Goal: Task Accomplishment & Management: Use online tool/utility

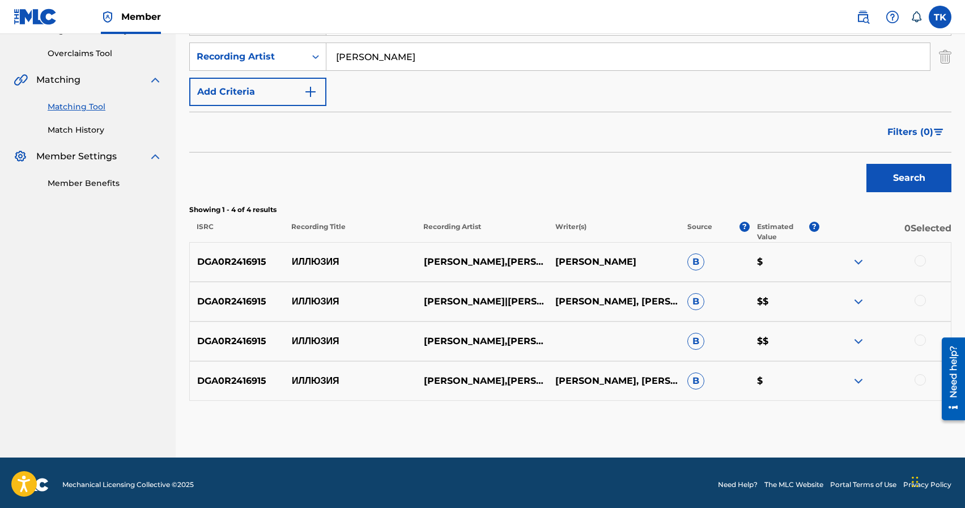
click at [462, 62] on input "[PERSON_NAME]" at bounding box center [628, 56] width 604 height 27
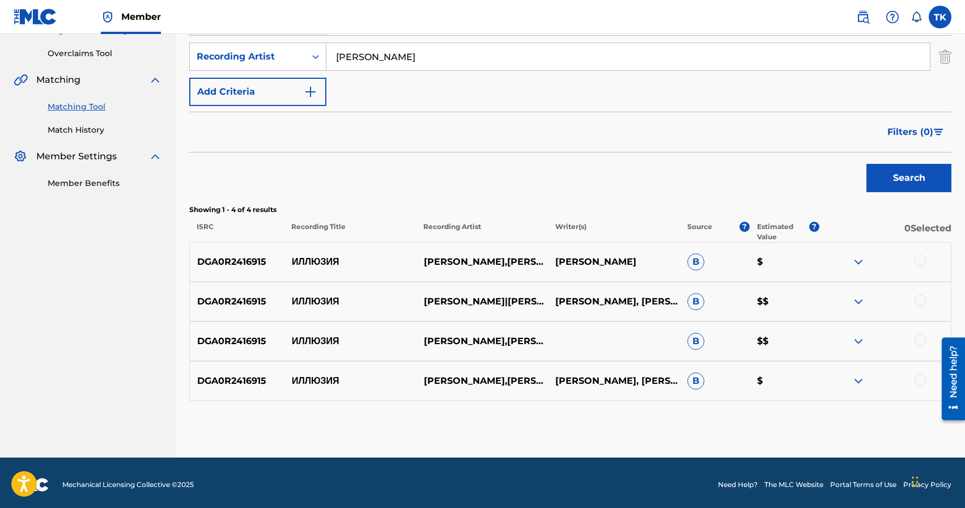
click at [462, 62] on input "[PERSON_NAME]" at bounding box center [628, 56] width 604 height 27
click at [462, 65] on input "[PERSON_NAME]" at bounding box center [628, 56] width 604 height 27
click at [466, 118] on div "Filters ( 0 )" at bounding box center [570, 132] width 762 height 41
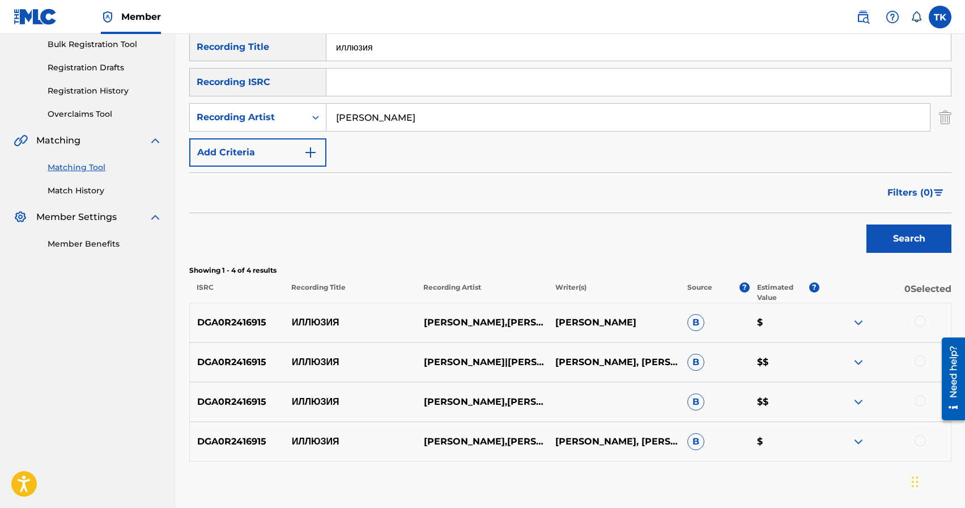
scroll to position [153, 0]
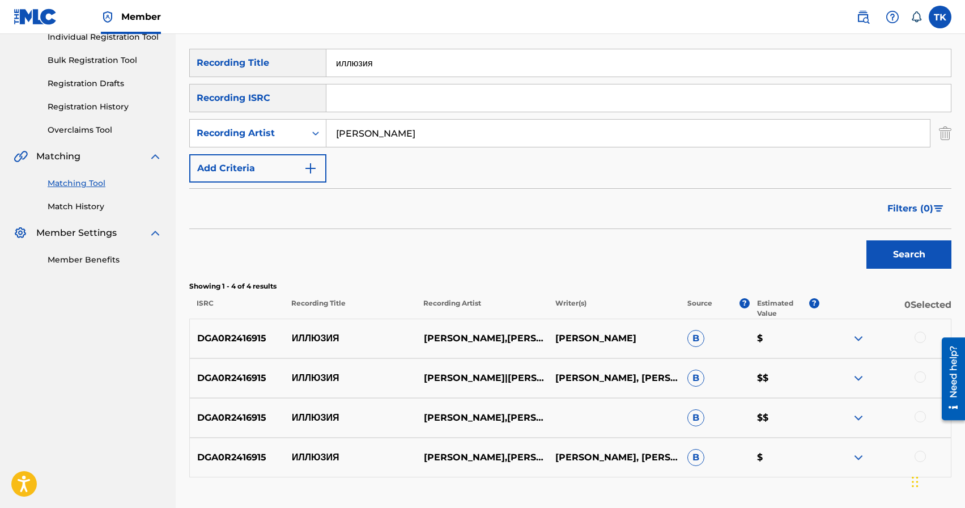
click at [483, 66] on input "иллюзия" at bounding box center [638, 62] width 624 height 27
type input "и"
click at [904, 252] on button "Search" at bounding box center [908, 254] width 85 height 28
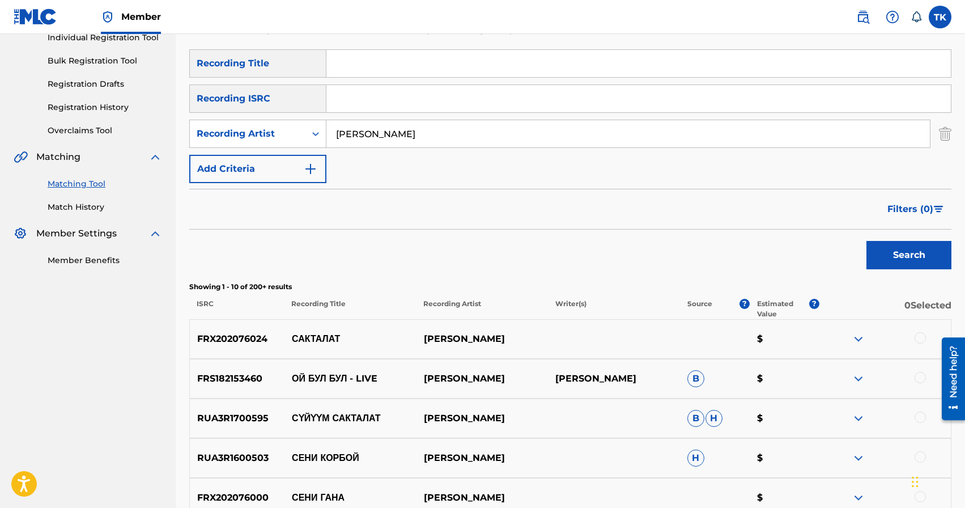
scroll to position [148, 0]
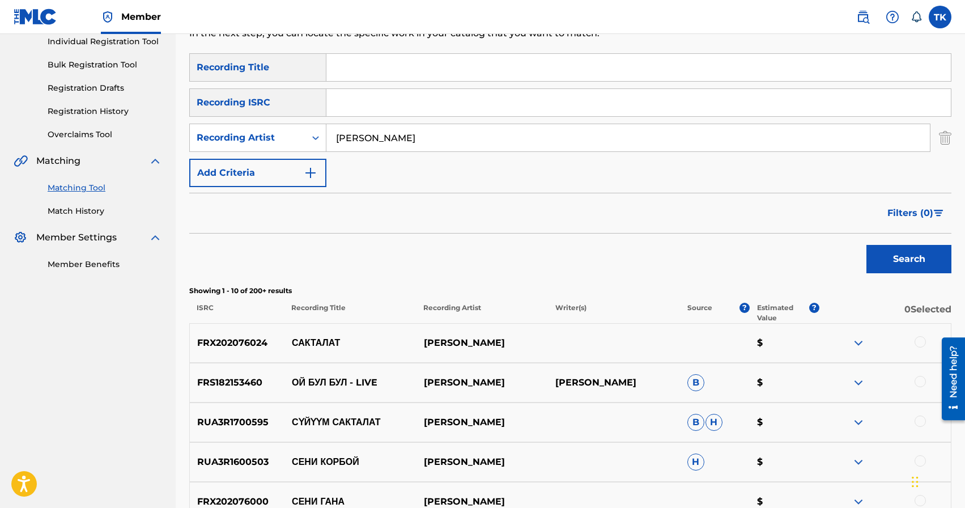
click at [899, 211] on span "Filters ( 0 )" at bounding box center [910, 213] width 46 height 14
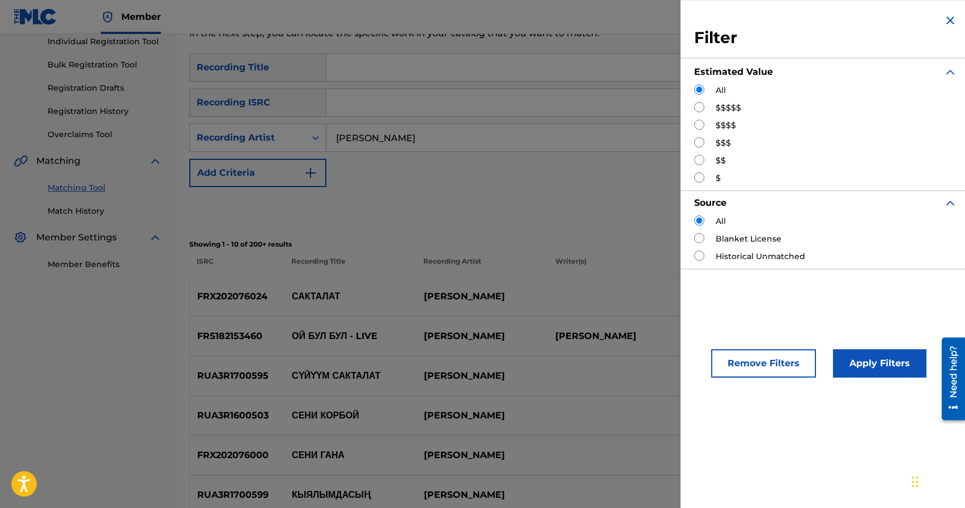
click at [702, 143] on input "Search Form" at bounding box center [699, 142] width 10 height 10
radio input "true"
click at [875, 359] on button "Apply Filters" at bounding box center [880, 363] width 94 height 28
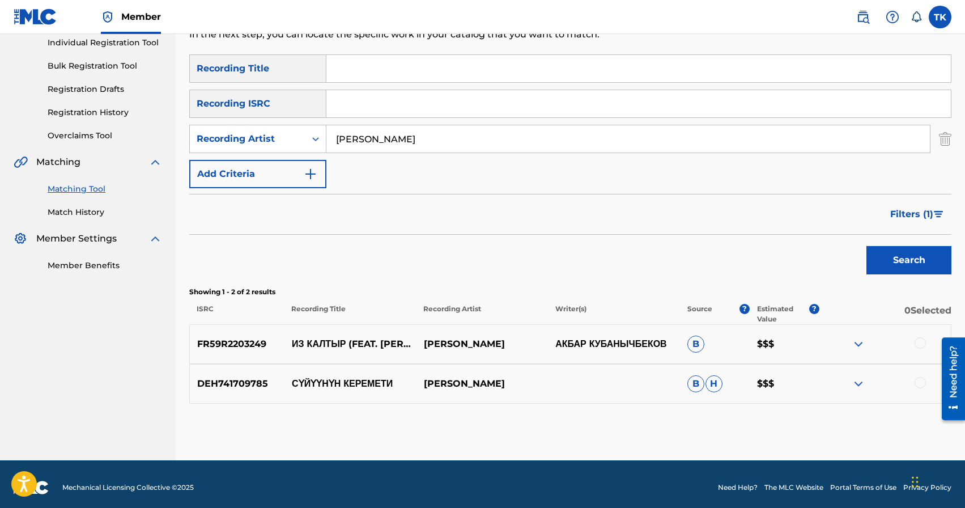
scroll to position [154, 0]
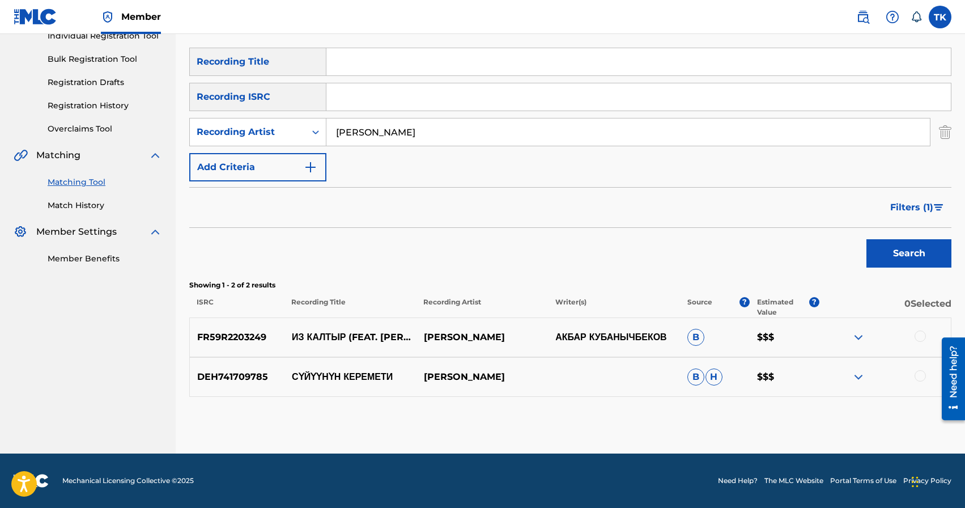
click at [345, 377] on p "СҮЙҮҮНҮН КЕРЕМЕТИ" at bounding box center [350, 377] width 132 height 14
copy p "СҮЙҮҮНҮН КЕРЕМЕТИ"
click at [917, 379] on div at bounding box center [920, 375] width 11 height 11
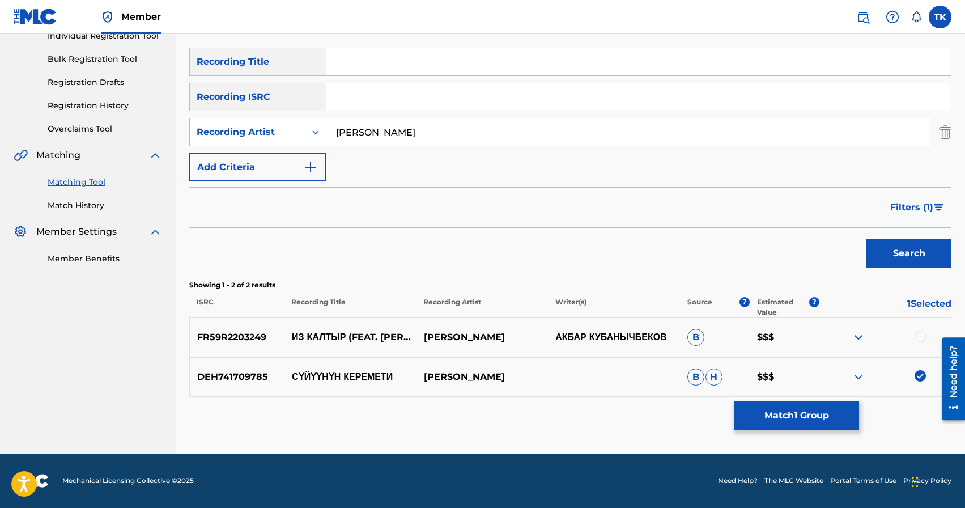
click at [812, 410] on button "Match 1 Group" at bounding box center [796, 415] width 125 height 28
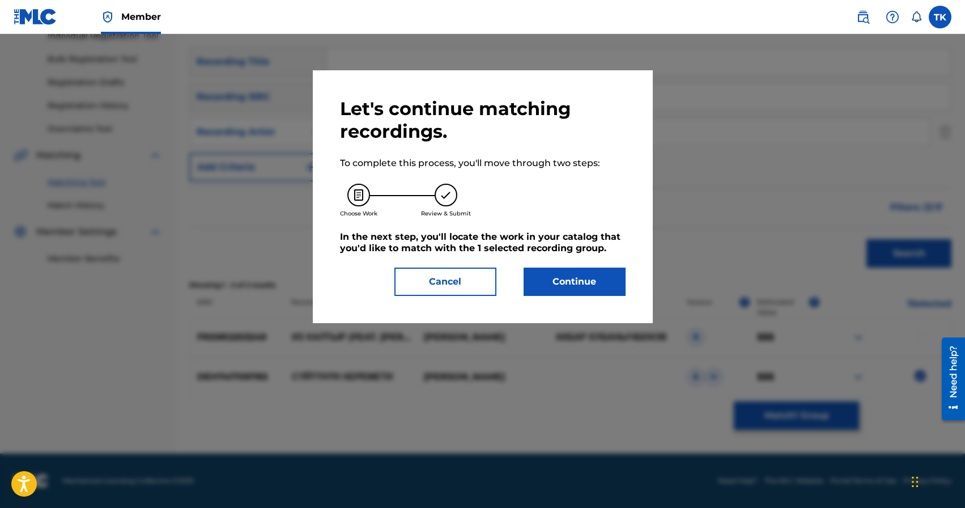
click at [600, 282] on button "Continue" at bounding box center [575, 281] width 102 height 28
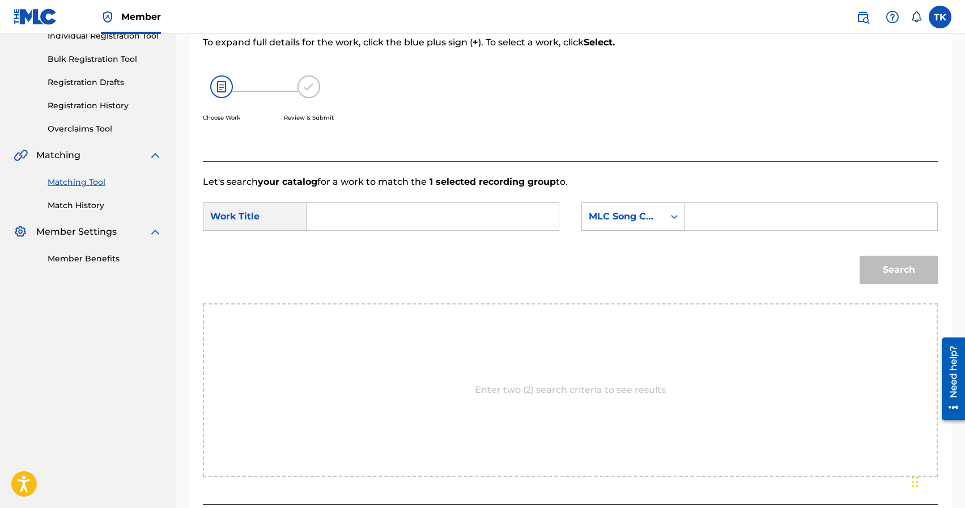
click at [470, 211] on input "Search Form" at bounding box center [432, 216] width 233 height 27
paste input "СҮЙҮҮНҮН КЕРЕМЕТИ"
type input "СҮЙҮҮНҮН КЕРЕМЕТИ"
click at [617, 218] on div "MLC Song Code" at bounding box center [623, 217] width 69 height 14
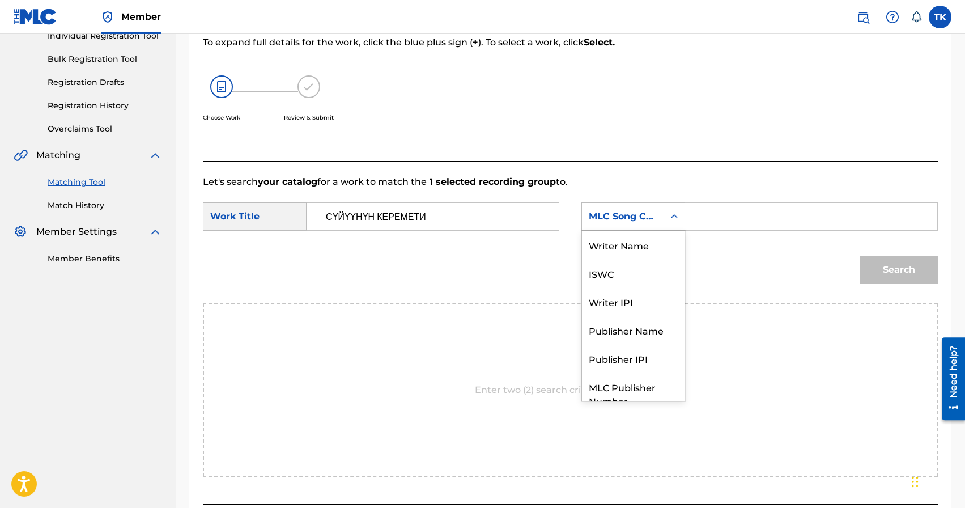
scroll to position [42, 0]
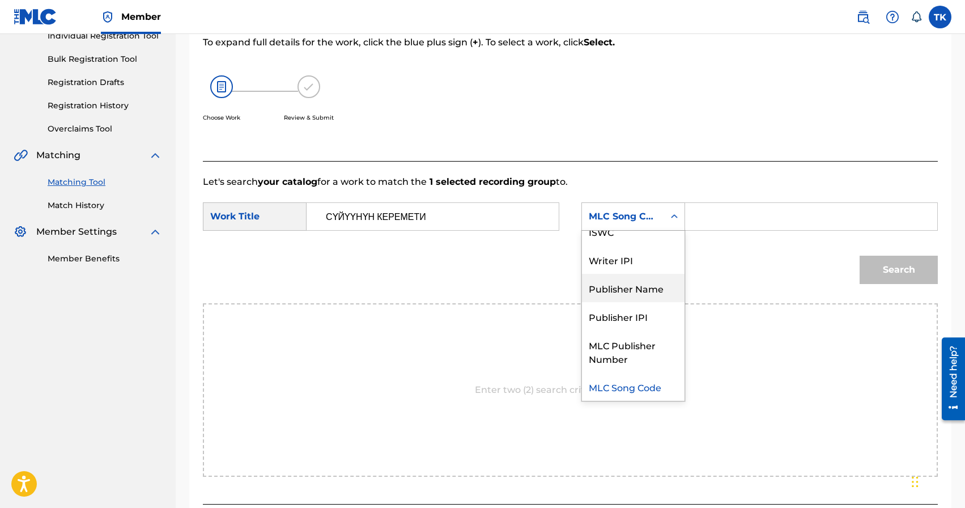
click at [621, 296] on div "Publisher Name" at bounding box center [633, 288] width 103 height 28
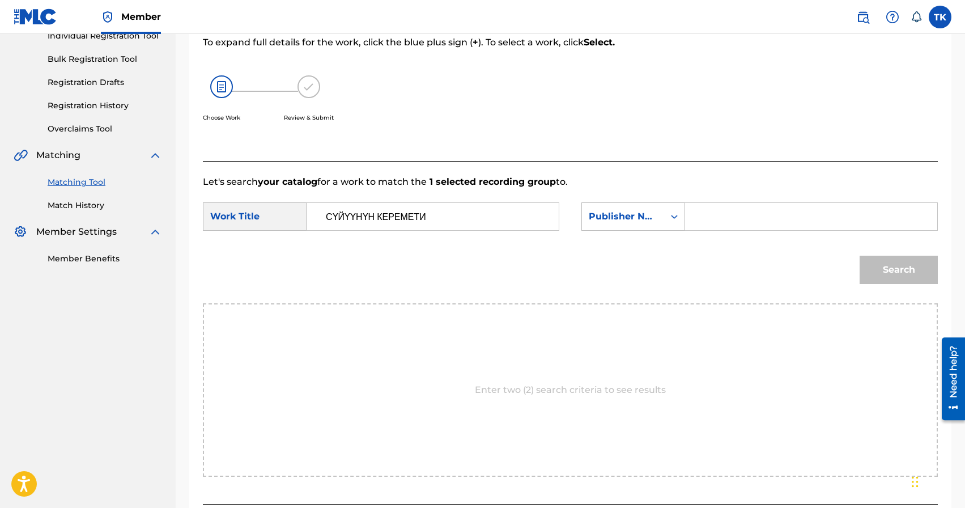
click at [690, 218] on div "Search Form" at bounding box center [811, 216] width 253 height 28
click at [718, 219] on input "Search Form" at bounding box center [811, 216] width 233 height 27
type input "INFINITY MUSIC"
click at [878, 274] on button "Search" at bounding box center [899, 270] width 78 height 28
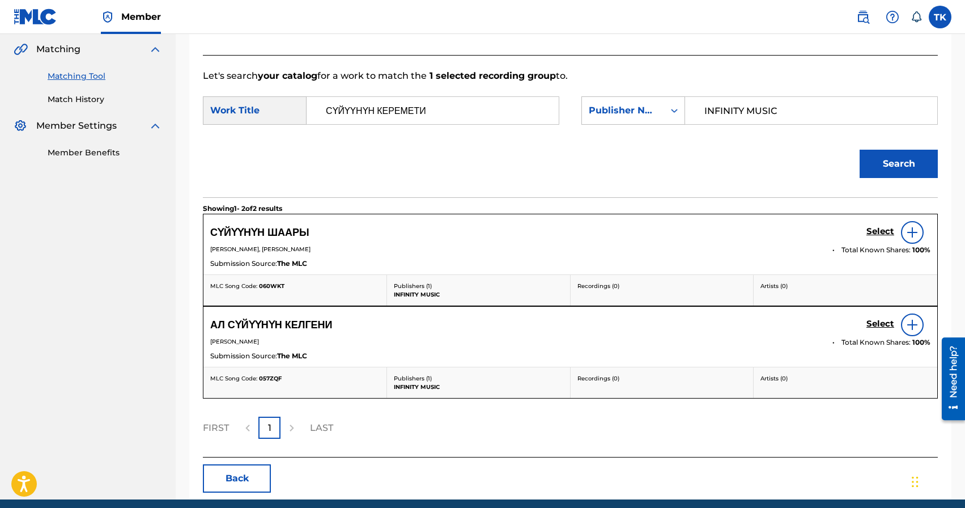
scroll to position [286, 0]
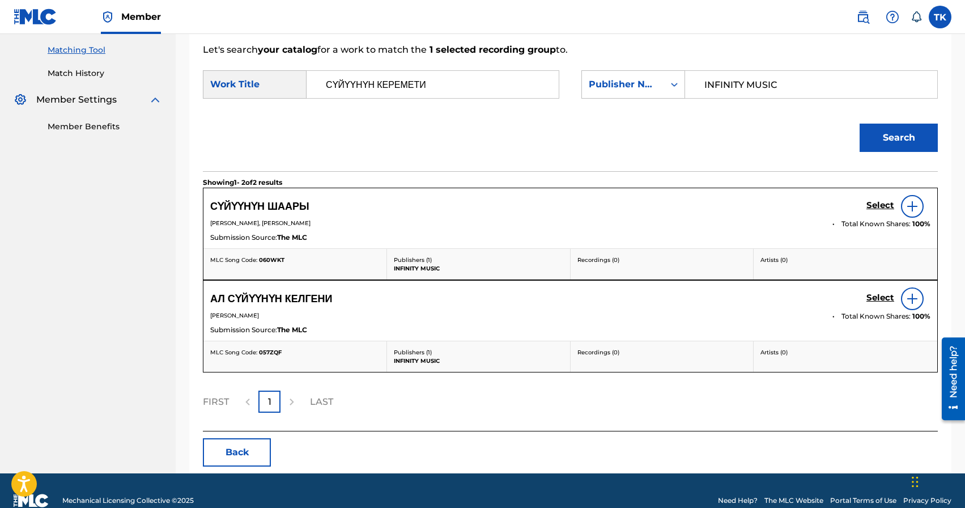
click at [244, 440] on button "Back" at bounding box center [237, 452] width 68 height 28
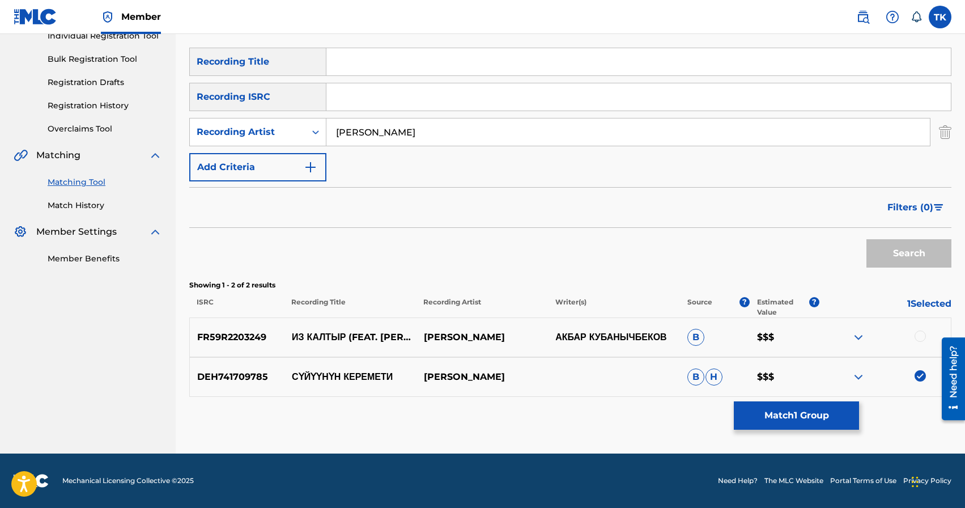
scroll to position [154, 0]
click at [916, 375] on img at bounding box center [920, 375] width 11 height 11
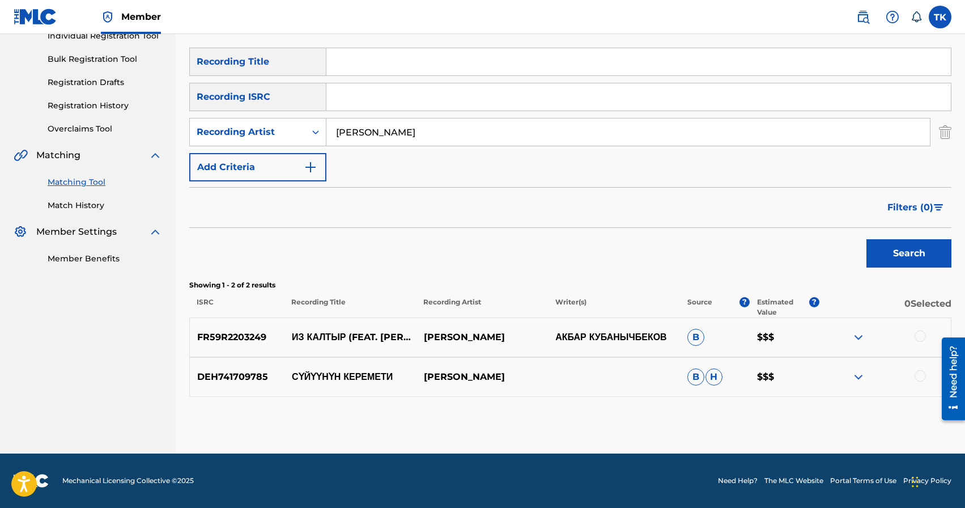
click at [916, 214] on span "Filters ( 0 )" at bounding box center [910, 208] width 46 height 14
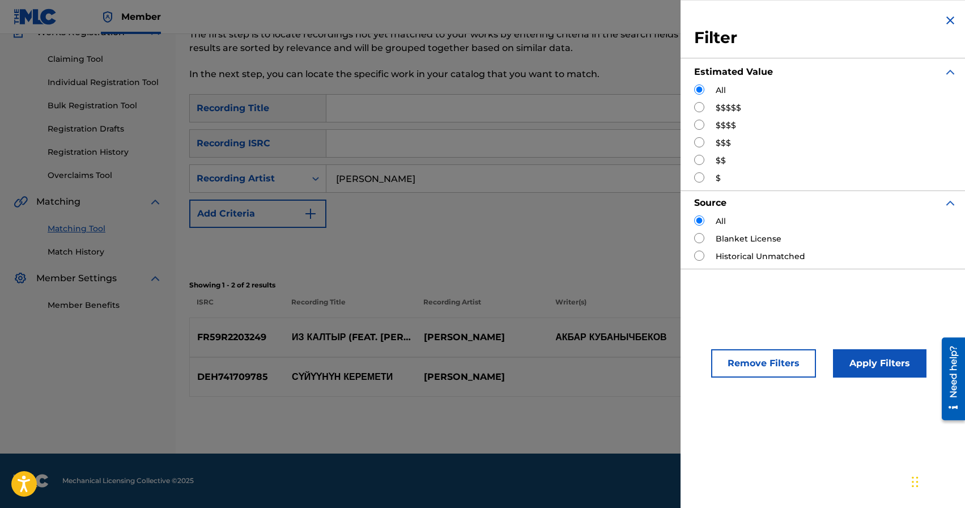
click at [702, 124] on input "Search Form" at bounding box center [699, 125] width 10 height 10
radio input "true"
click at [866, 363] on button "Apply Filters" at bounding box center [880, 363] width 94 height 28
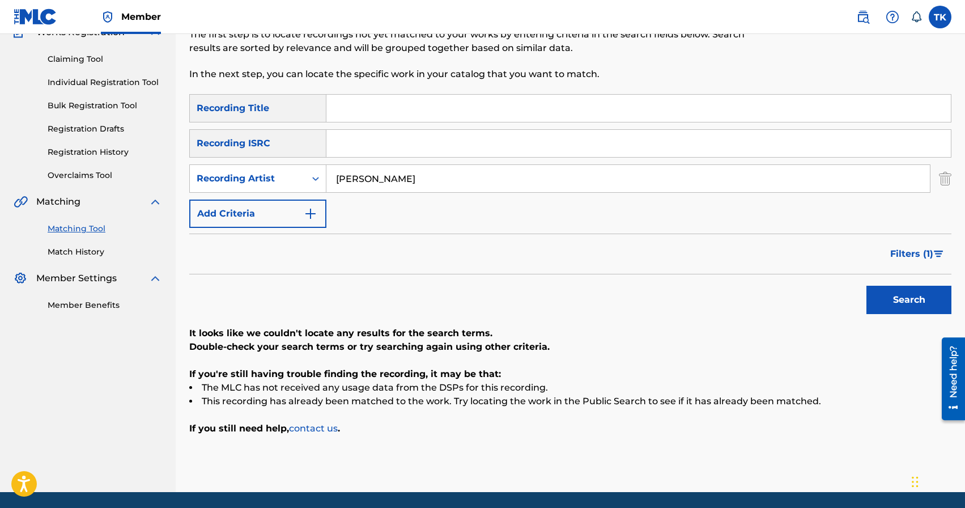
click at [897, 249] on span "Filters ( 1 )" at bounding box center [911, 254] width 43 height 14
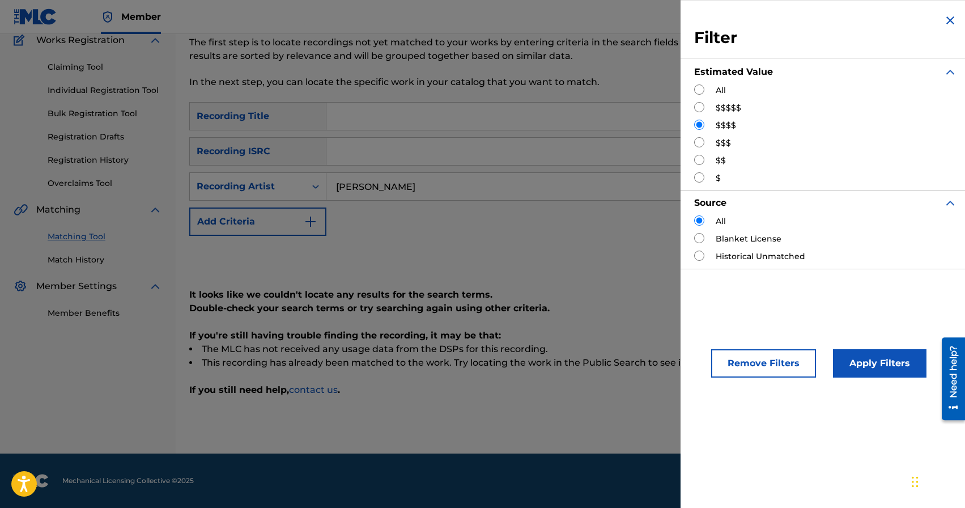
click at [699, 107] on input "Search Form" at bounding box center [699, 107] width 10 height 10
radio input "true"
click at [846, 364] on button "Apply Filters" at bounding box center [880, 363] width 94 height 28
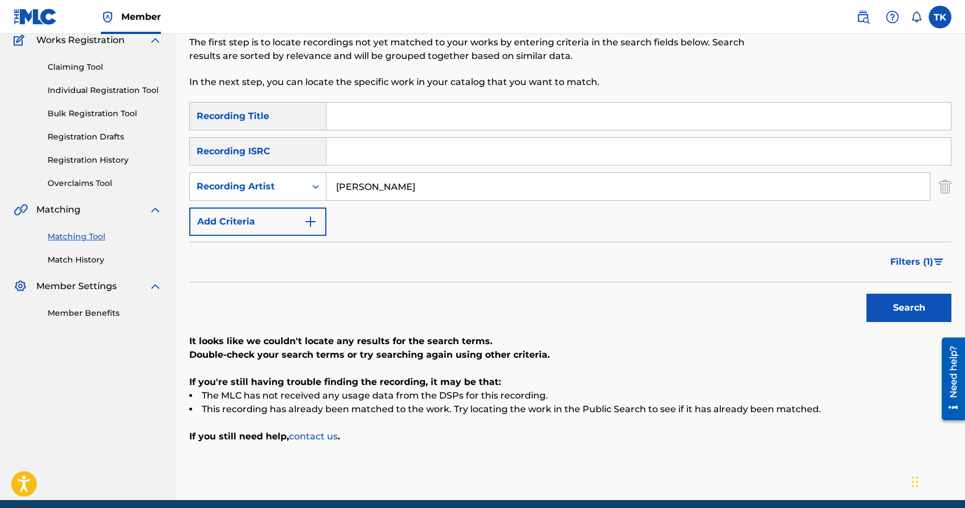
click at [887, 262] on button "Filters ( 1 )" at bounding box center [917, 262] width 68 height 28
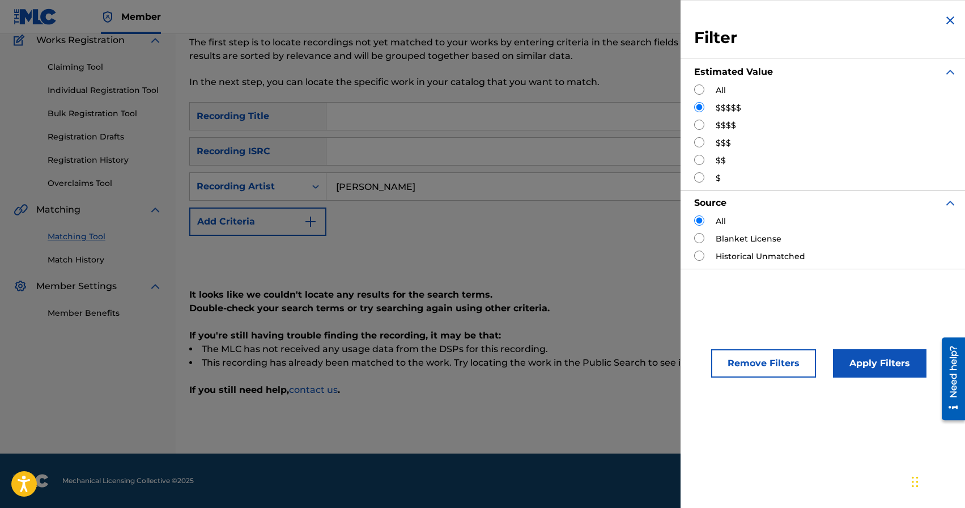
click at [746, 358] on button "Remove Filters" at bounding box center [763, 363] width 105 height 28
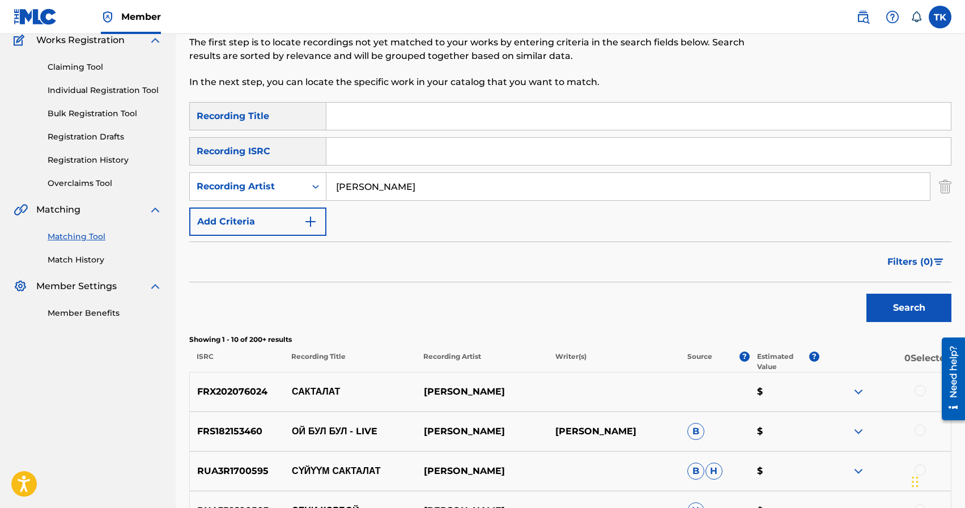
click at [436, 184] on input "[PERSON_NAME]" at bounding box center [628, 186] width 604 height 27
type input "[PERSON_NAME]"
click at [877, 313] on button "Search" at bounding box center [908, 308] width 85 height 28
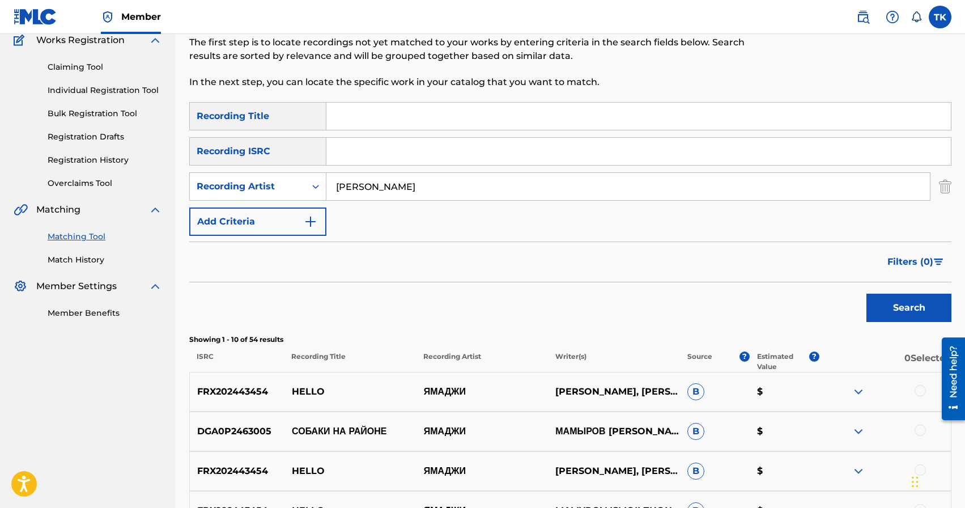
click at [895, 273] on button "Filters ( 0 )" at bounding box center [916, 262] width 71 height 28
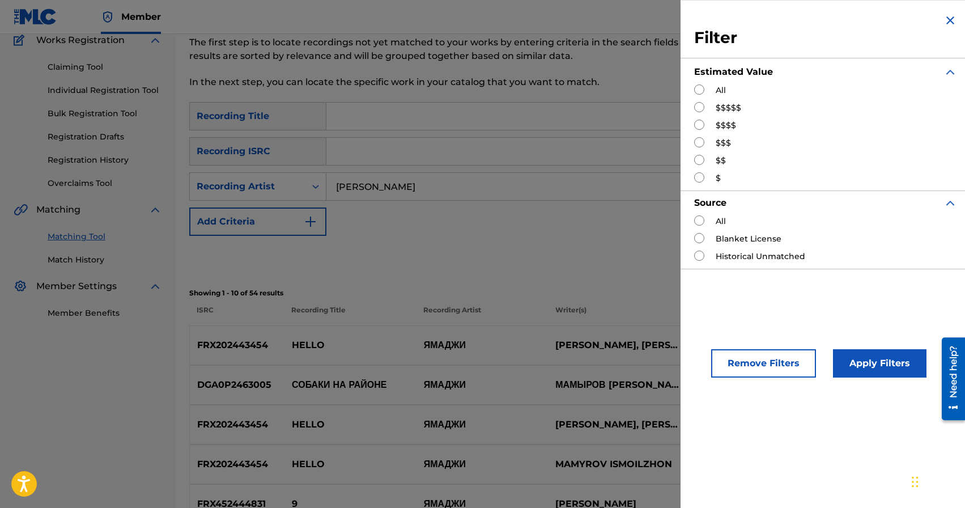
click at [700, 142] on input "Search Form" at bounding box center [699, 142] width 10 height 10
radio input "true"
click at [866, 355] on button "Apply Filters" at bounding box center [880, 363] width 94 height 28
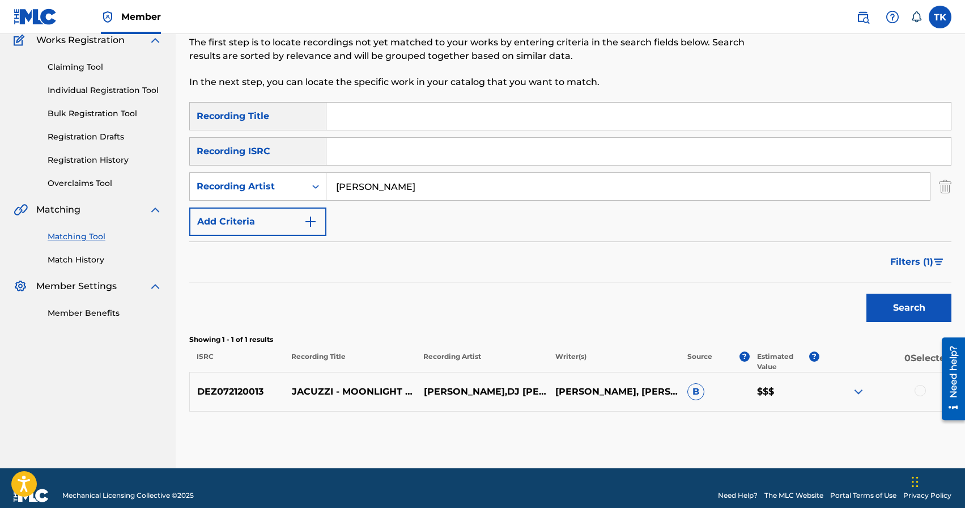
click at [419, 190] on input "[PERSON_NAME]" at bounding box center [628, 186] width 604 height 27
type input "ILUXA"
click at [903, 314] on button "Search" at bounding box center [908, 308] width 85 height 28
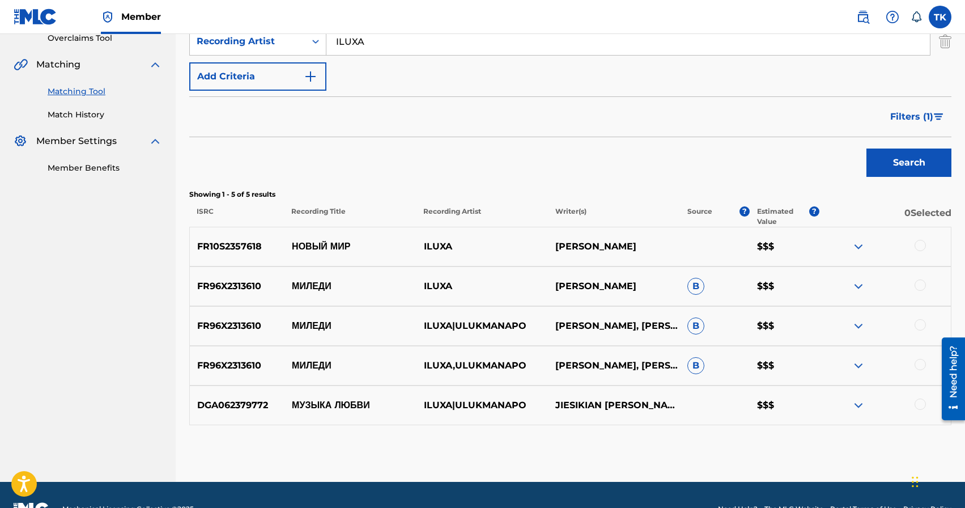
scroll to position [262, 0]
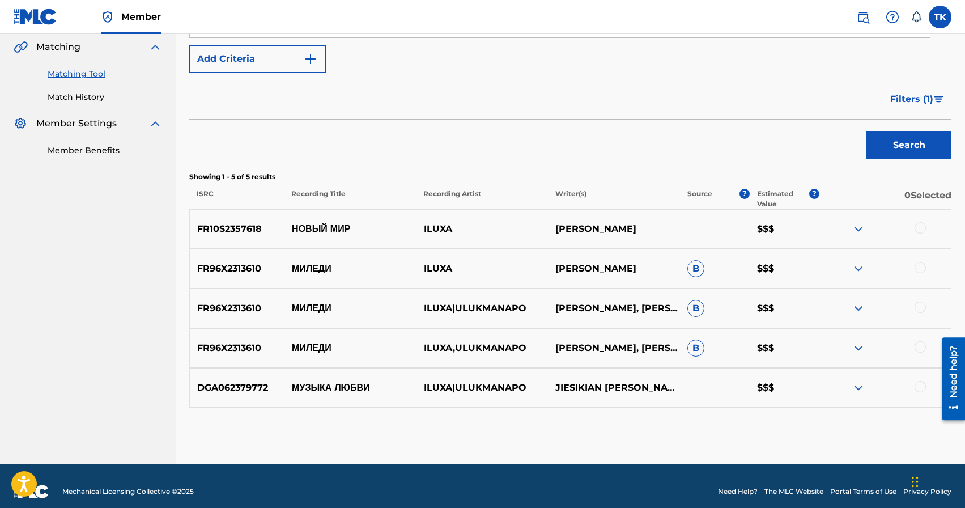
click at [921, 270] on div at bounding box center [920, 267] width 11 height 11
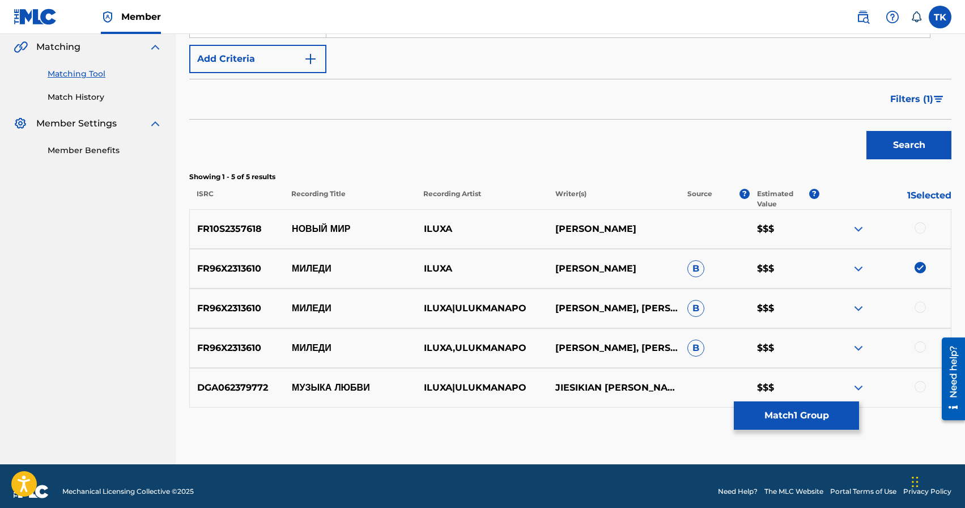
click at [921, 309] on div at bounding box center [920, 306] width 11 height 11
click at [919, 352] on div at bounding box center [920, 346] width 11 height 11
click at [811, 407] on button "Match 3 Groups" at bounding box center [796, 415] width 125 height 28
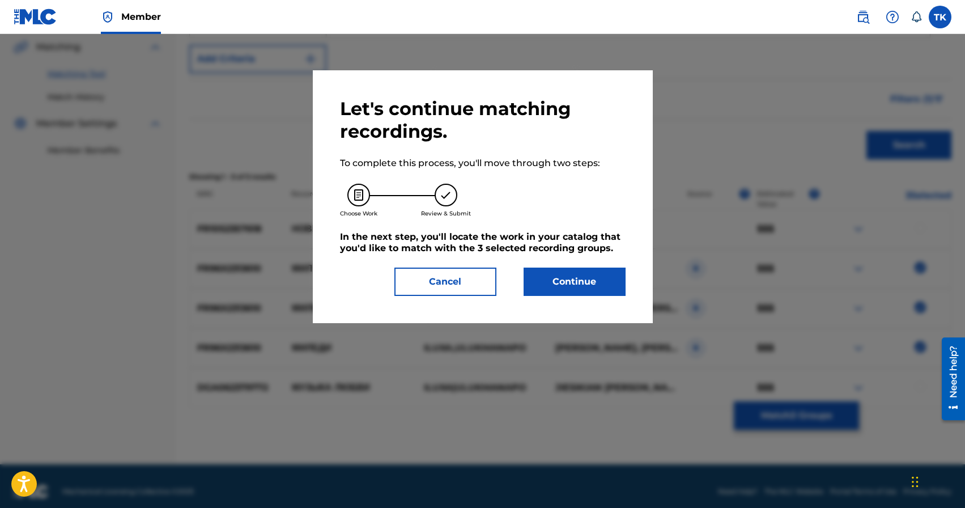
click at [578, 279] on button "Continue" at bounding box center [575, 281] width 102 height 28
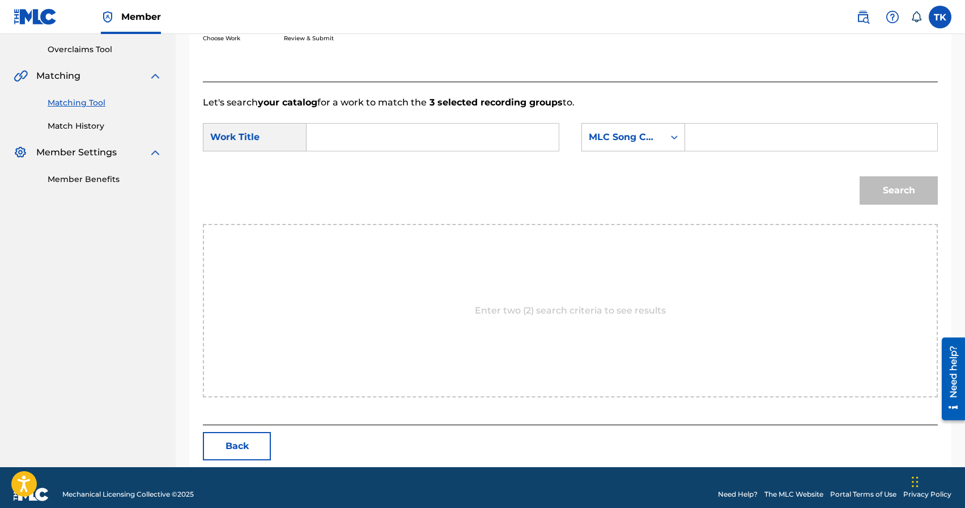
scroll to position [247, 0]
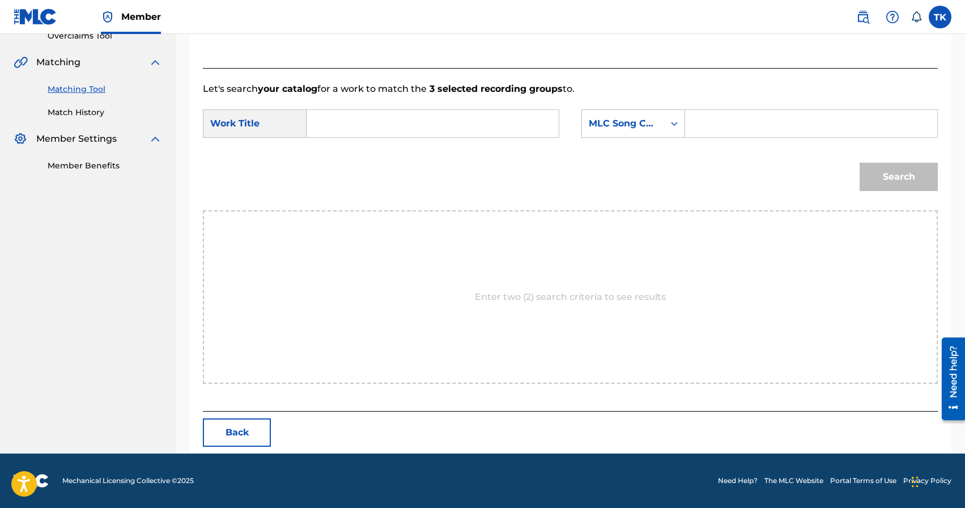
click at [419, 112] on input "Search Form" at bounding box center [432, 123] width 233 height 27
type input "миледи"
click at [360, 150] on strong "миледи" at bounding box center [343, 148] width 35 height 11
click at [638, 126] on div "MLC Song Code" at bounding box center [623, 124] width 69 height 14
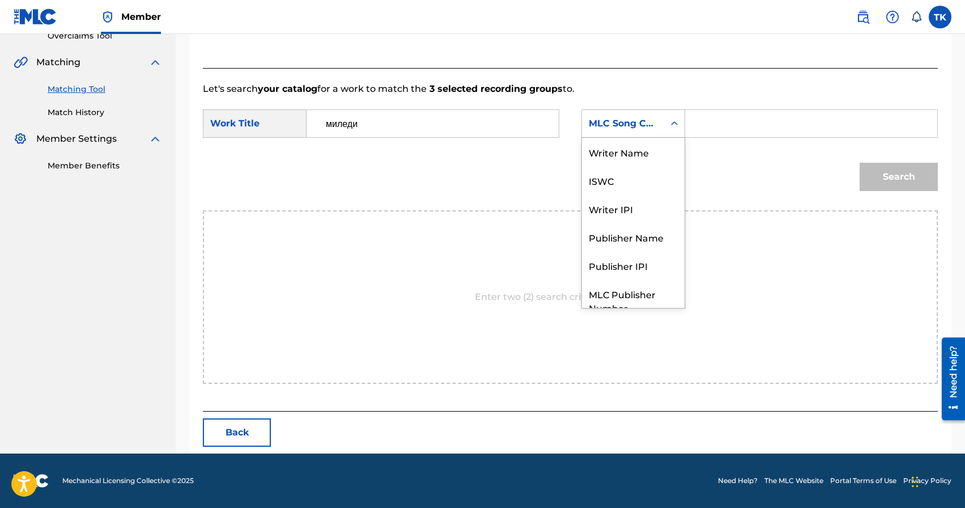
scroll to position [42, 0]
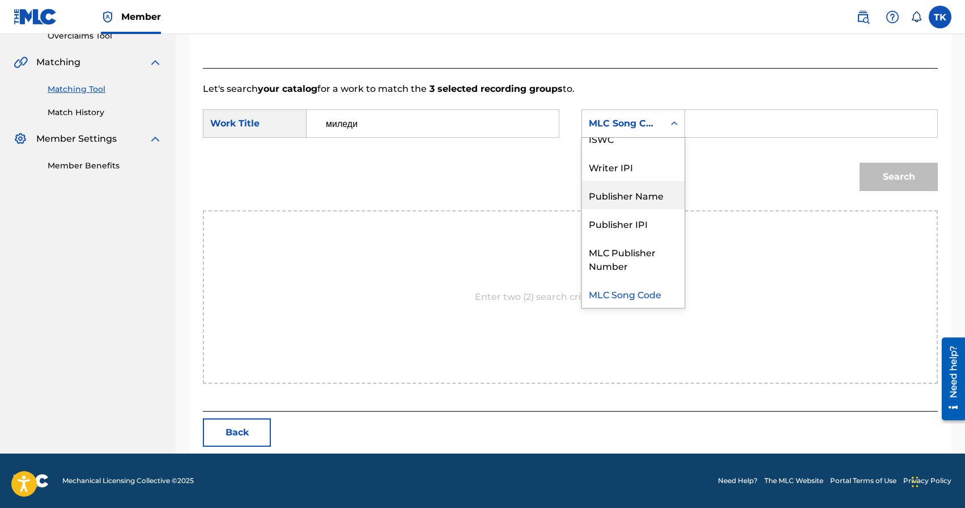
click at [638, 191] on div "Publisher Name" at bounding box center [633, 195] width 103 height 28
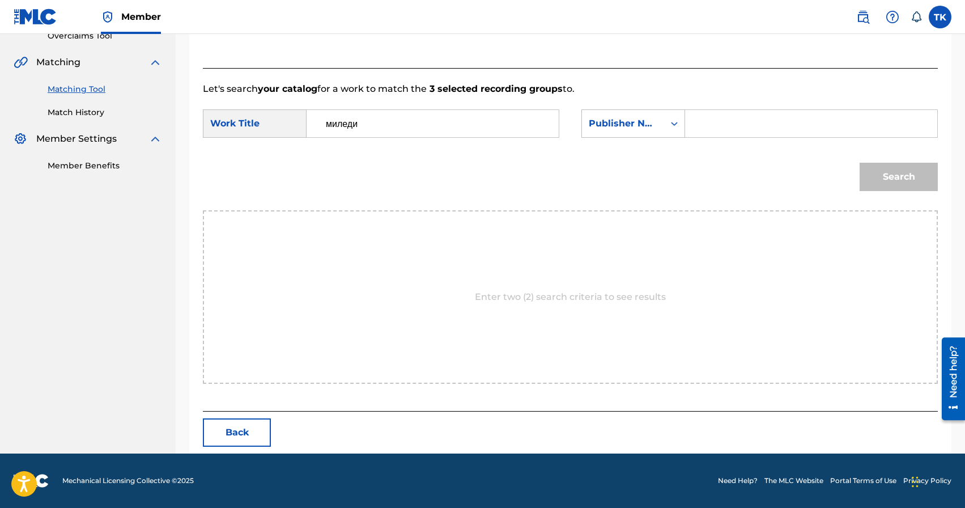
click at [741, 123] on input "Search Form" at bounding box center [811, 123] width 233 height 27
type input "INFINITY MUSIC"
click at [910, 176] on button "Search" at bounding box center [899, 177] width 78 height 28
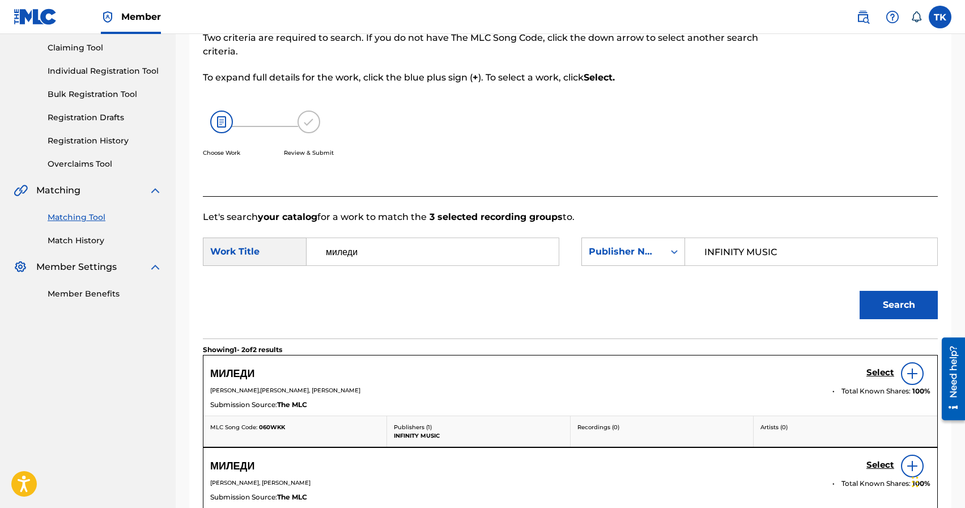
scroll to position [247, 0]
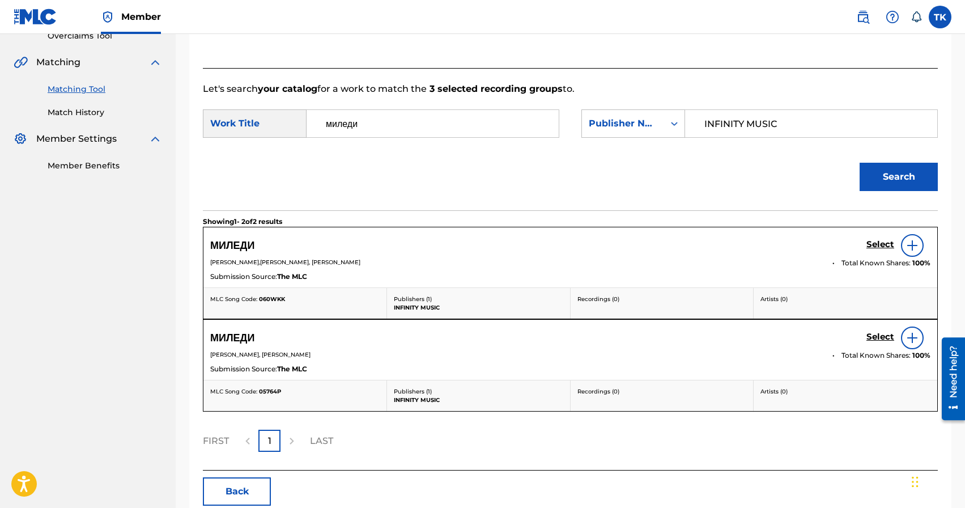
click at [882, 246] on h5 "Select" at bounding box center [880, 244] width 28 height 11
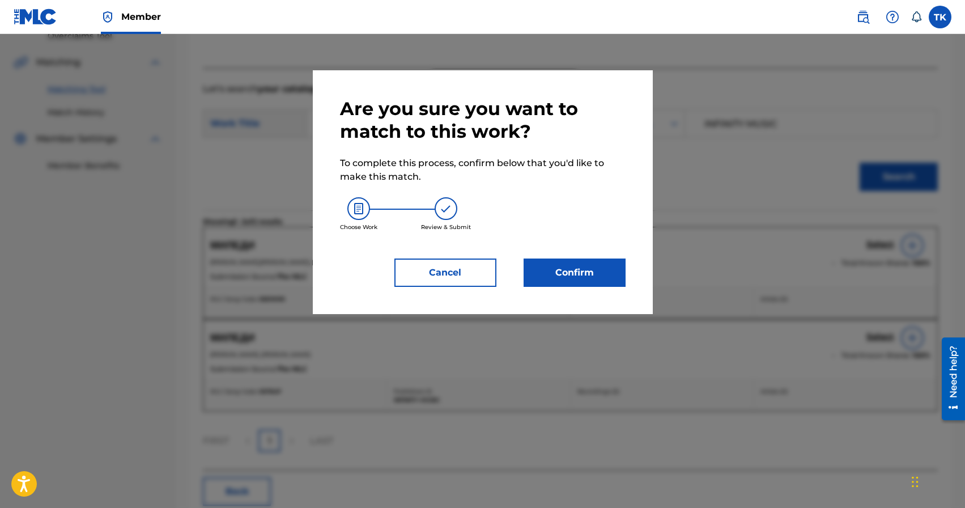
click at [596, 270] on button "Confirm" at bounding box center [575, 272] width 102 height 28
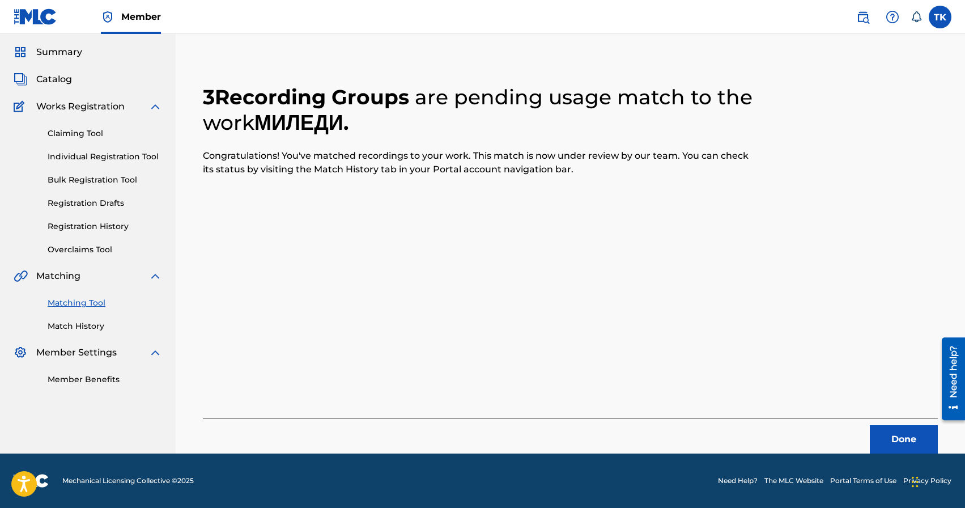
scroll to position [33, 0]
click at [891, 435] on button "Done" at bounding box center [904, 439] width 68 height 28
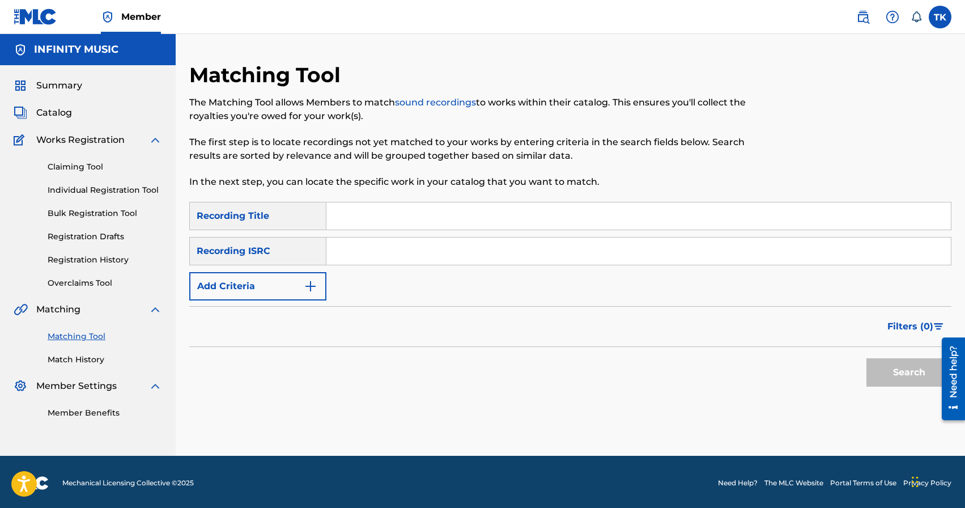
click at [300, 295] on button "Add Criteria" at bounding box center [257, 286] width 137 height 28
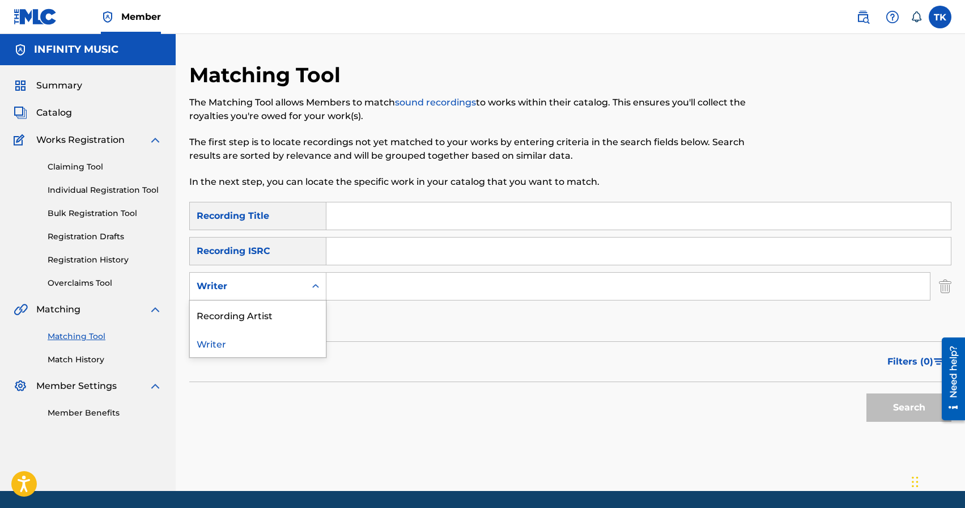
click at [300, 295] on div "Writer" at bounding box center [248, 286] width 116 height 22
click at [300, 309] on div "Recording Artist" at bounding box center [258, 314] width 136 height 28
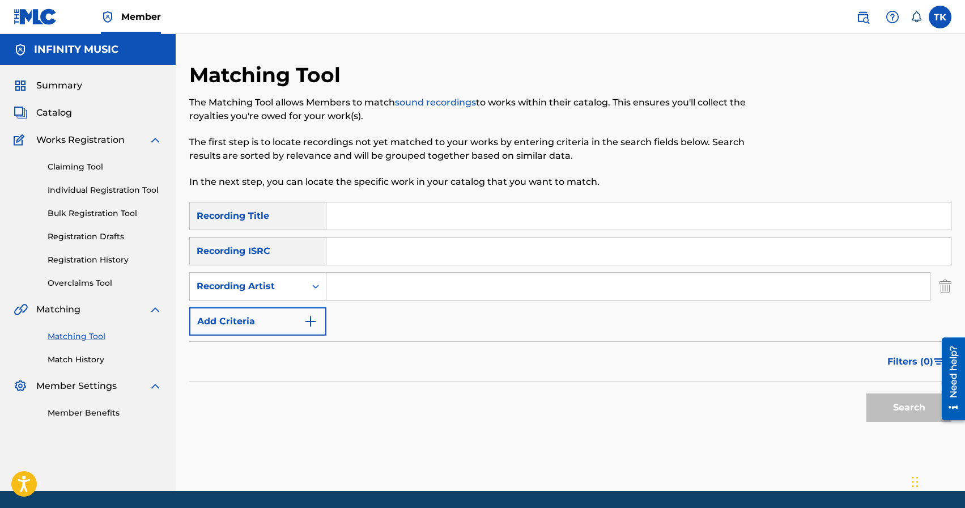
click at [367, 277] on input "Search Form" at bounding box center [628, 286] width 604 height 27
type input "KREC"
click at [896, 413] on button "Search" at bounding box center [908, 407] width 85 height 28
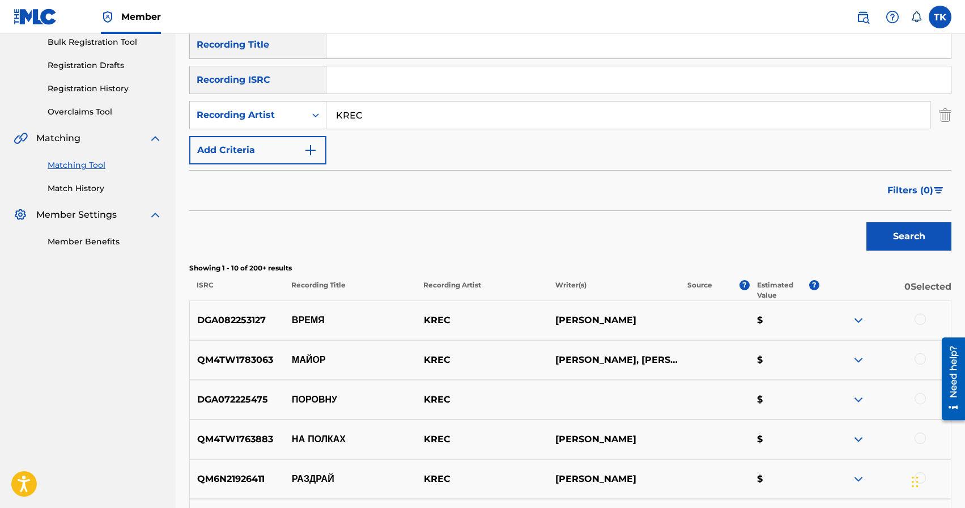
scroll to position [170, 0]
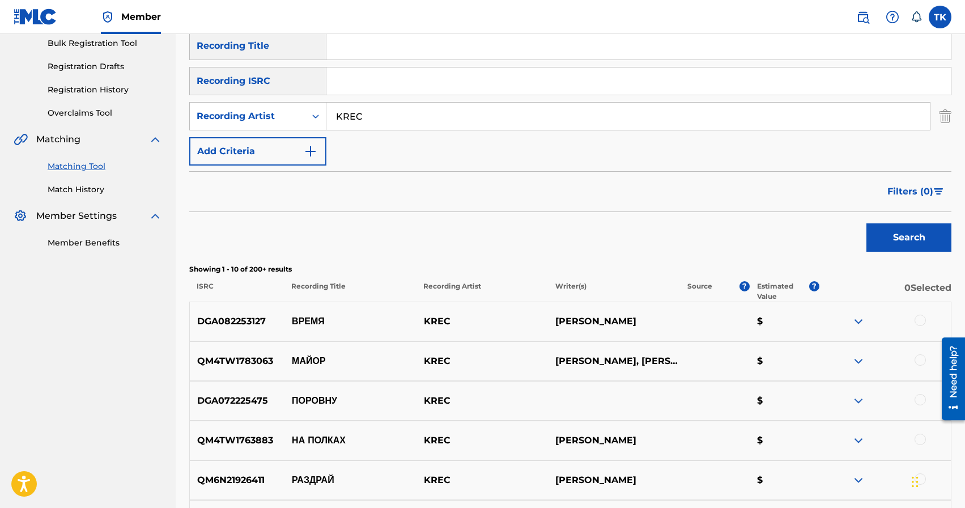
click at [905, 188] on span "Filters ( 0 )" at bounding box center [910, 192] width 46 height 14
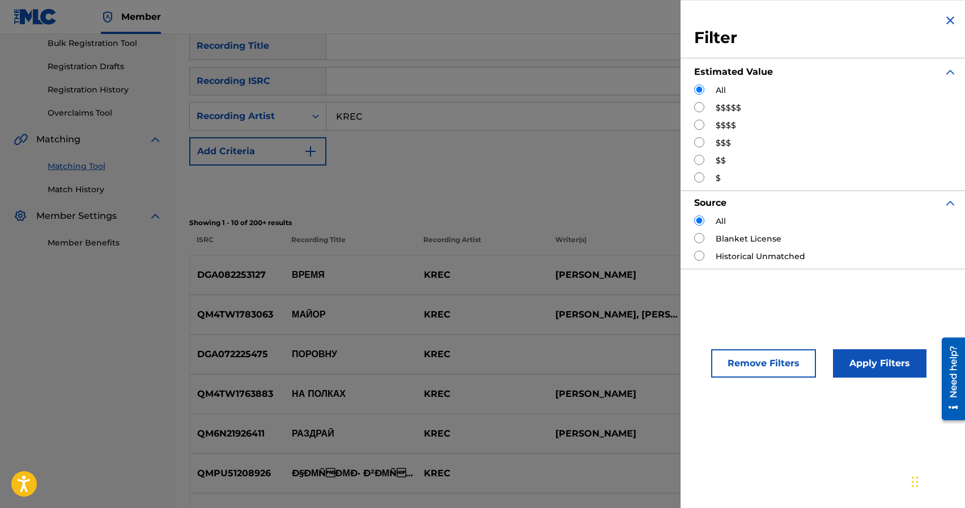
click at [699, 142] on input "Search Form" at bounding box center [699, 142] width 10 height 10
radio input "true"
click at [852, 348] on div "Apply Filters" at bounding box center [863, 360] width 94 height 34
click at [852, 351] on button "Apply Filters" at bounding box center [880, 363] width 94 height 28
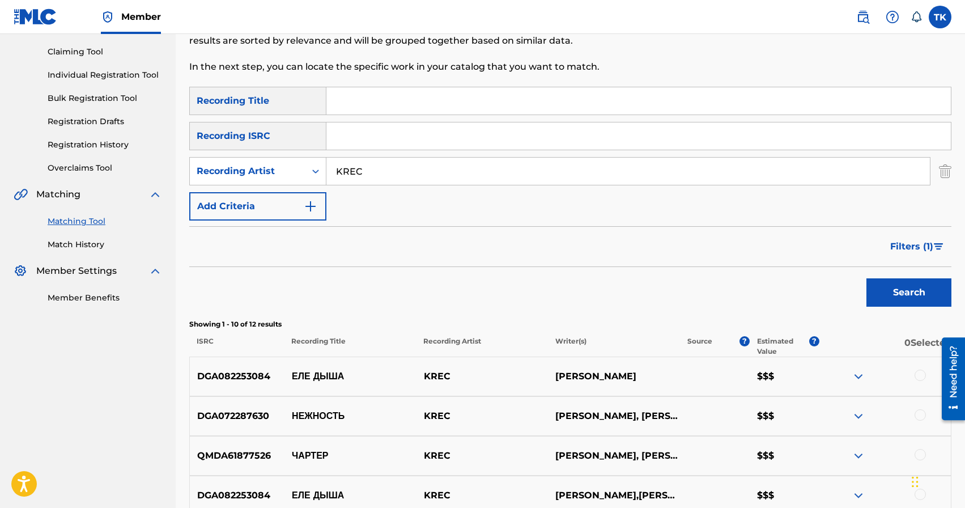
scroll to position [40, 0]
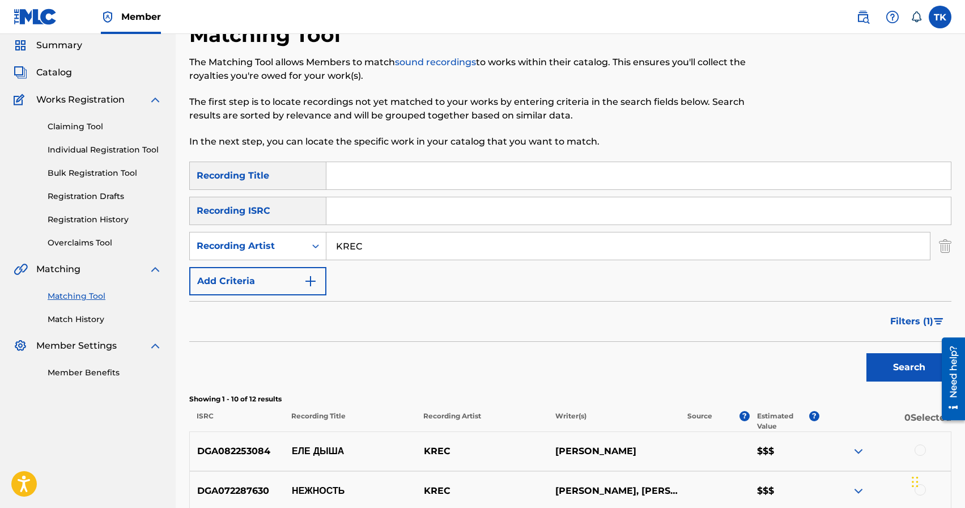
click at [94, 319] on link "Match History" at bounding box center [105, 319] width 114 height 12
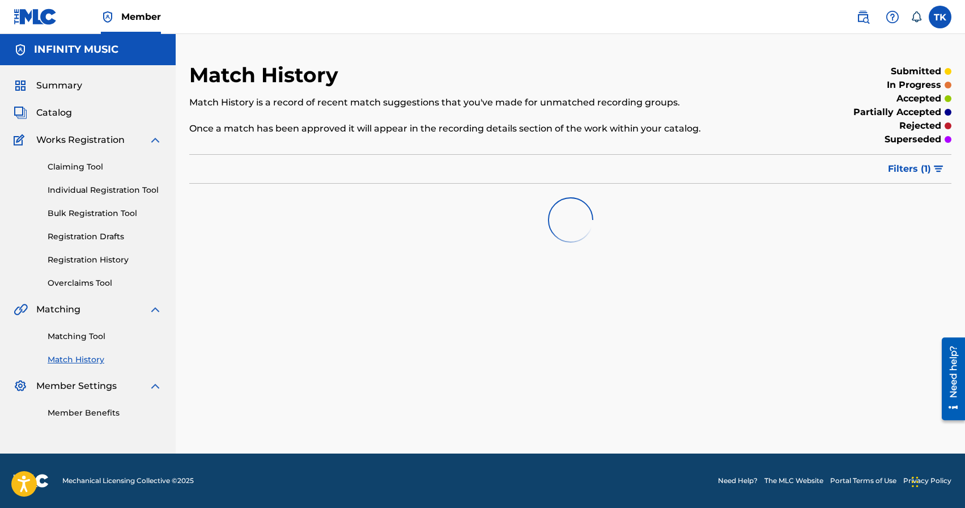
click at [903, 168] on span "Filters ( 1 )" at bounding box center [909, 169] width 43 height 14
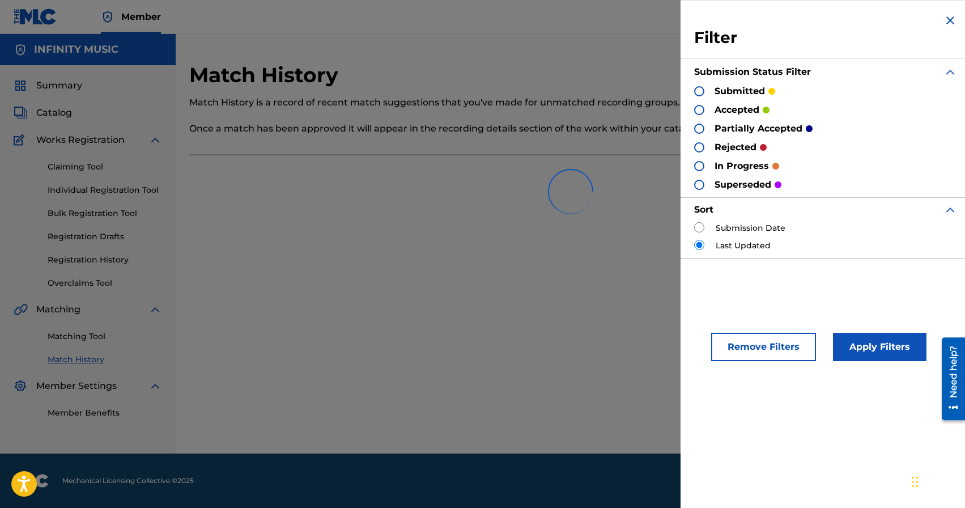
click at [698, 227] on div at bounding box center [570, 191] width 762 height 73
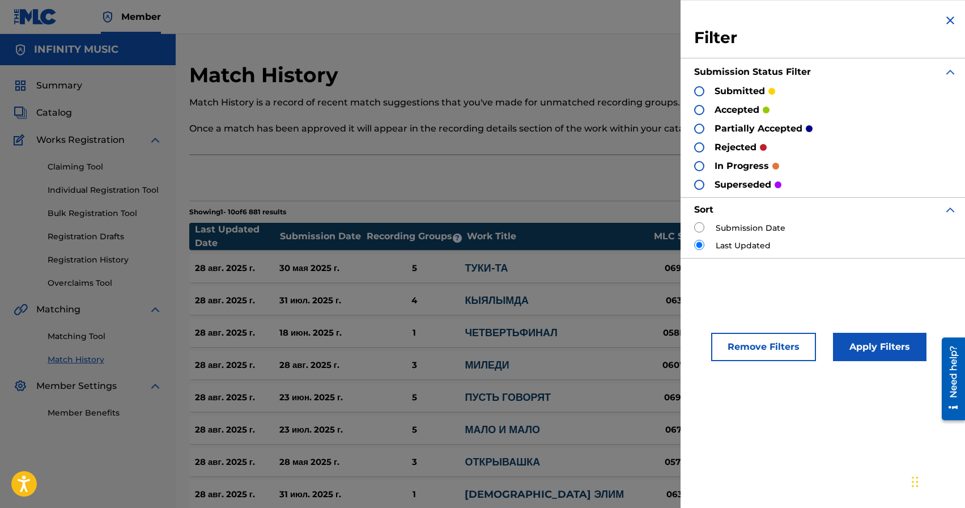
click at [702, 226] on input "radio" at bounding box center [699, 227] width 10 height 10
radio input "true"
click at [887, 339] on button "Apply Filters" at bounding box center [880, 347] width 94 height 28
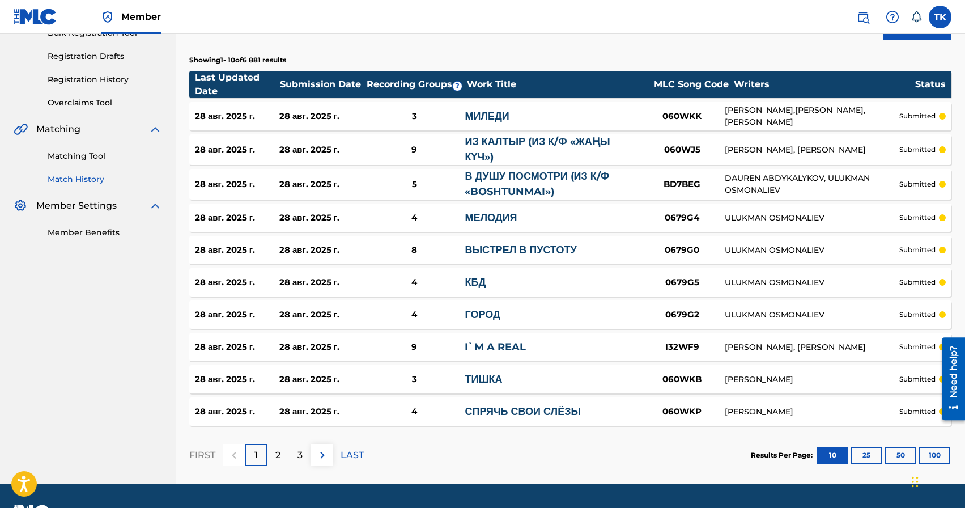
scroll to position [184, 0]
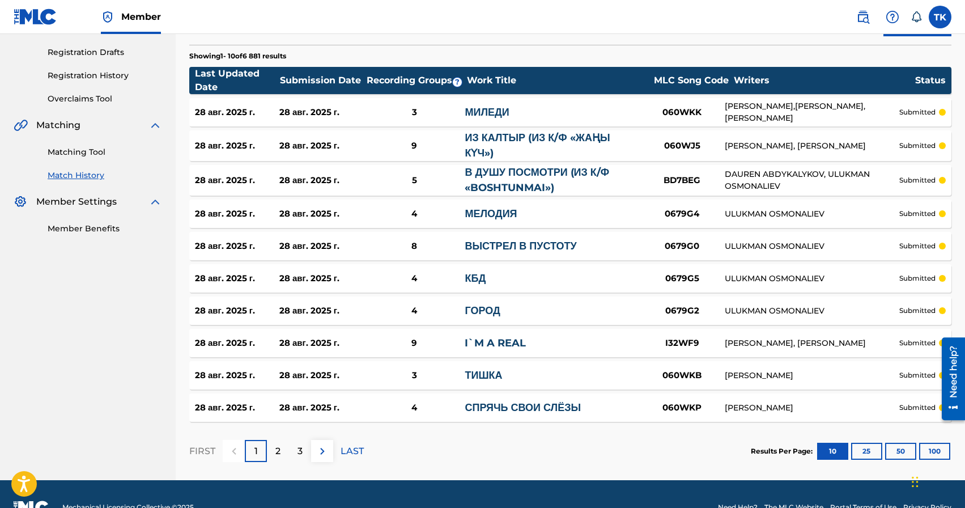
click at [283, 454] on div "2" at bounding box center [278, 451] width 22 height 22
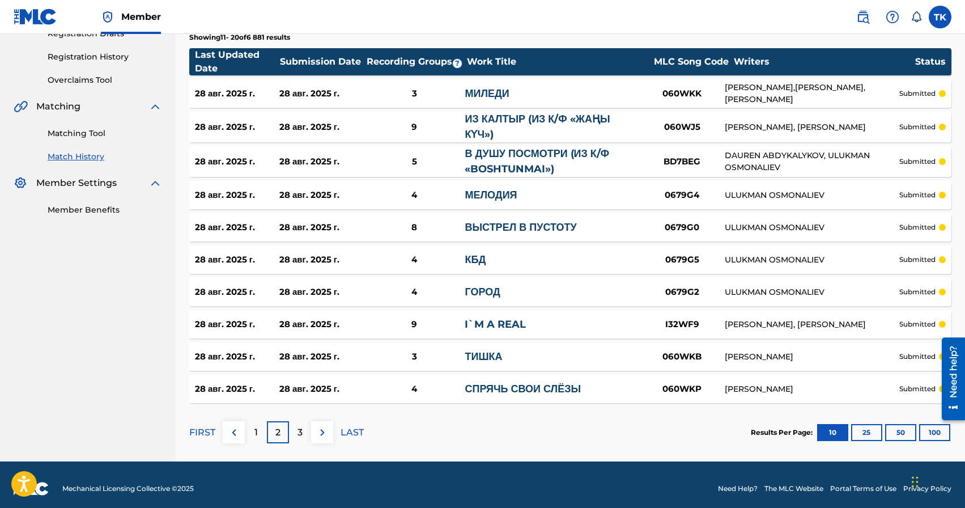
scroll to position [211, 0]
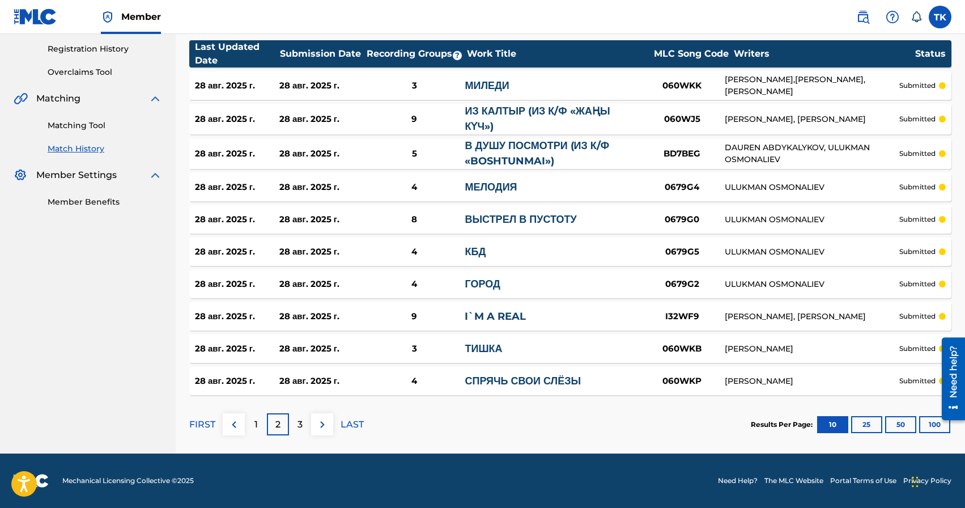
click at [299, 424] on p "3" at bounding box center [300, 425] width 5 height 14
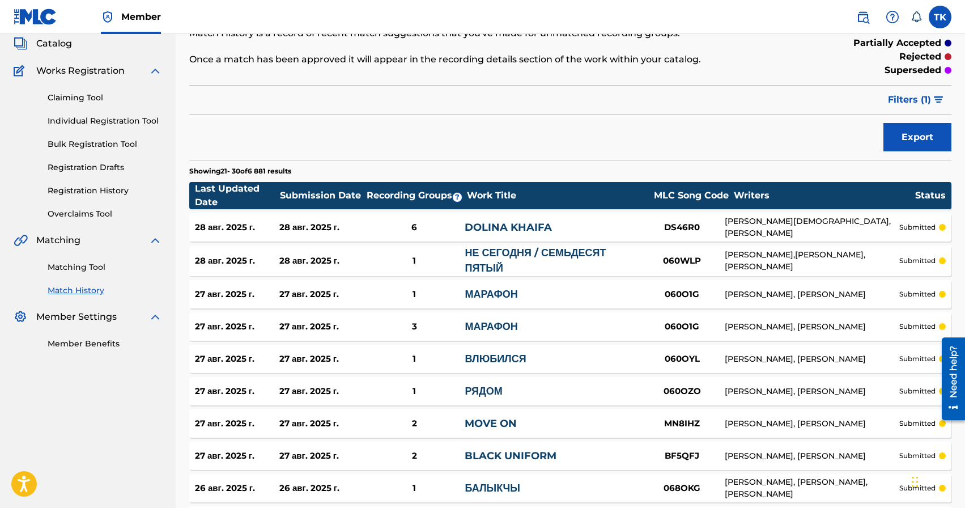
scroll to position [75, 0]
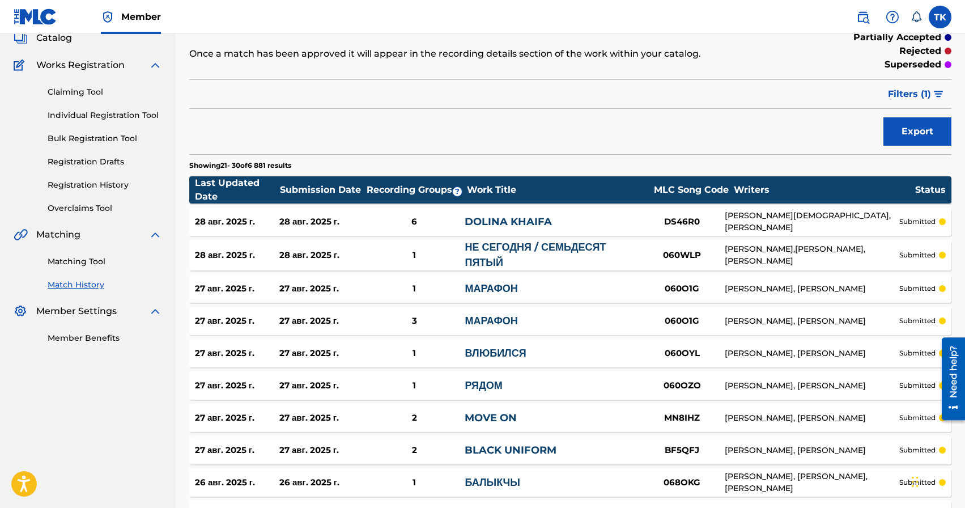
click at [95, 256] on link "Matching Tool" at bounding box center [105, 262] width 114 height 12
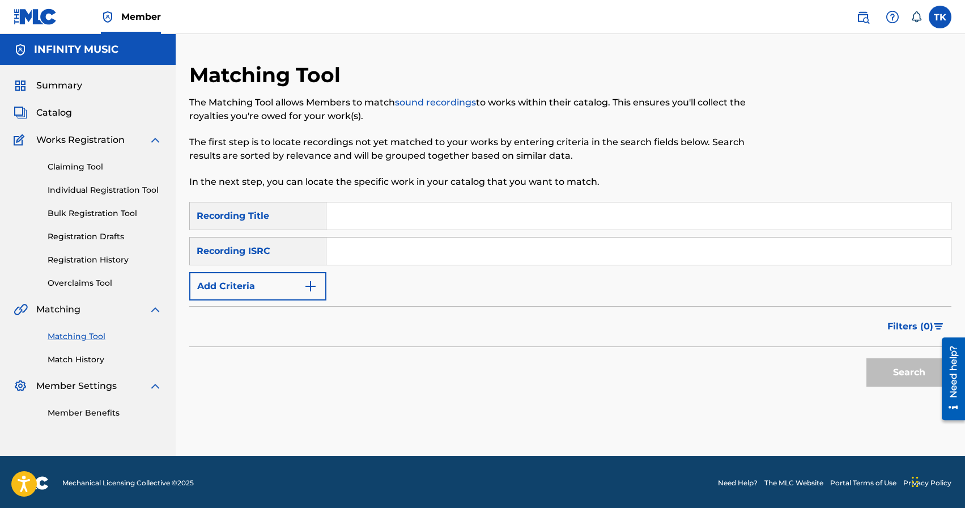
click at [411, 219] on input "Search Form" at bounding box center [638, 215] width 624 height 27
click at [342, 218] on input "саги" at bounding box center [638, 215] width 624 height 27
type input "сваги"
click at [315, 289] on img "Search Form" at bounding box center [311, 286] width 14 height 14
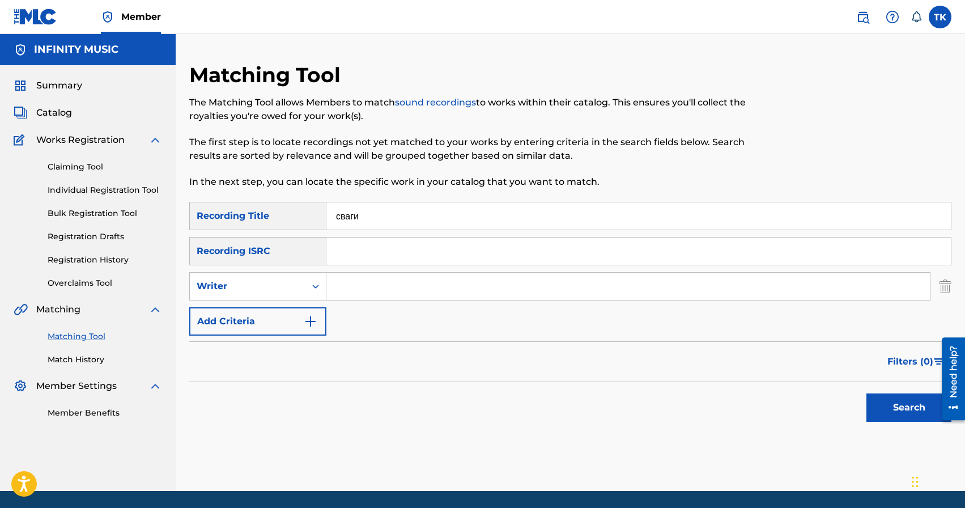
click at [315, 289] on icon "Search Form" at bounding box center [315, 286] width 11 height 11
click at [309, 304] on div "Recording Artist" at bounding box center [258, 314] width 136 height 28
click at [363, 288] on input "Search Form" at bounding box center [628, 286] width 604 height 27
type input "Bomber J"
click at [909, 420] on button "Search" at bounding box center [908, 407] width 85 height 28
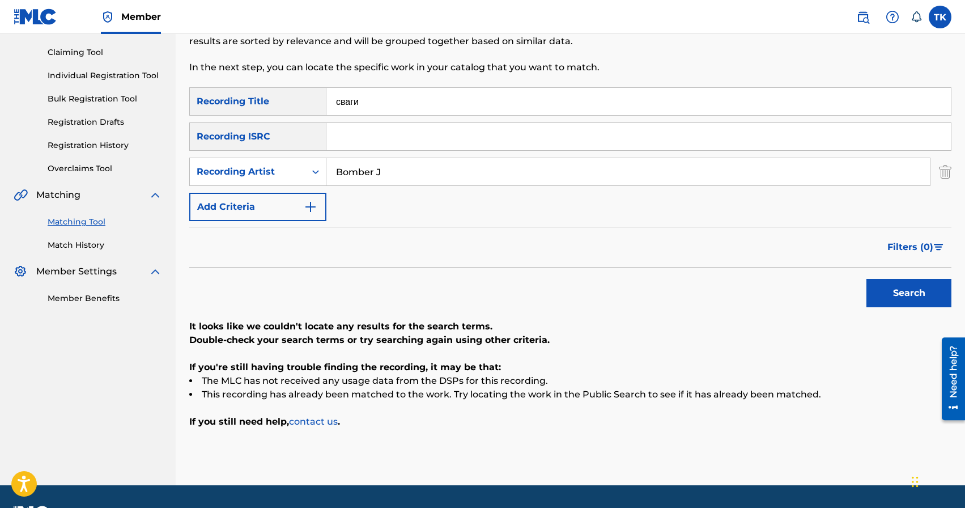
scroll to position [116, 0]
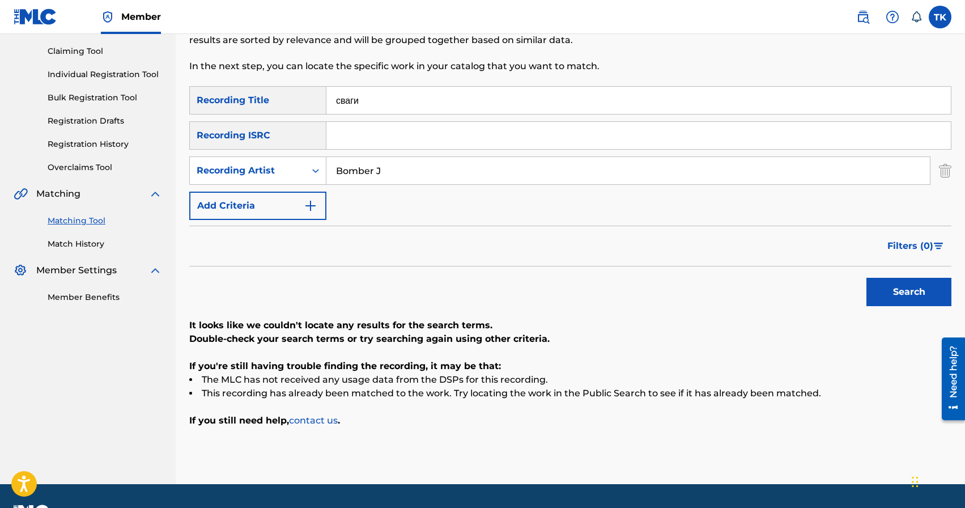
click at [398, 112] on input "сваги" at bounding box center [638, 100] width 624 height 27
click at [876, 288] on button "Search" at bounding box center [908, 292] width 85 height 28
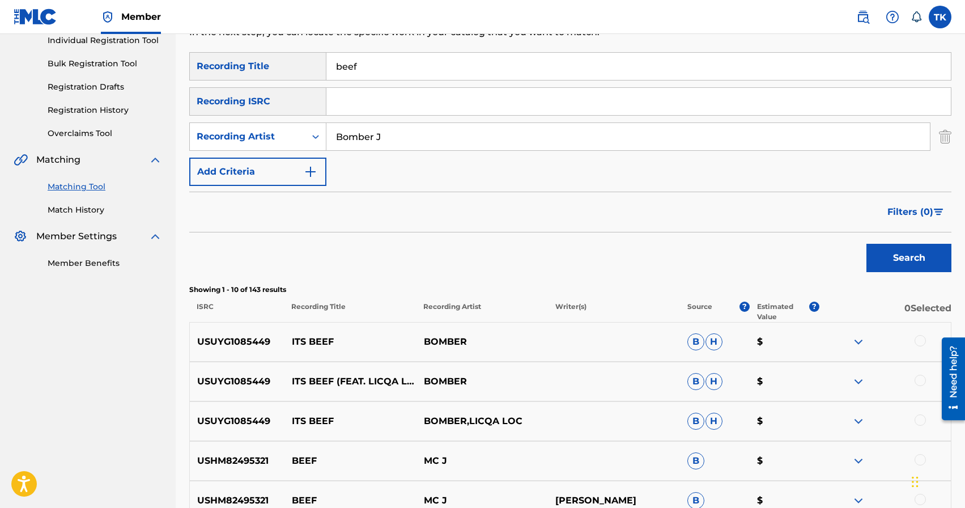
scroll to position [142, 0]
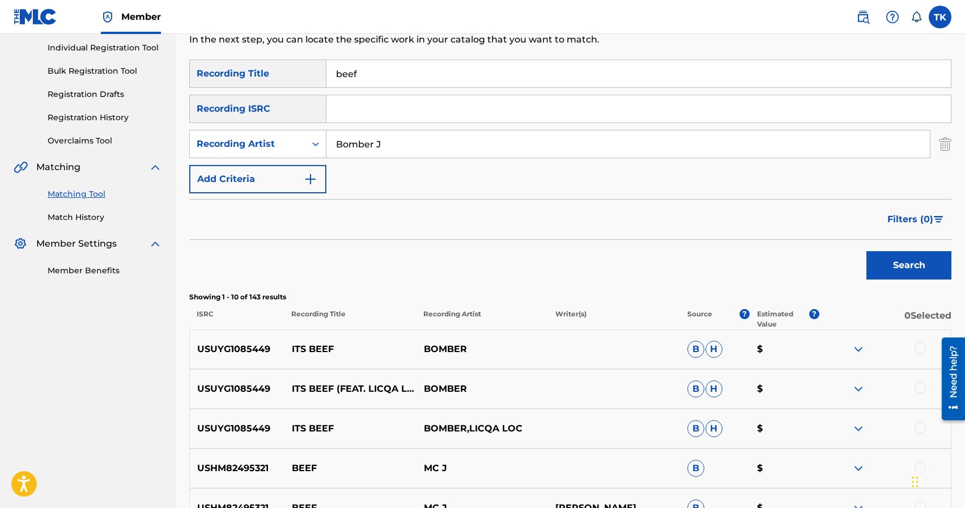
click at [463, 79] on input "beef" at bounding box center [638, 73] width 624 height 27
type input "жираф"
click at [881, 262] on button "Search" at bounding box center [908, 265] width 85 height 28
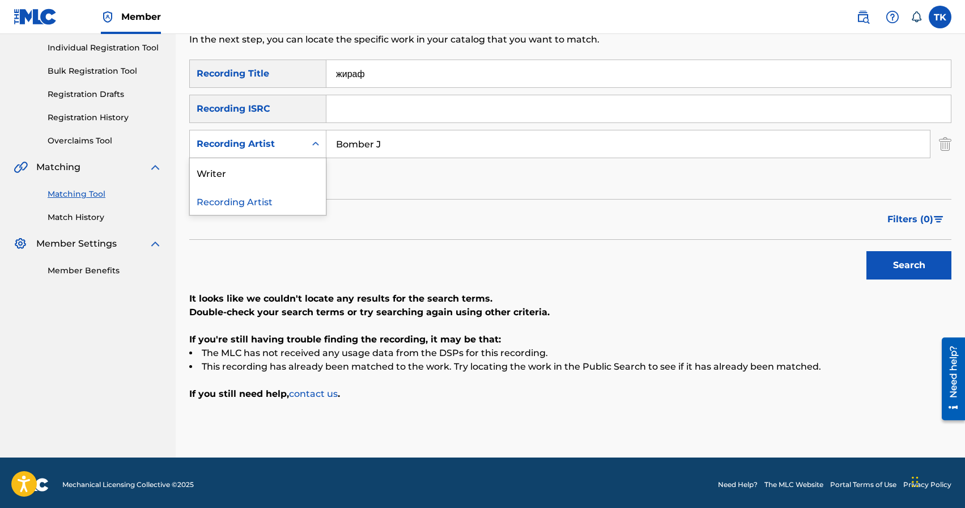
click at [304, 154] on div "Recording Artist" at bounding box center [248, 144] width 116 height 22
click at [455, 154] on input "Bomber J" at bounding box center [628, 143] width 604 height 27
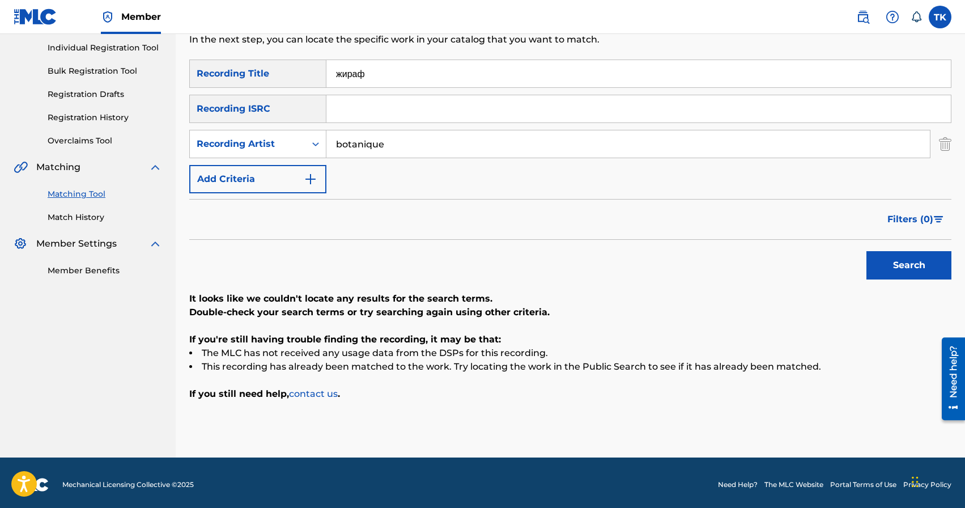
type input "botanique"
click at [421, 84] on input "жираф" at bounding box center [638, 73] width 624 height 27
type input "intro"
click at [893, 275] on button "Search" at bounding box center [908, 265] width 85 height 28
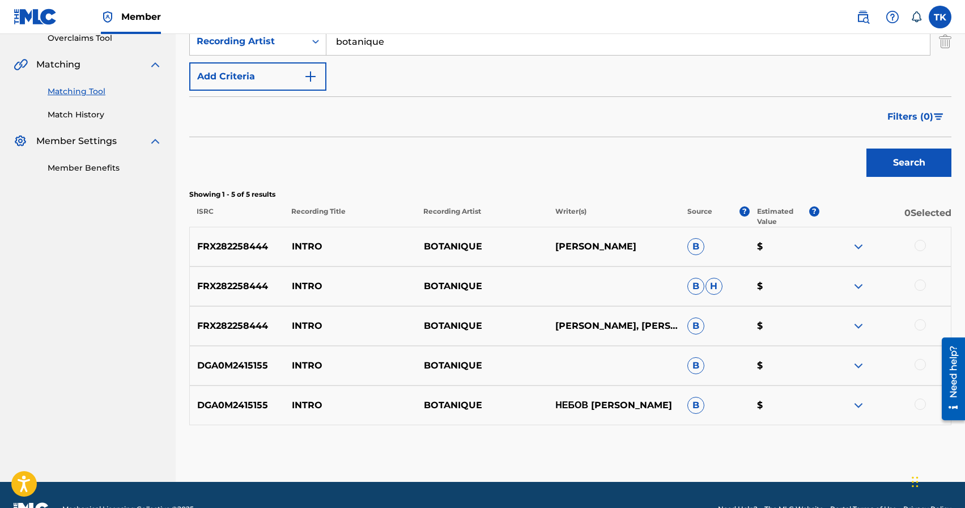
scroll to position [273, 0]
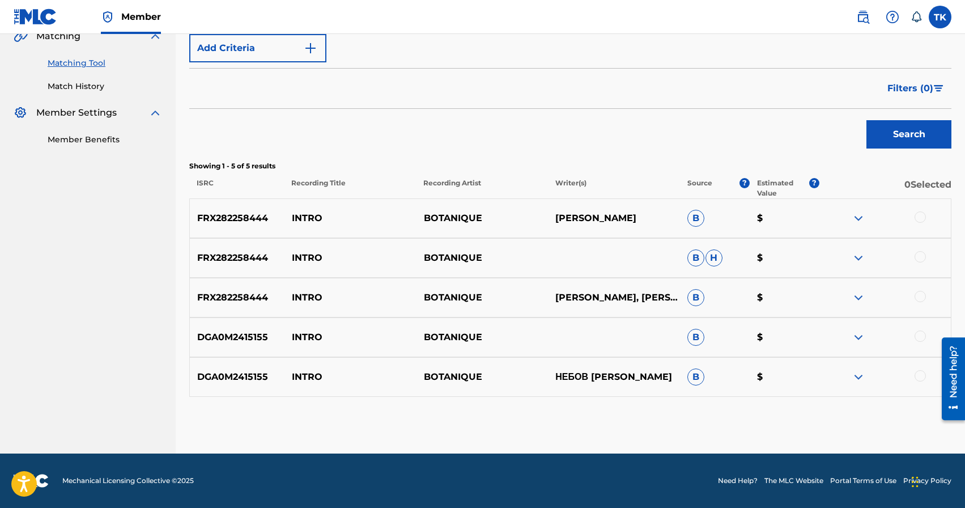
click at [920, 378] on div at bounding box center [920, 375] width 11 height 11
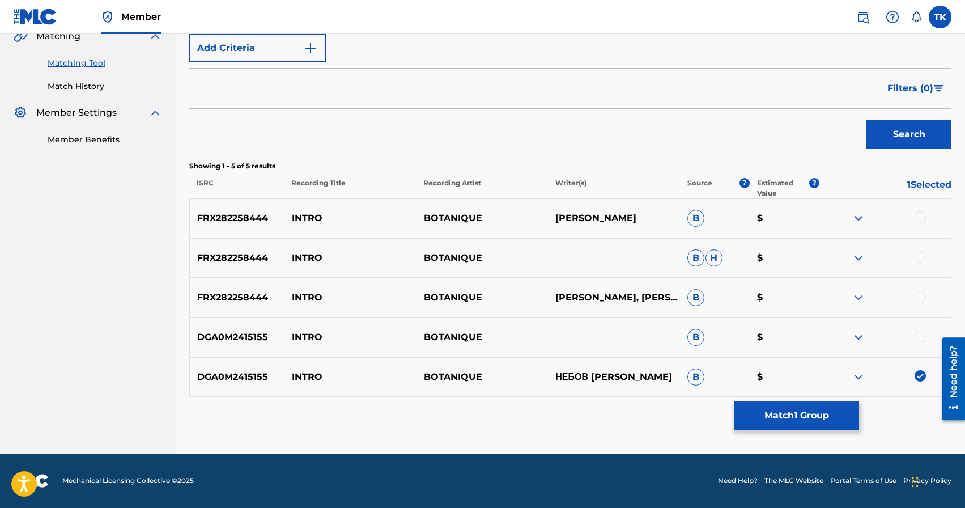
click at [918, 335] on div at bounding box center [920, 335] width 11 height 11
click at [919, 297] on div at bounding box center [920, 296] width 11 height 11
click at [918, 261] on div at bounding box center [920, 256] width 11 height 11
click at [918, 218] on div at bounding box center [920, 216] width 11 height 11
click at [783, 410] on button "Match 5 Groups" at bounding box center [796, 415] width 125 height 28
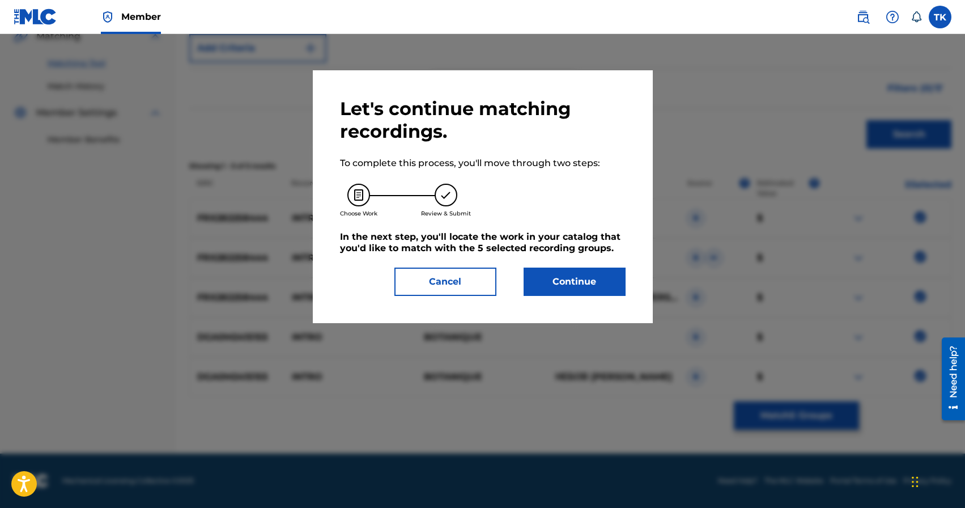
click at [603, 284] on button "Continue" at bounding box center [575, 281] width 102 height 28
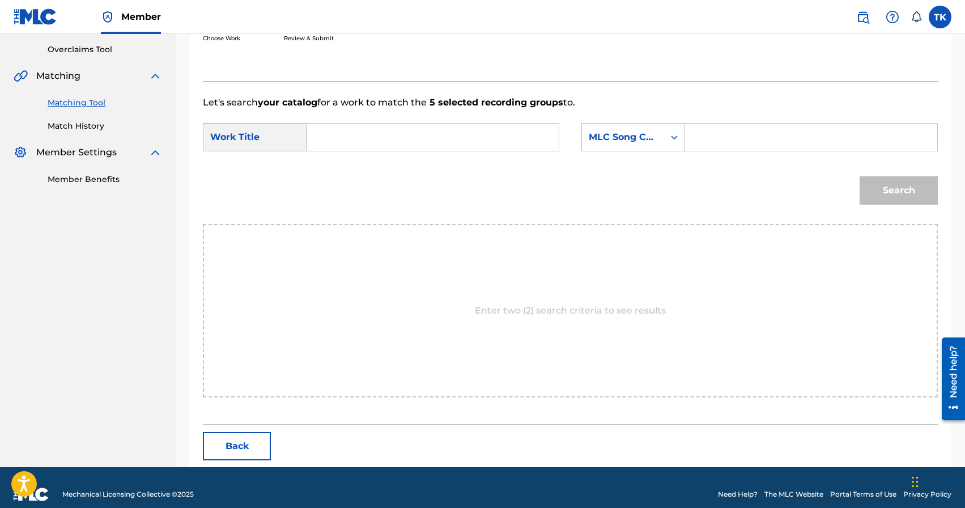
scroll to position [247, 0]
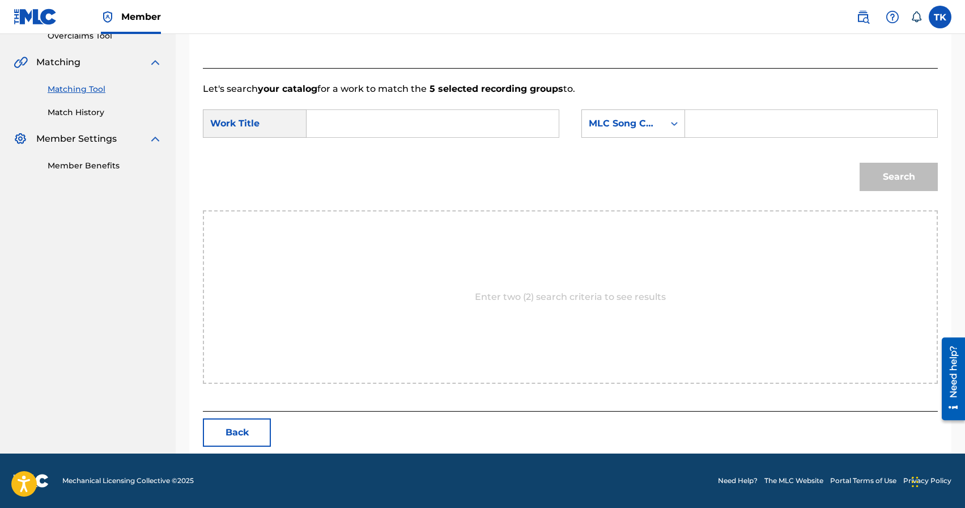
click at [474, 133] on input "Search Form" at bounding box center [432, 123] width 233 height 27
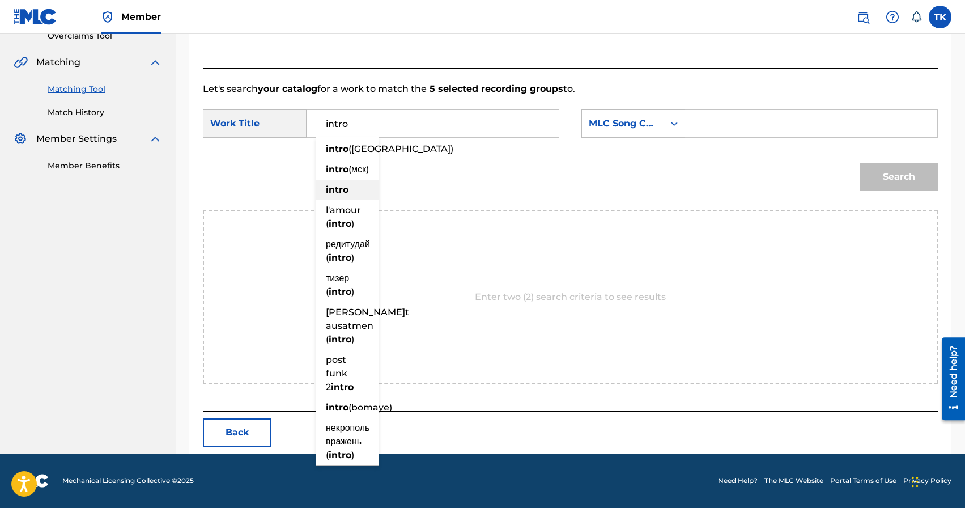
type input "intro"
click at [365, 200] on div "intro" at bounding box center [347, 190] width 62 height 20
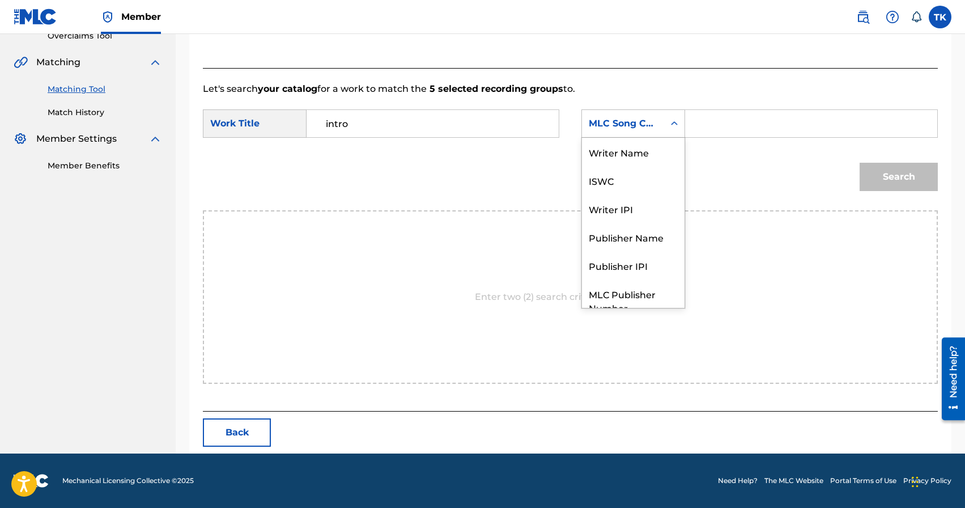
click at [654, 131] on div "MLC Song Code" at bounding box center [623, 124] width 82 height 22
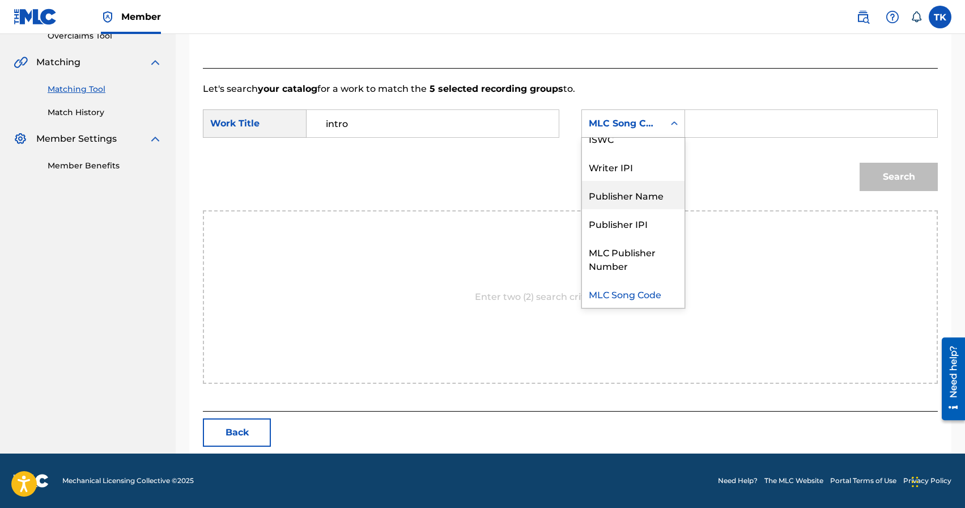
click at [640, 188] on div "Publisher Name" at bounding box center [633, 195] width 103 height 28
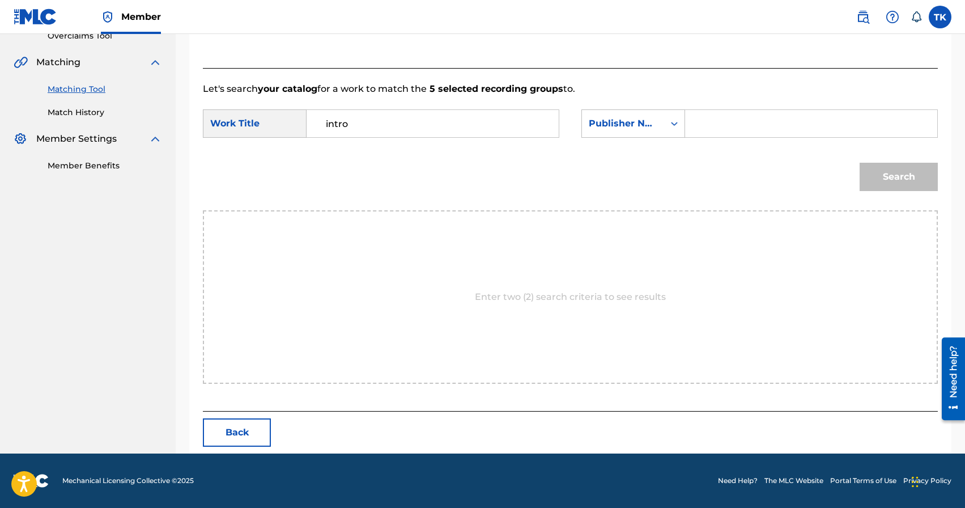
click at [707, 137] on div "Search Form" at bounding box center [811, 123] width 253 height 28
click at [712, 127] on input "Search Form" at bounding box center [811, 123] width 233 height 27
type input "INFINITY MUSIC"
click at [910, 188] on button "Search" at bounding box center [899, 177] width 78 height 28
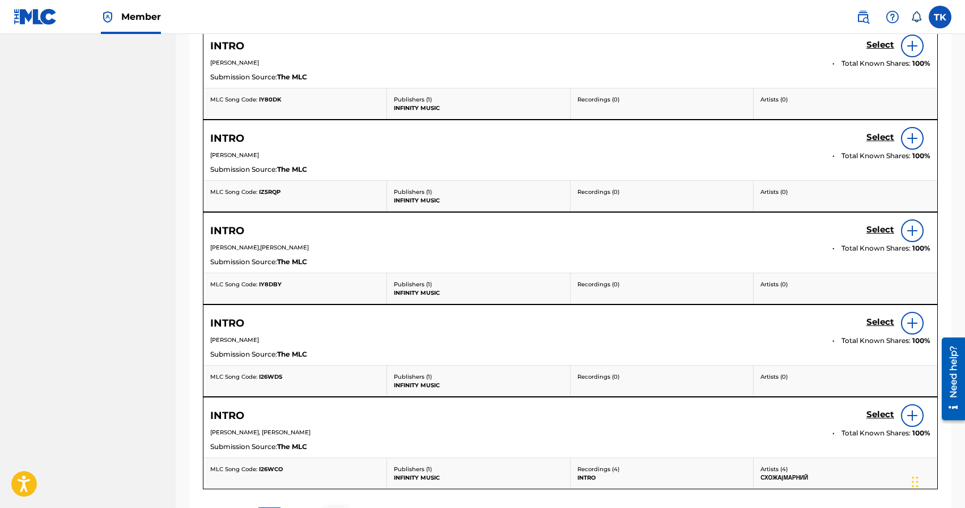
scroll to position [449, 0]
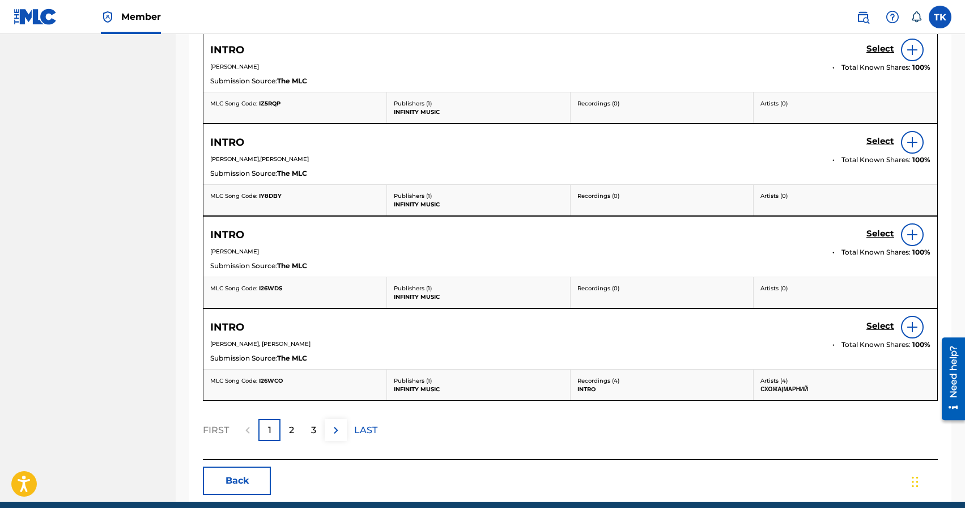
click at [293, 432] on p "2" at bounding box center [291, 430] width 5 height 14
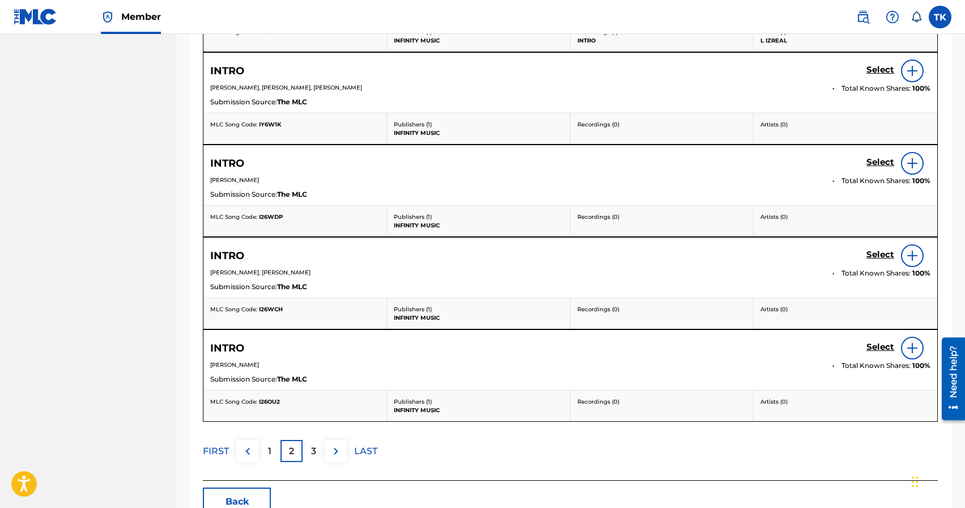
scroll to position [516, 0]
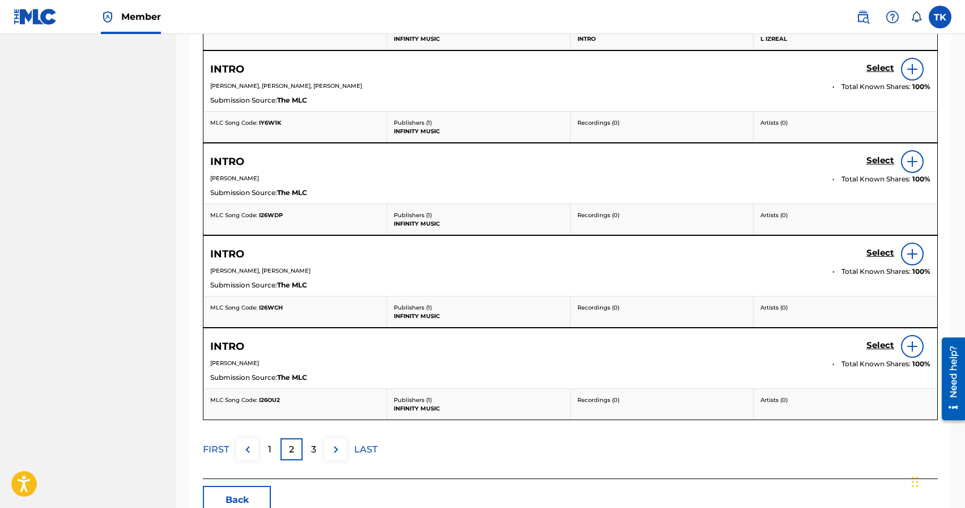
click at [310, 447] on div "3" at bounding box center [314, 449] width 22 height 22
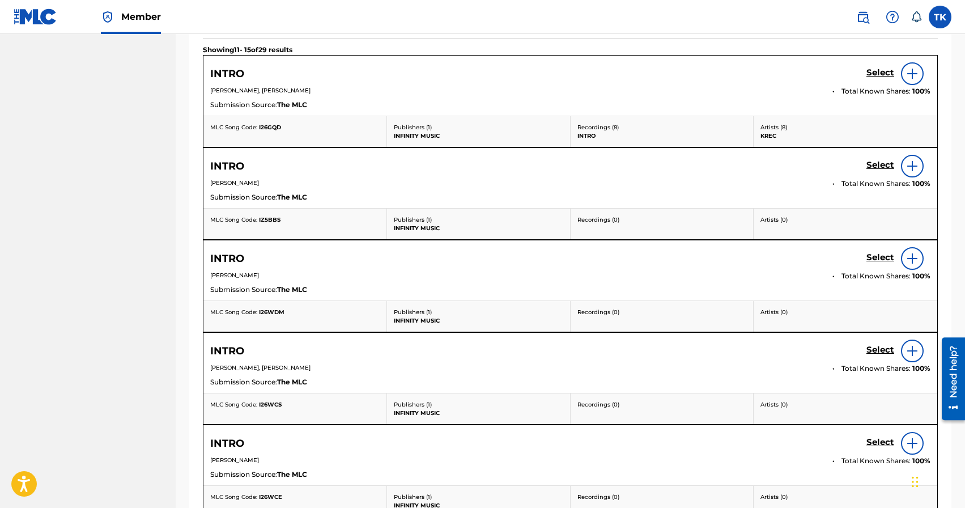
scroll to position [418, 0]
click at [871, 79] on h5 "Select" at bounding box center [880, 73] width 28 height 11
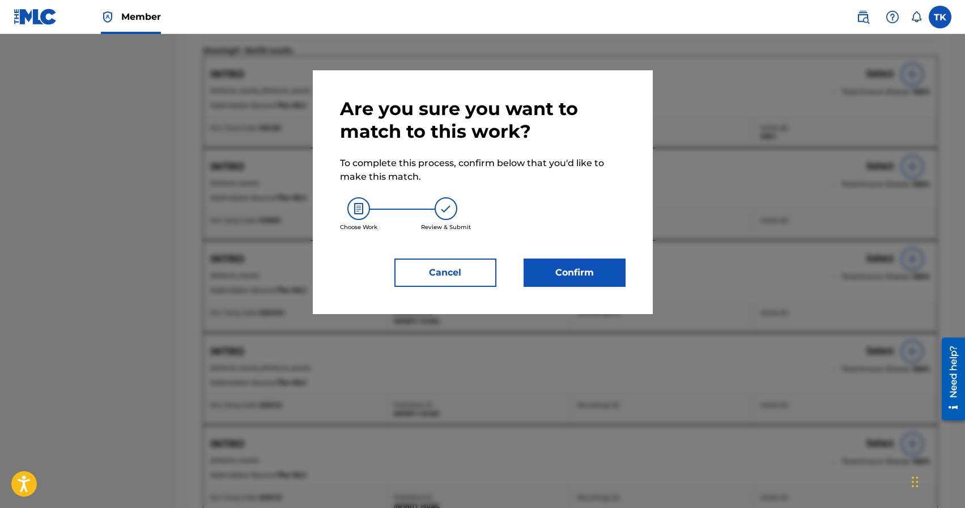
click at [586, 267] on button "Confirm" at bounding box center [575, 272] width 102 height 28
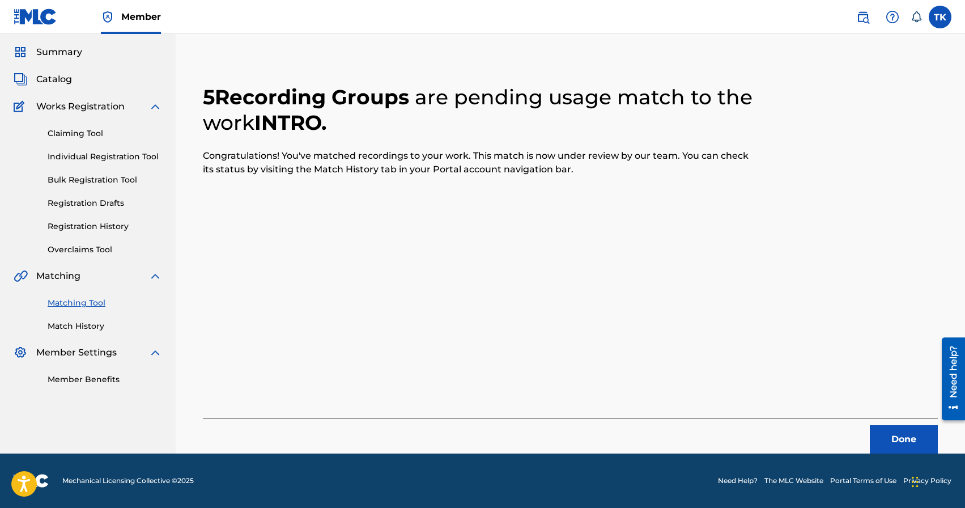
scroll to position [33, 0]
click at [898, 440] on button "Done" at bounding box center [904, 439] width 68 height 28
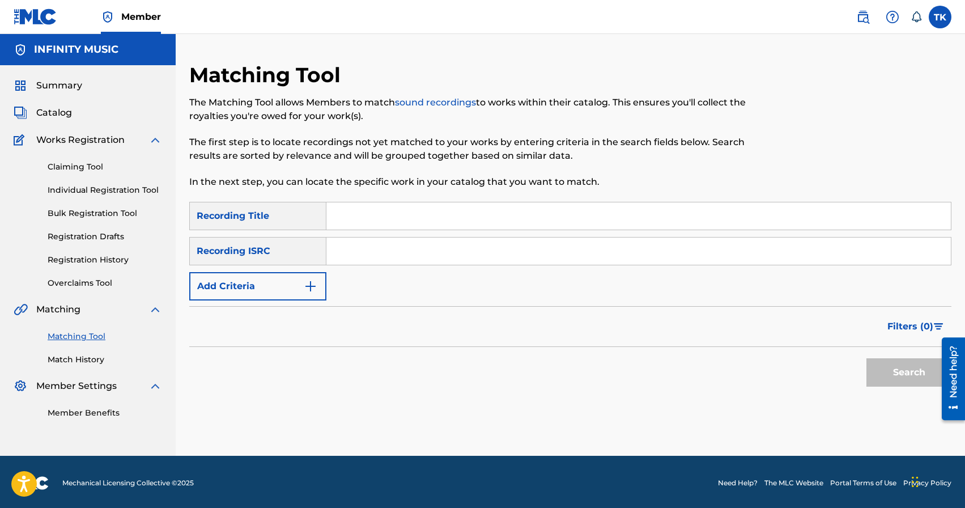
click at [401, 210] on input "Search Form" at bounding box center [638, 215] width 624 height 27
type input "[DEMOGRAPHIC_DATA]"
click at [305, 284] on img "Search Form" at bounding box center [311, 286] width 14 height 14
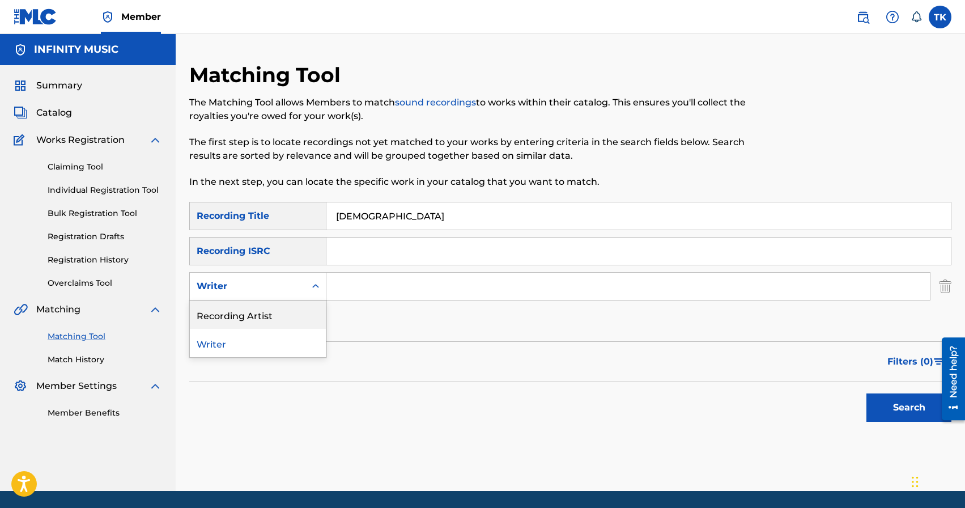
click at [301, 309] on div "Recording Artist" at bounding box center [258, 314] width 136 height 28
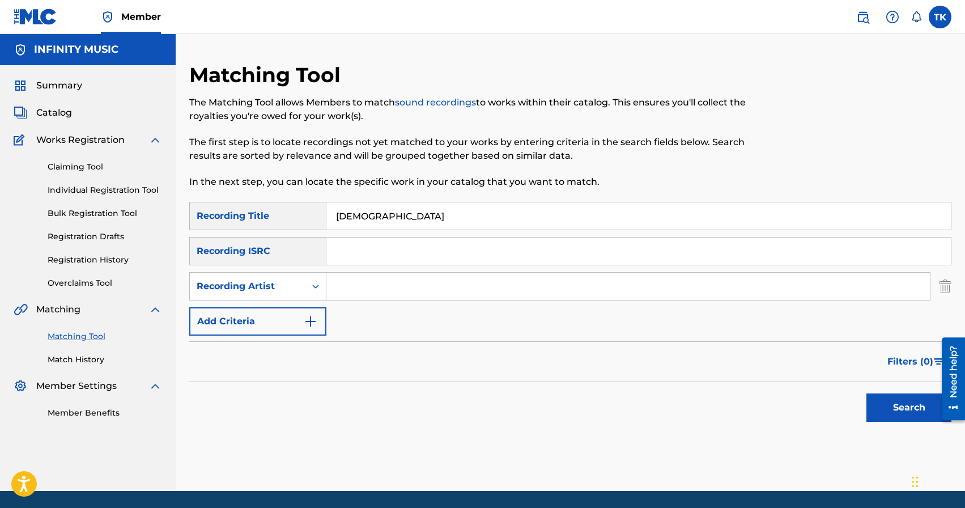
click at [369, 290] on input "Search Form" at bounding box center [628, 286] width 604 height 27
type input "botanique"
click at [873, 400] on button "Search" at bounding box center [908, 407] width 85 height 28
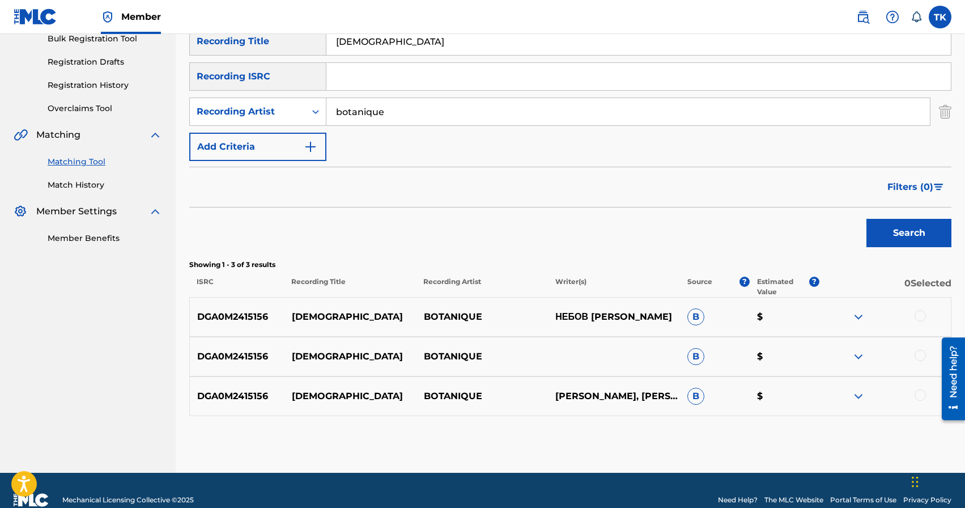
scroll to position [194, 0]
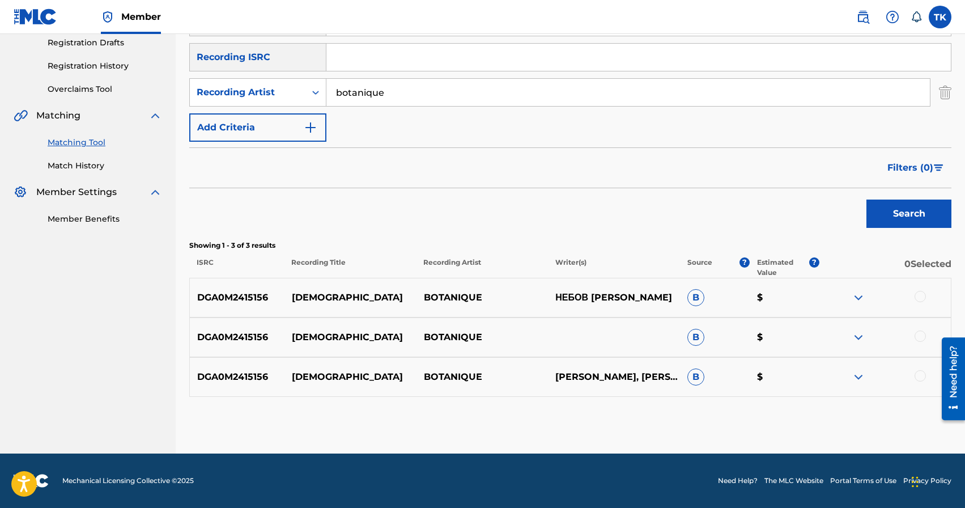
click at [918, 295] on div at bounding box center [920, 296] width 11 height 11
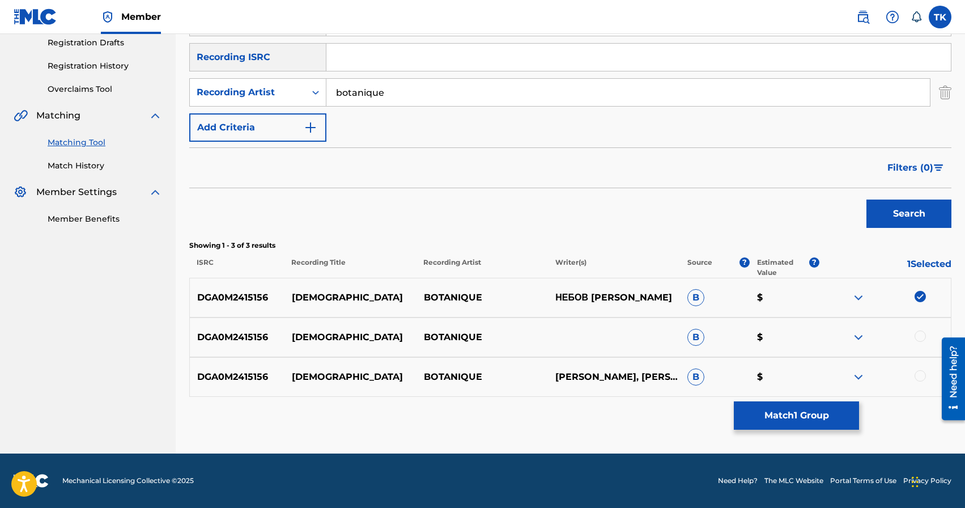
click at [918, 336] on div at bounding box center [920, 335] width 11 height 11
click at [919, 376] on div at bounding box center [920, 375] width 11 height 11
click at [841, 411] on button "Match 3 Groups" at bounding box center [796, 415] width 125 height 28
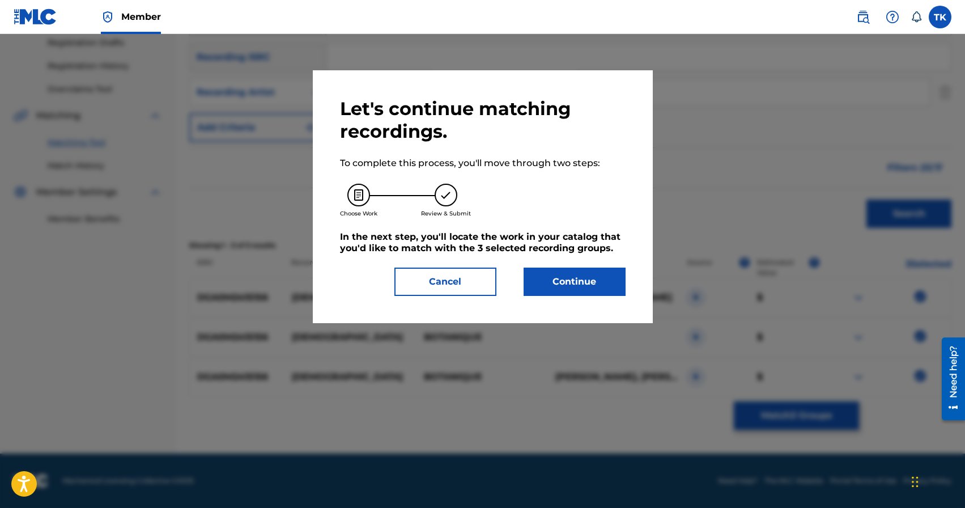
click at [600, 282] on button "Continue" at bounding box center [575, 281] width 102 height 28
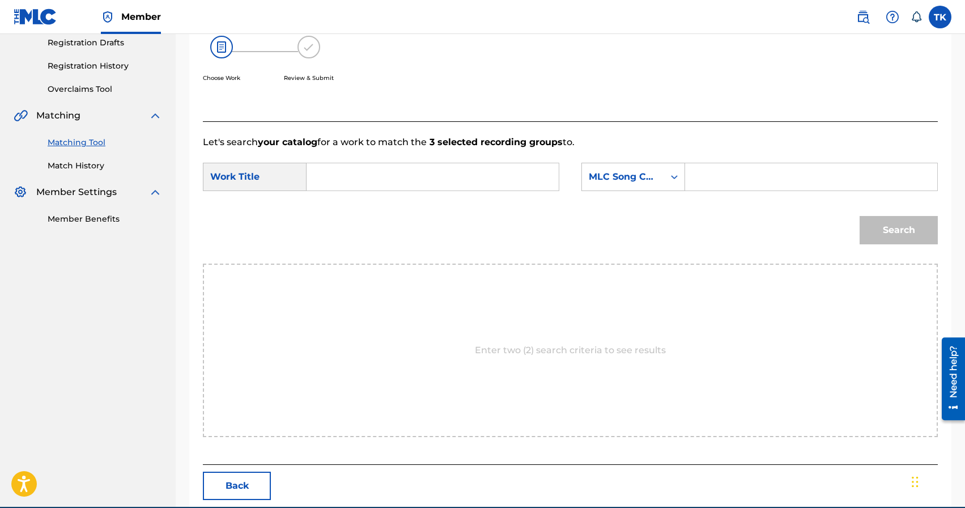
click at [439, 164] on input "Search Form" at bounding box center [432, 176] width 233 height 27
type input "[DEMOGRAPHIC_DATA]"
click at [623, 175] on div "MLC Song Code" at bounding box center [623, 177] width 69 height 14
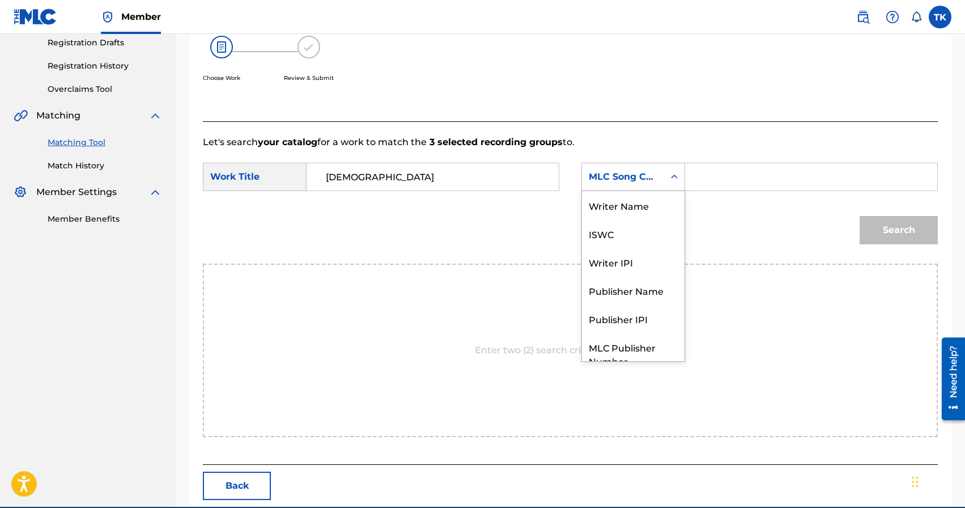
scroll to position [42, 0]
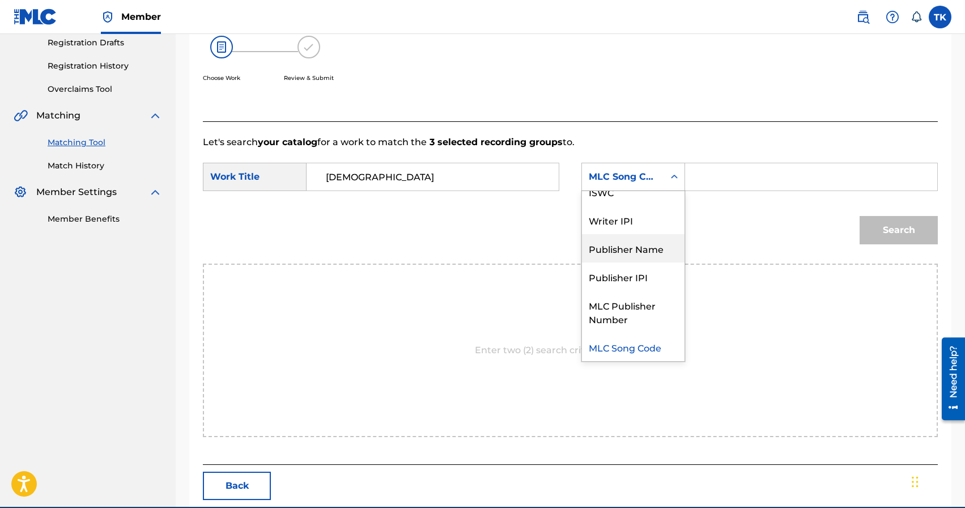
click at [623, 247] on div "Publisher Name" at bounding box center [633, 248] width 103 height 28
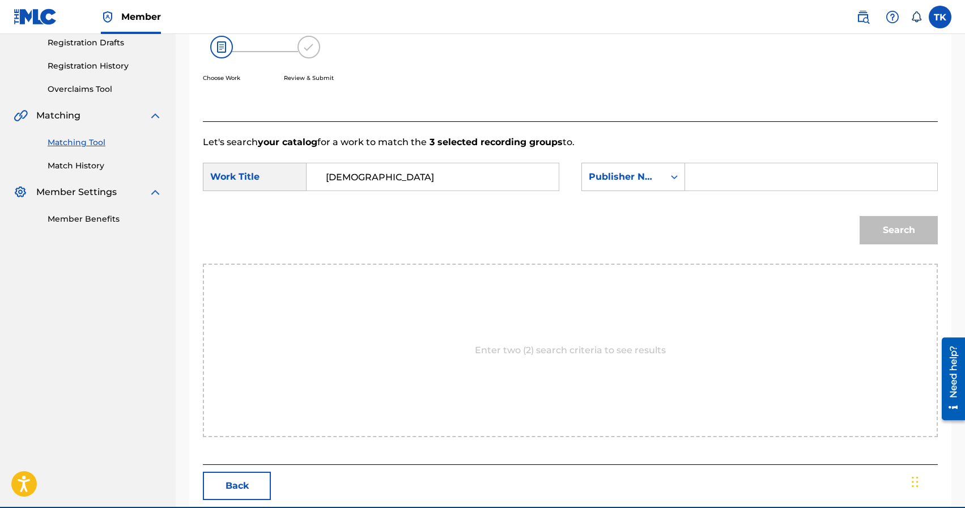
click at [725, 180] on input "Search Form" at bounding box center [811, 176] width 233 height 27
type input "INFINITY MUSIC"
click at [898, 230] on button "Search" at bounding box center [899, 230] width 78 height 28
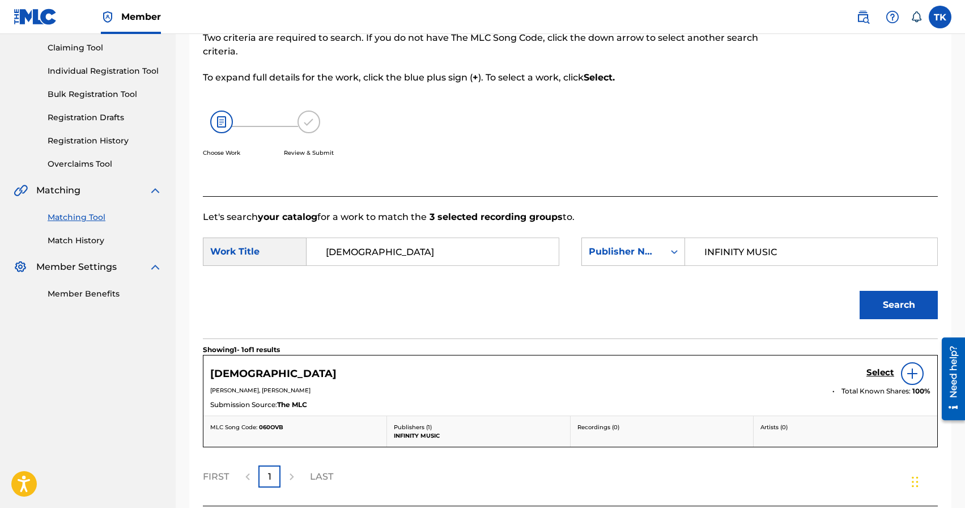
scroll to position [194, 0]
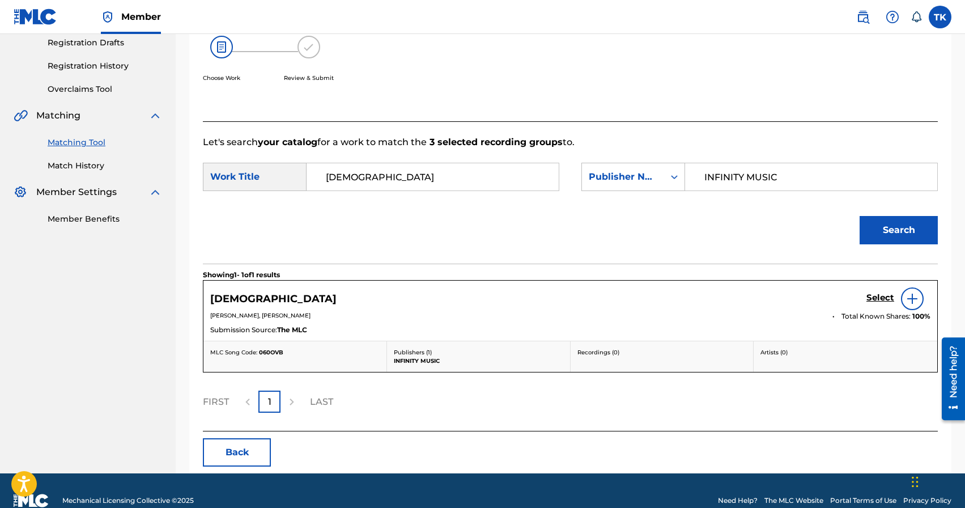
click at [875, 297] on h5 "Select" at bounding box center [880, 297] width 28 height 11
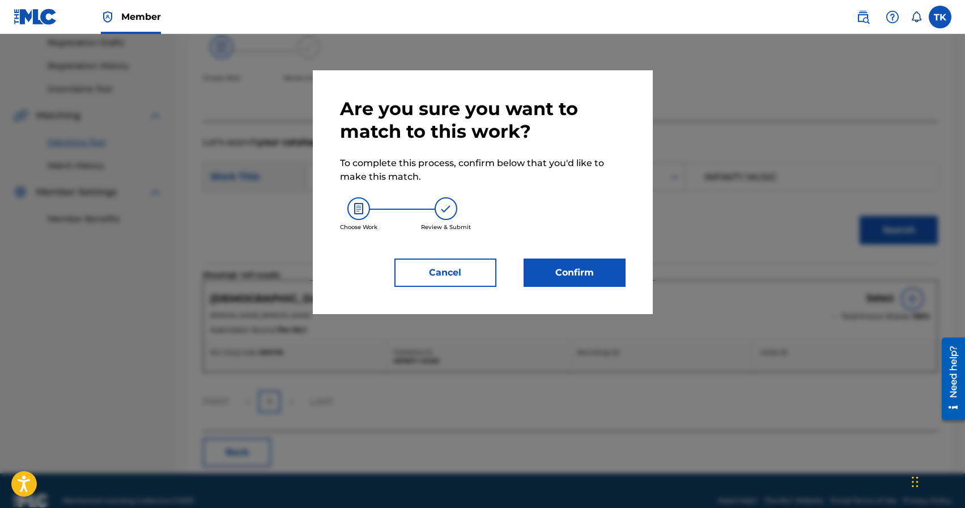
click at [584, 278] on button "Confirm" at bounding box center [575, 272] width 102 height 28
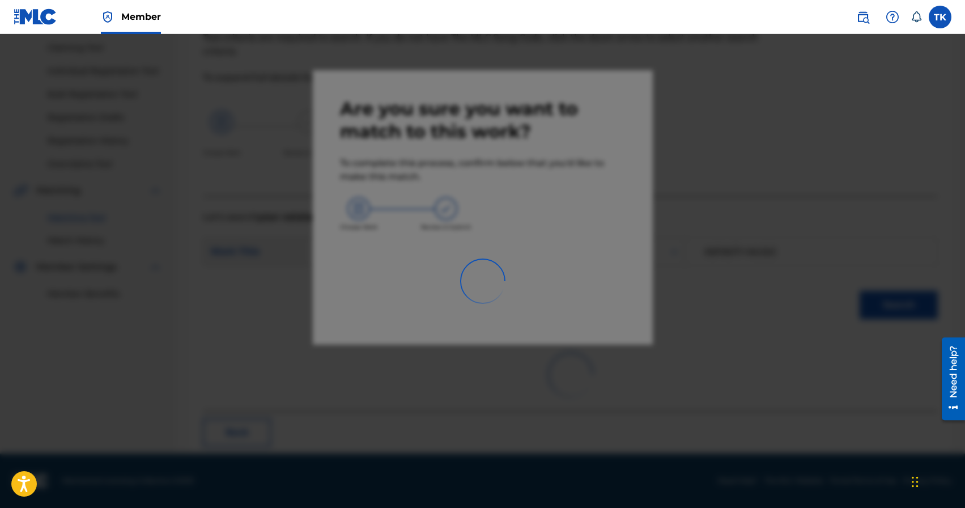
scroll to position [33, 0]
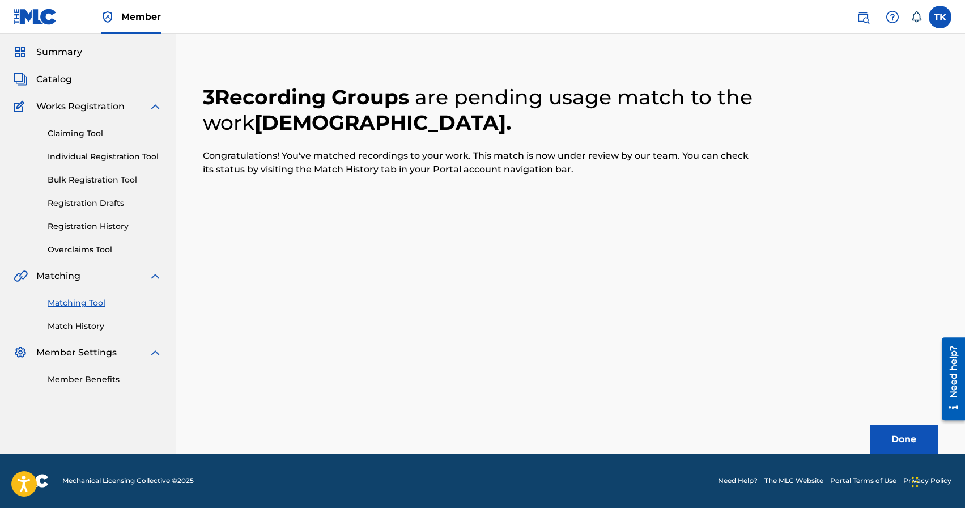
click at [898, 434] on button "Done" at bounding box center [904, 439] width 68 height 28
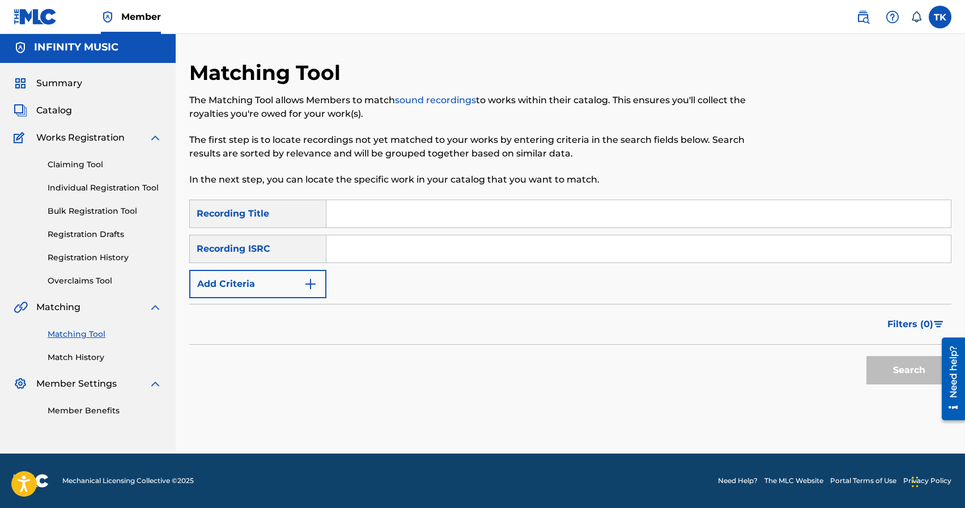
scroll to position [0, 0]
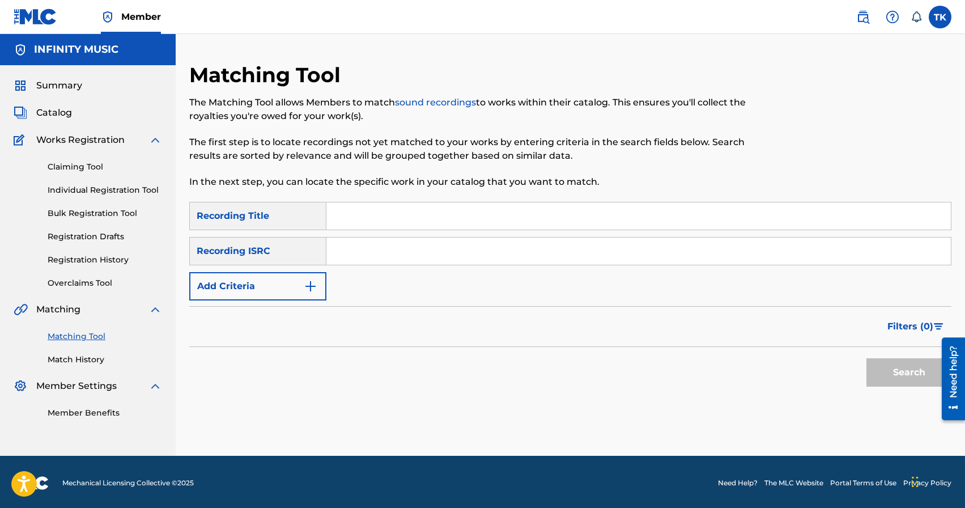
click at [396, 206] on input "Search Form" at bounding box center [638, 215] width 624 height 27
click at [342, 214] on input "краван" at bounding box center [638, 215] width 624 height 27
type input "караван"
click at [312, 289] on img "Search Form" at bounding box center [311, 286] width 14 height 14
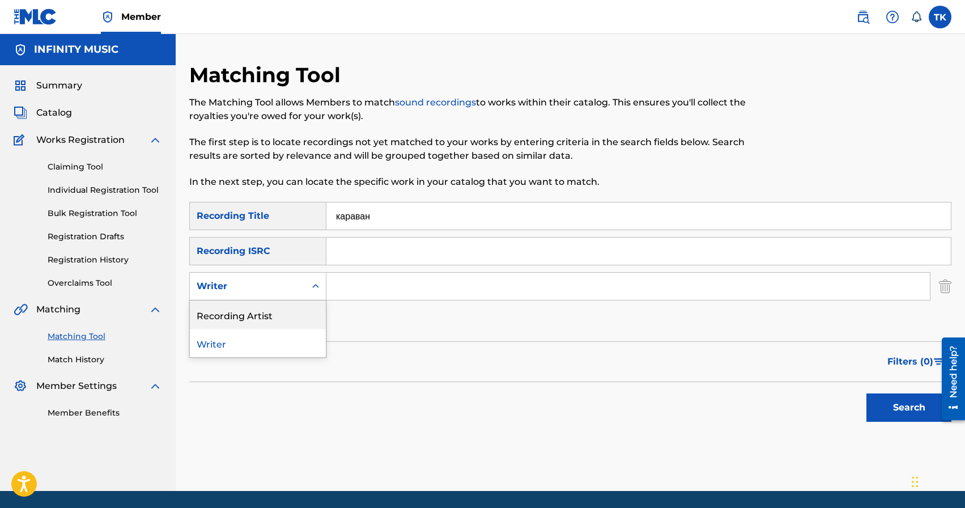
click at [309, 304] on div "Recording Artist" at bounding box center [258, 314] width 136 height 28
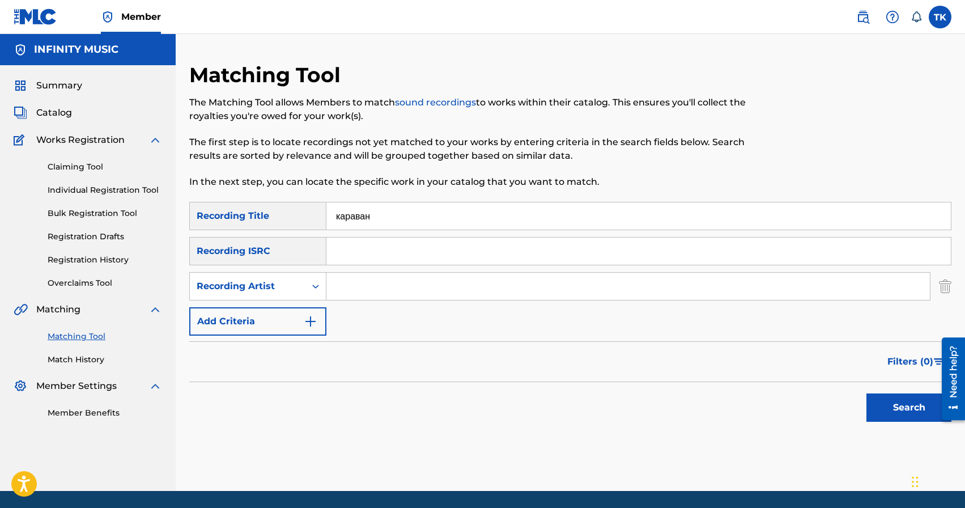
click at [366, 287] on input "Search Form" at bounding box center [628, 286] width 604 height 27
type input "botanique"
click at [880, 409] on button "Search" at bounding box center [908, 407] width 85 height 28
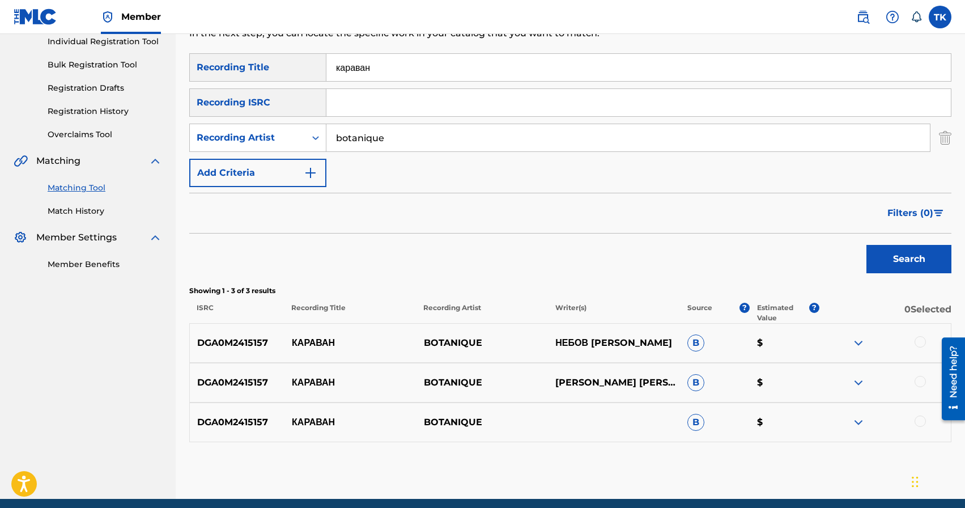
scroll to position [194, 0]
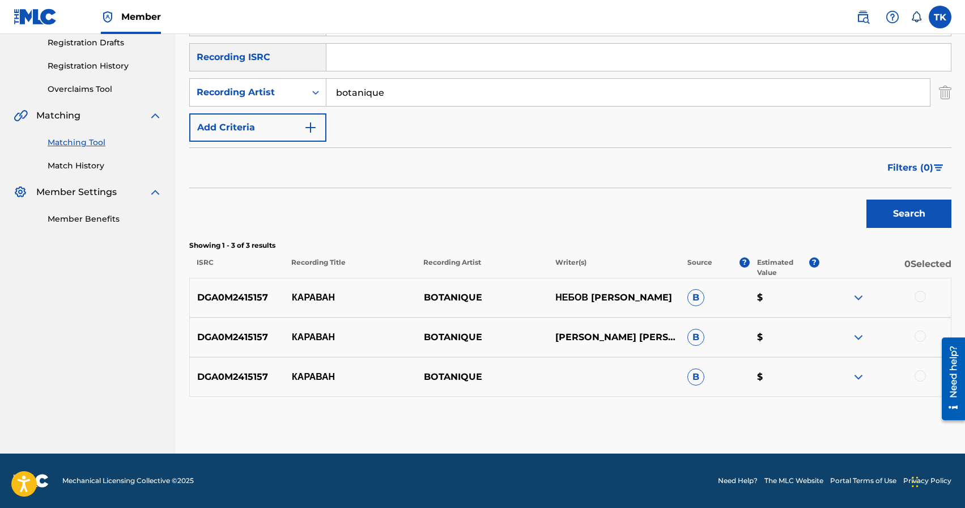
click at [925, 296] on div at bounding box center [920, 296] width 11 height 11
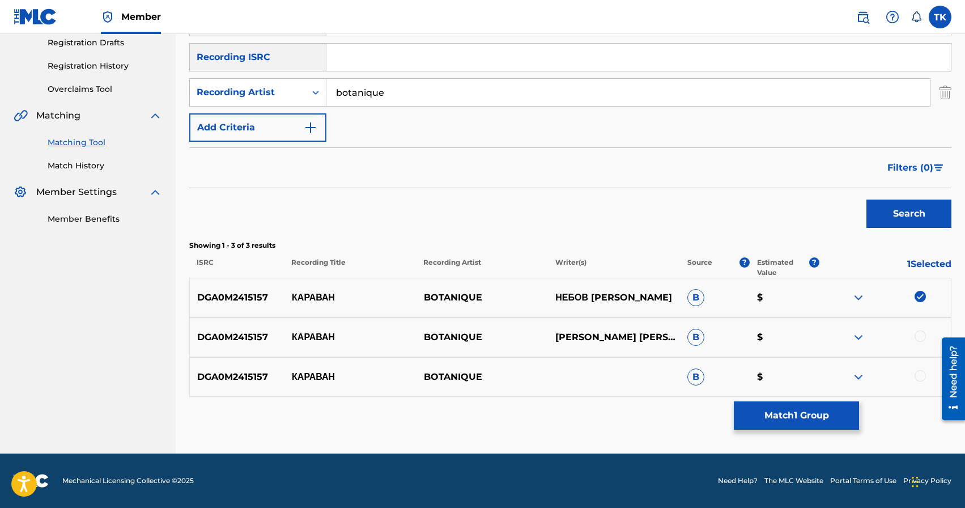
click at [923, 333] on div at bounding box center [920, 335] width 11 height 11
click at [921, 376] on div at bounding box center [920, 375] width 11 height 11
click at [830, 415] on button "Match 3 Groups" at bounding box center [796, 415] width 125 height 28
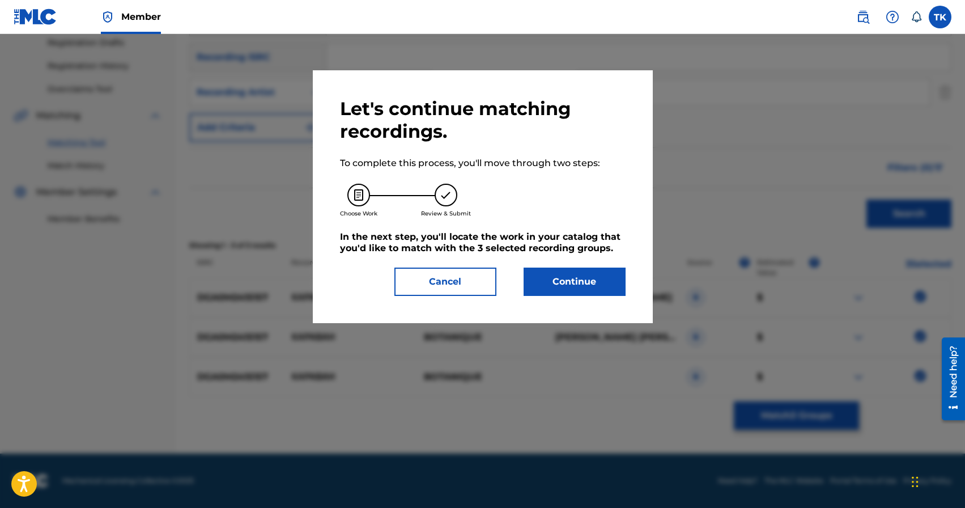
click at [606, 282] on button "Continue" at bounding box center [575, 281] width 102 height 28
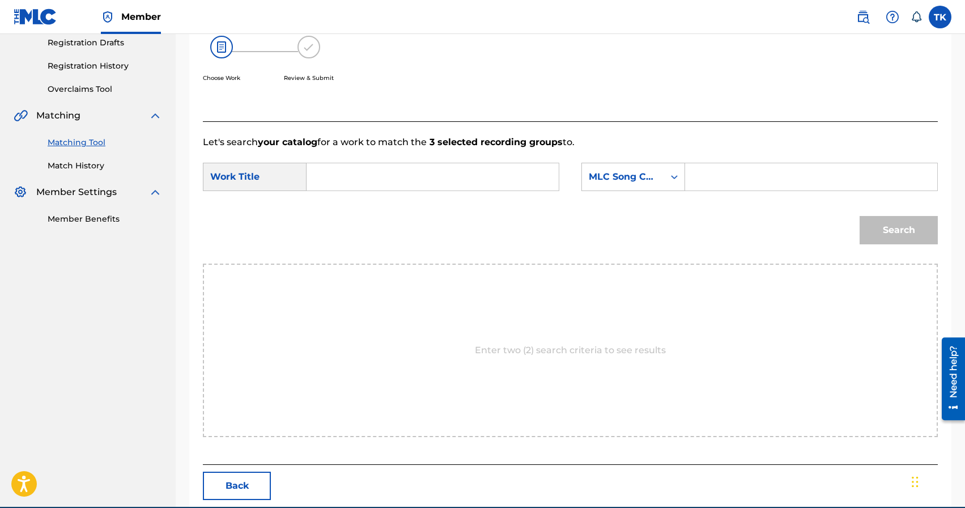
click at [420, 177] on input "Search Form" at bounding box center [432, 176] width 233 height 27
type input "b"
click at [333, 176] on input "крава" at bounding box center [432, 176] width 233 height 27
click at [368, 176] on input "карава" at bounding box center [432, 176] width 233 height 27
click at [353, 209] on div "карава н" at bounding box center [347, 202] width 62 height 20
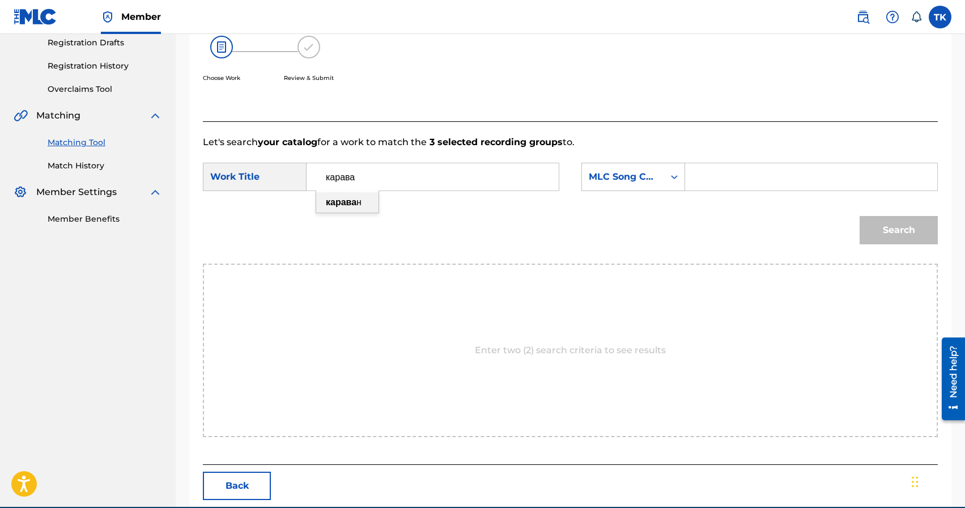
type input "караван"
click at [650, 182] on div "MLC Song Code" at bounding box center [623, 177] width 69 height 14
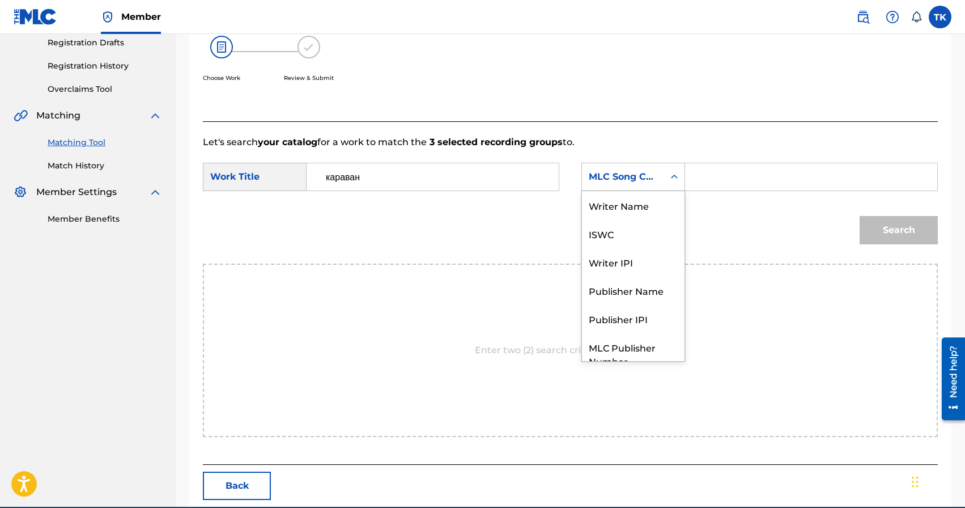
scroll to position [42, 0]
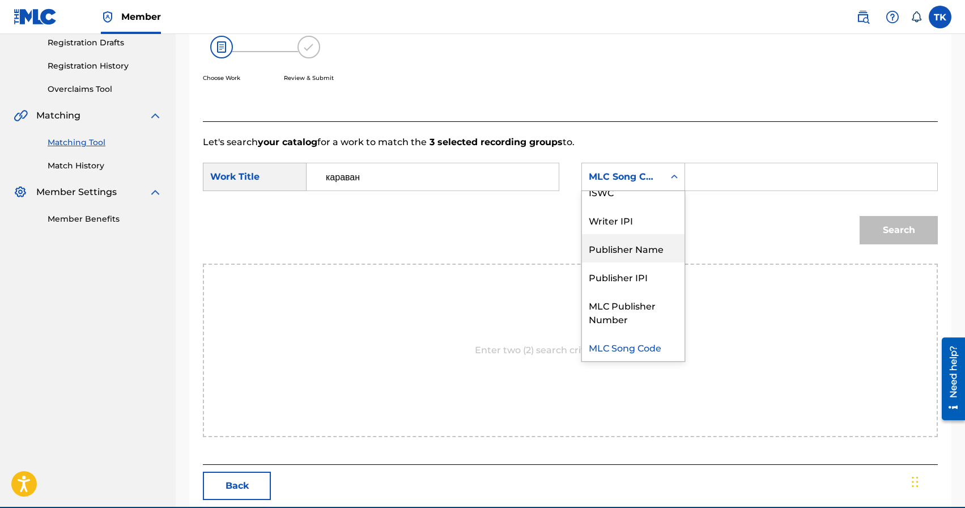
click at [645, 248] on div "Publisher Name" at bounding box center [633, 248] width 103 height 28
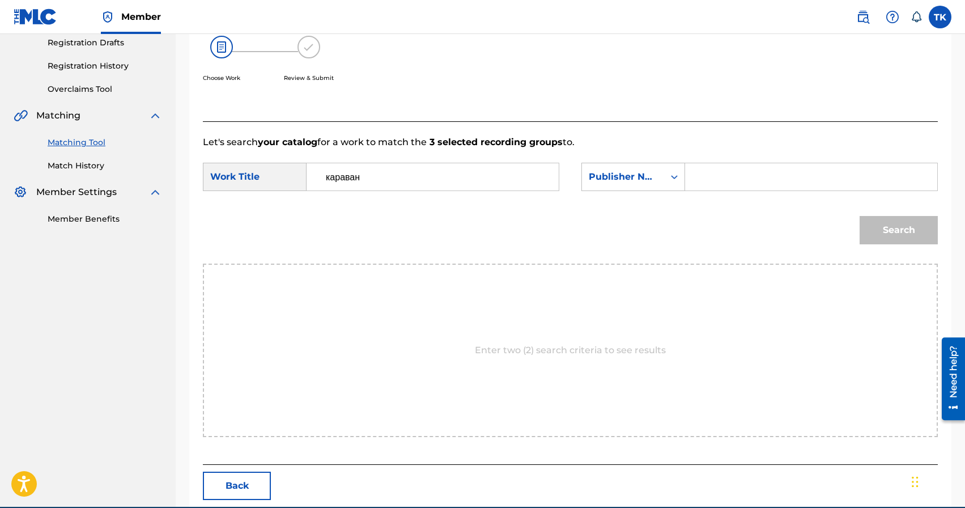
click at [706, 174] on input "Search Form" at bounding box center [811, 176] width 233 height 27
type input "INFINITY MUSIC"
click at [874, 234] on button "Search" at bounding box center [899, 230] width 78 height 28
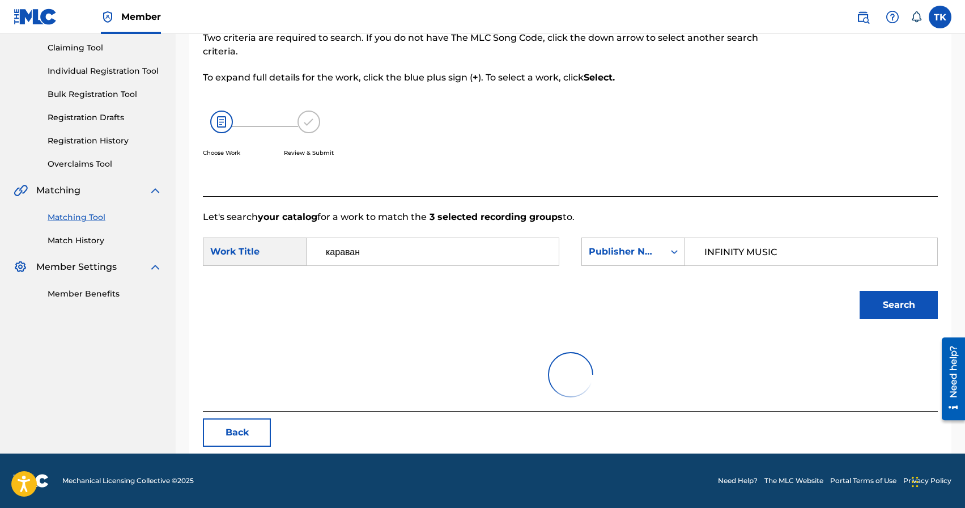
scroll to position [194, 0]
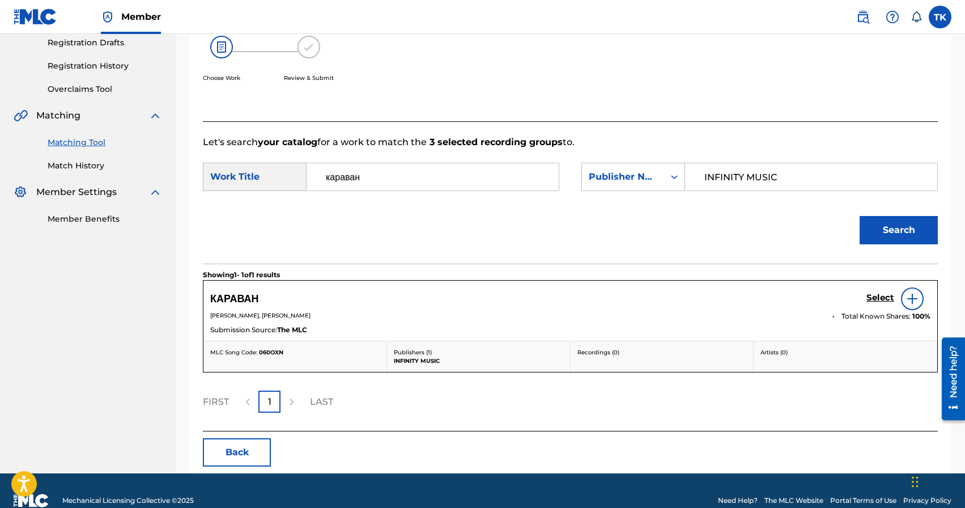
click at [882, 304] on link "Select" at bounding box center [880, 298] width 28 height 12
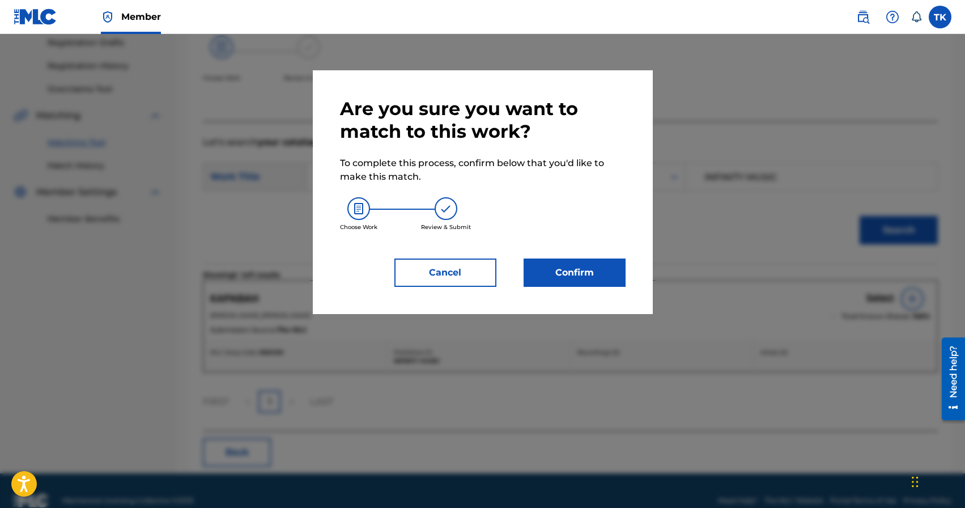
click at [592, 277] on button "Confirm" at bounding box center [575, 272] width 102 height 28
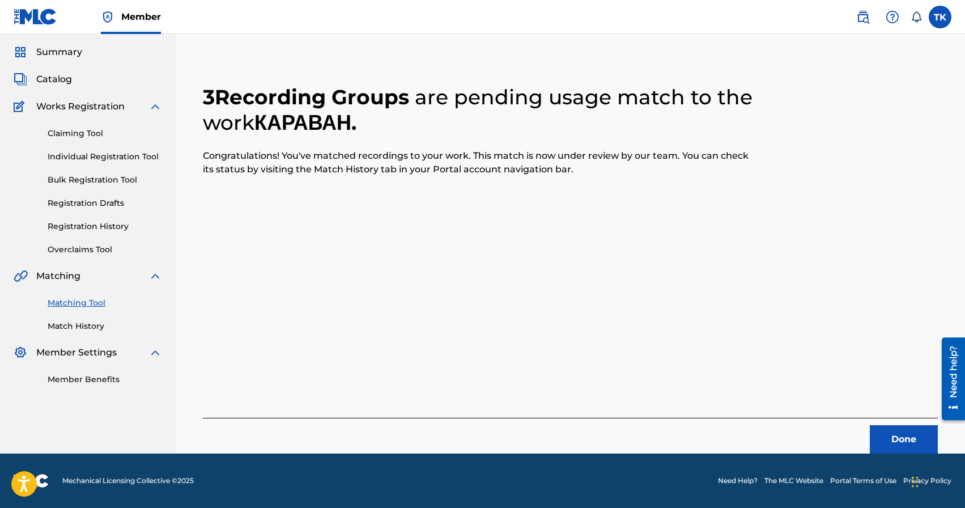
scroll to position [33, 0]
click at [869, 435] on div "Done" at bounding box center [570, 436] width 735 height 36
click at [870, 435] on button "Done" at bounding box center [904, 439] width 68 height 28
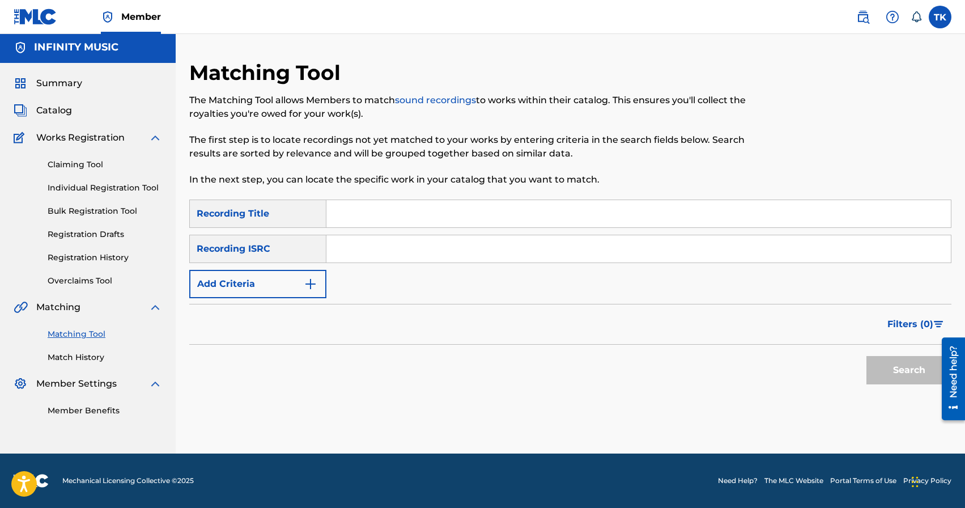
scroll to position [0, 0]
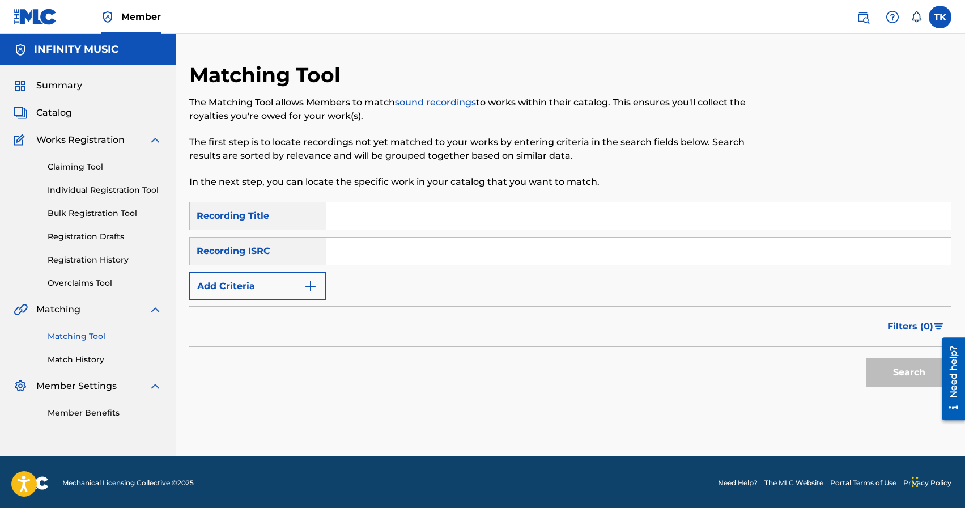
click at [414, 219] on input "Search Form" at bounding box center [638, 215] width 624 height 27
type input "музыка"
click at [314, 285] on img "Search Form" at bounding box center [311, 286] width 14 height 14
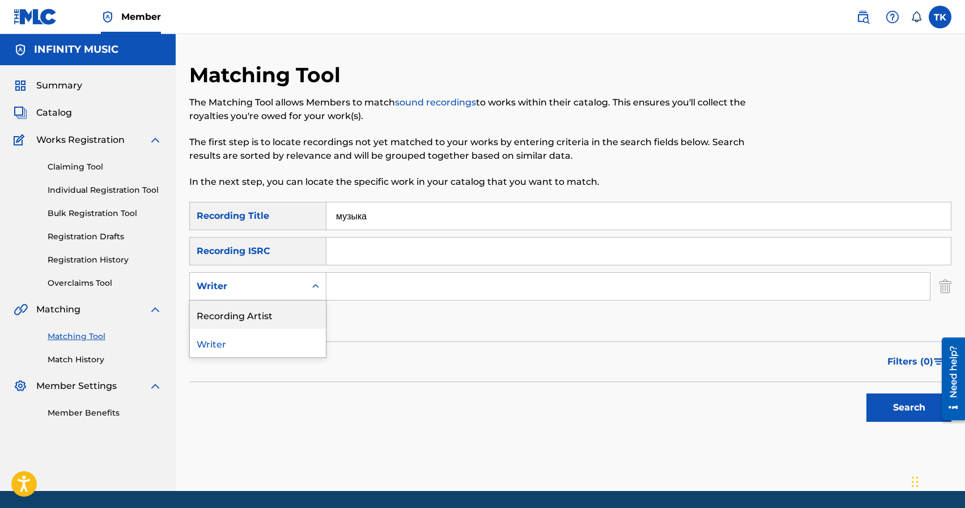
click at [308, 307] on div "Recording Artist" at bounding box center [258, 314] width 136 height 28
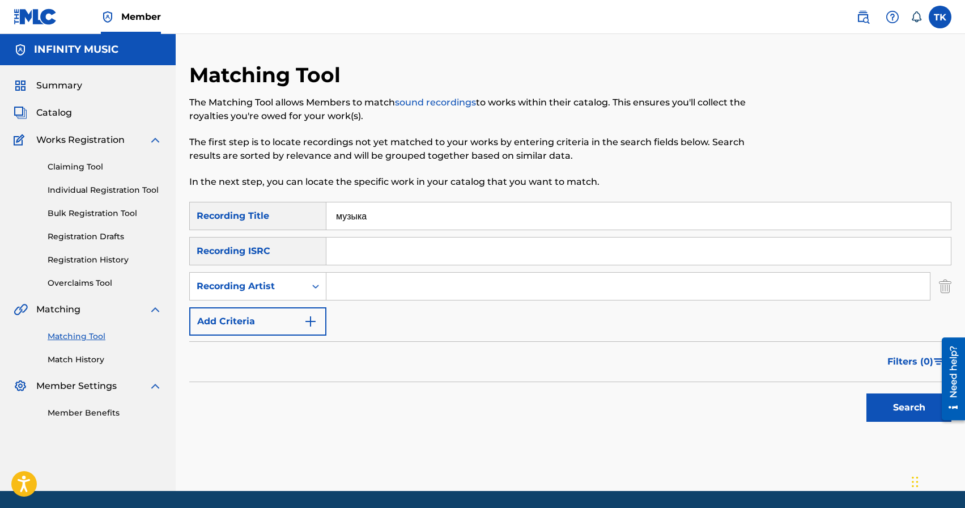
click at [364, 279] on input "Search Form" at bounding box center [628, 286] width 604 height 27
type input "botanique"
click at [900, 414] on button "Search" at bounding box center [908, 407] width 85 height 28
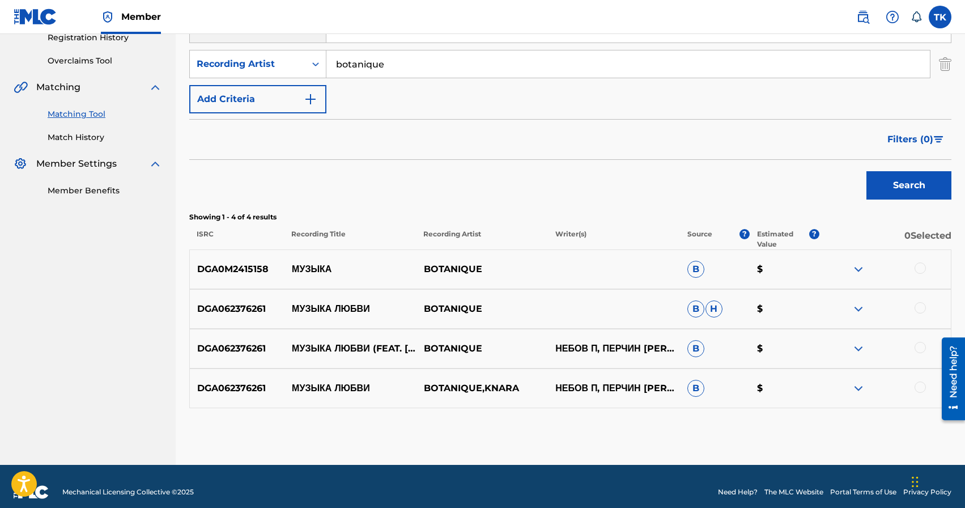
scroll to position [223, 0]
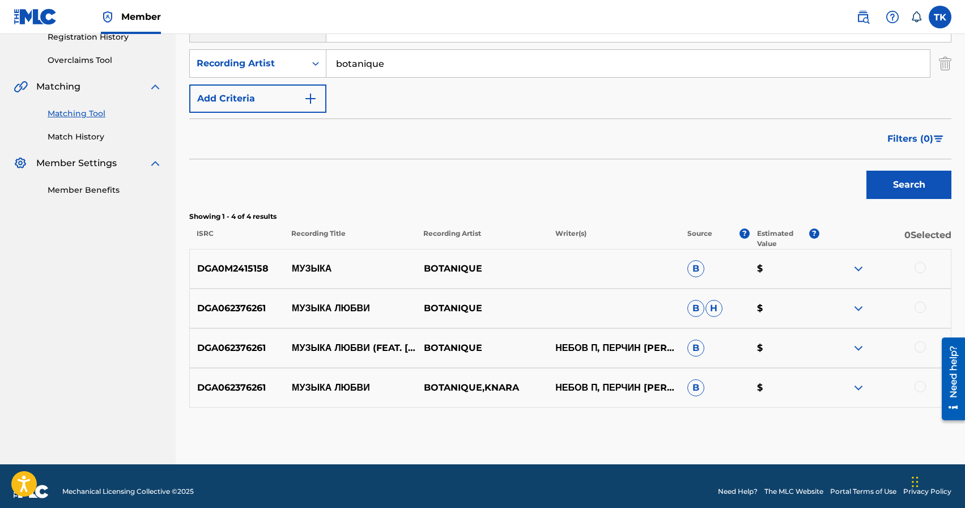
click at [924, 265] on div at bounding box center [920, 267] width 11 height 11
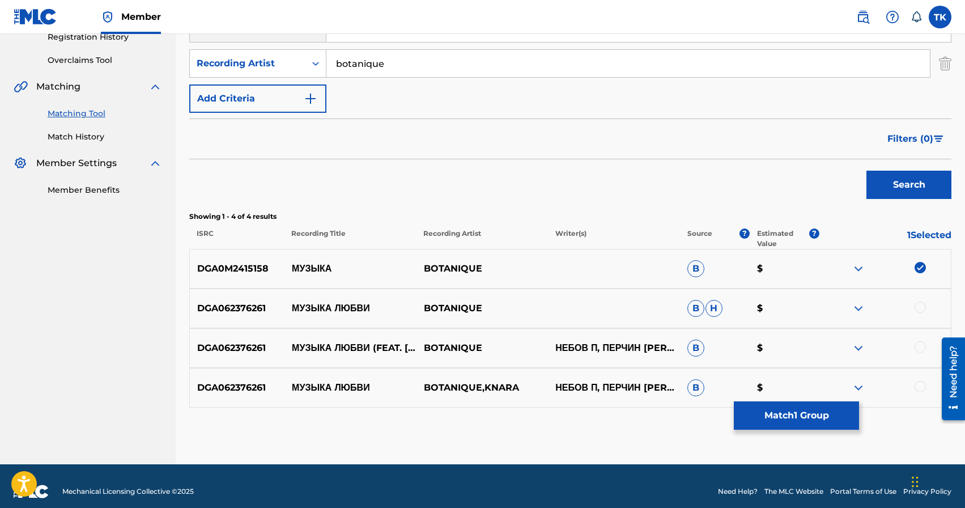
click at [820, 410] on button "Match 1 Group" at bounding box center [796, 415] width 125 height 28
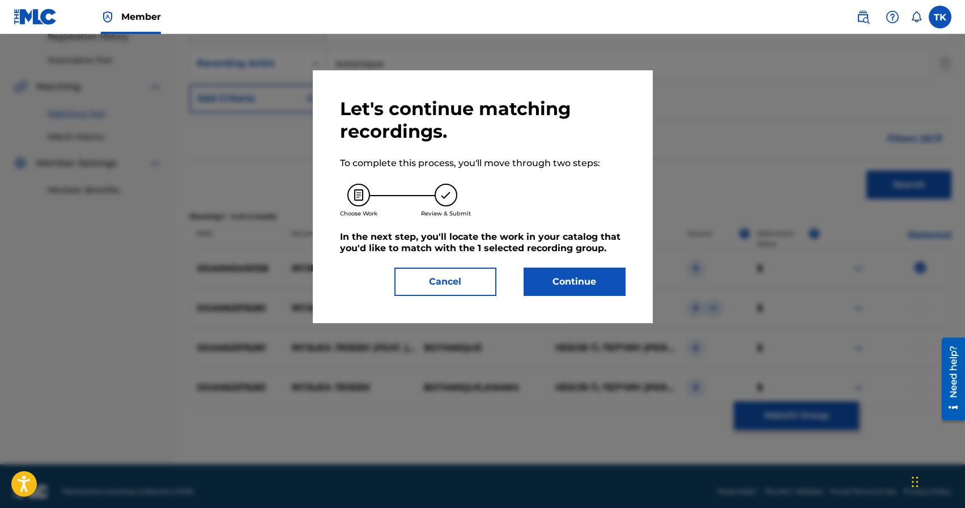
click at [606, 286] on button "Continue" at bounding box center [575, 281] width 102 height 28
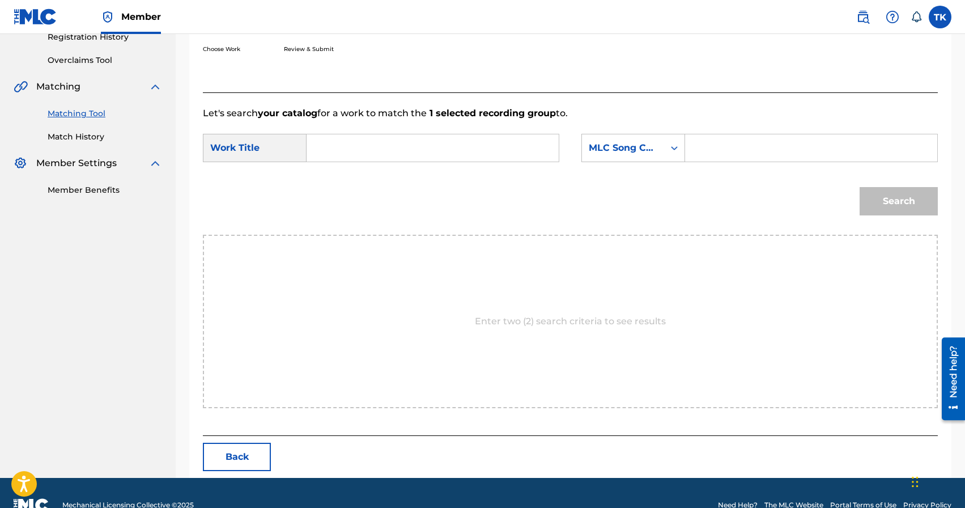
click at [451, 154] on input "Search Form" at bounding box center [432, 147] width 233 height 27
type input "v"
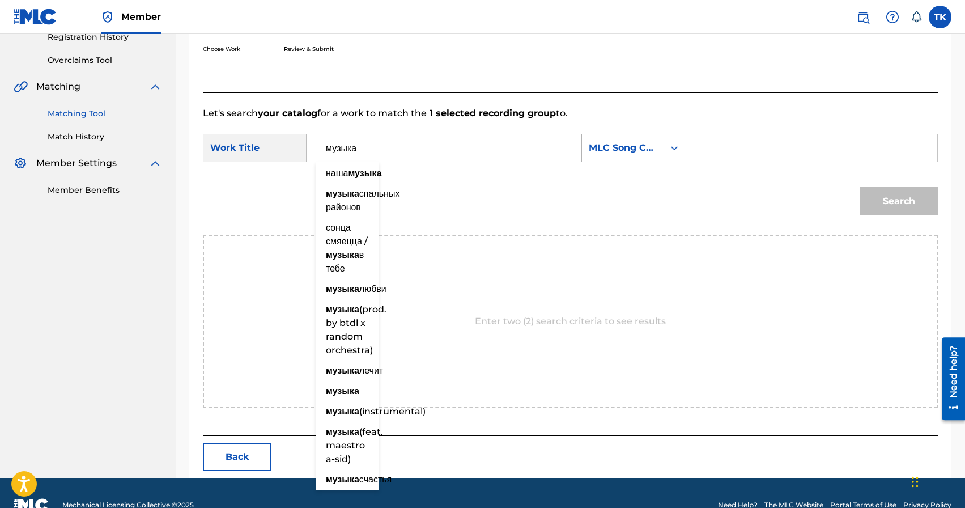
type input "музыка"
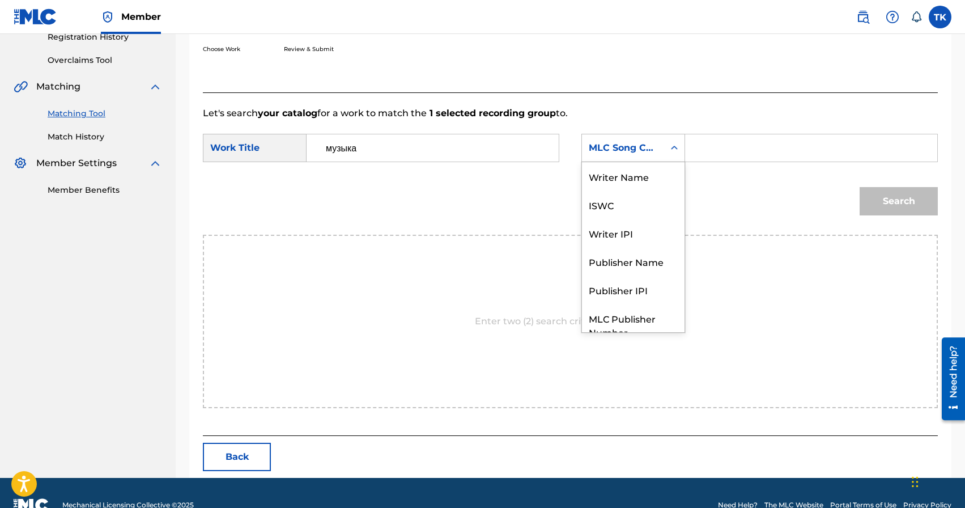
click at [638, 152] on div "MLC Song Code" at bounding box center [623, 148] width 69 height 14
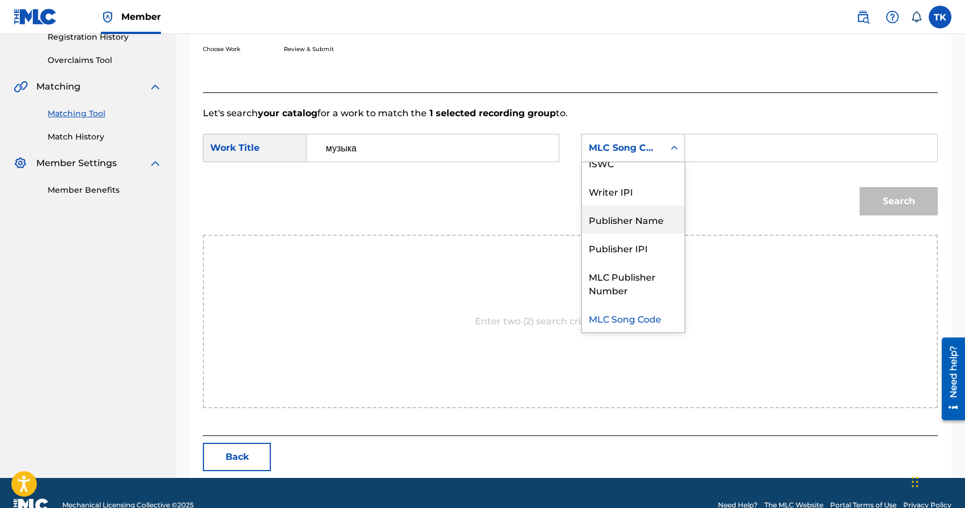
click at [631, 211] on div "Publisher Name" at bounding box center [633, 219] width 103 height 28
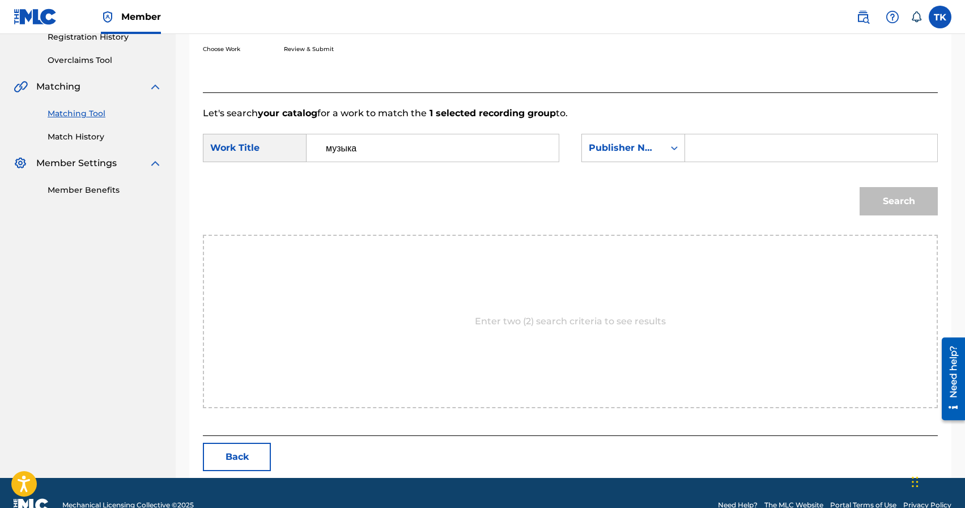
click at [712, 146] on input "Search Form" at bounding box center [811, 147] width 233 height 27
type input "INFINITY MUSIC"
click at [894, 196] on button "Search" at bounding box center [899, 201] width 78 height 28
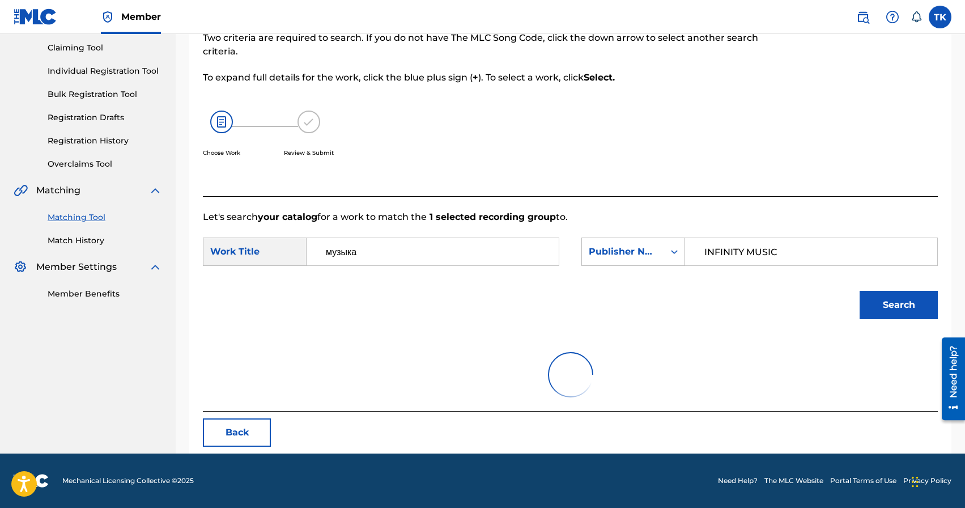
scroll to position [223, 0]
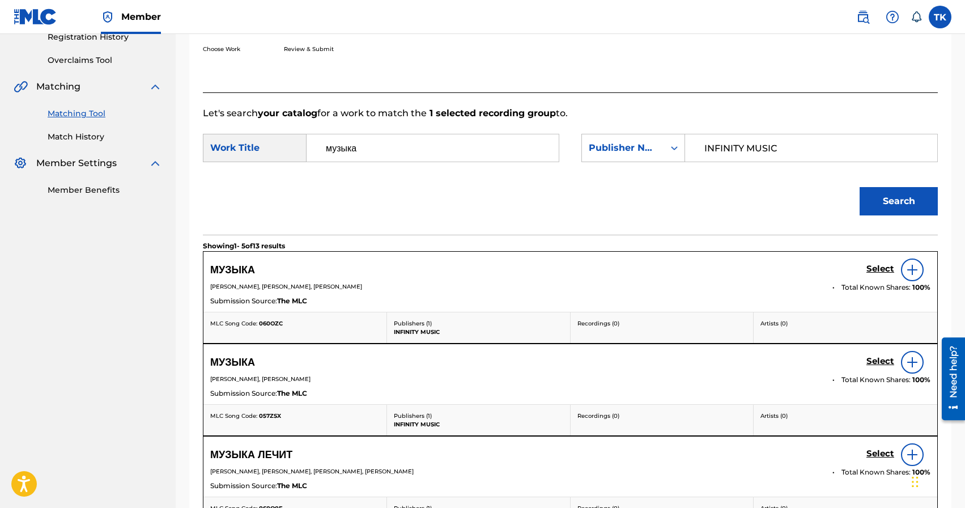
click at [876, 269] on h5 "Select" at bounding box center [880, 269] width 28 height 11
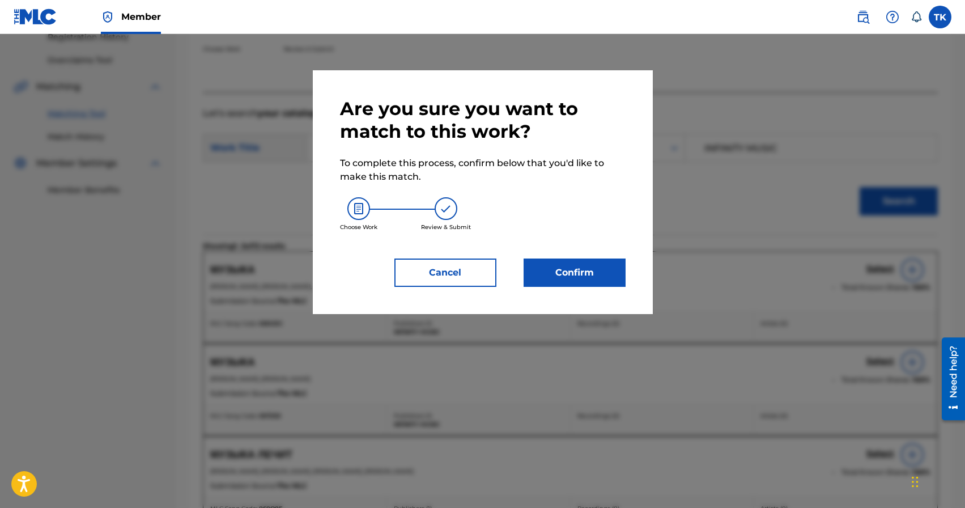
click at [570, 273] on button "Confirm" at bounding box center [575, 272] width 102 height 28
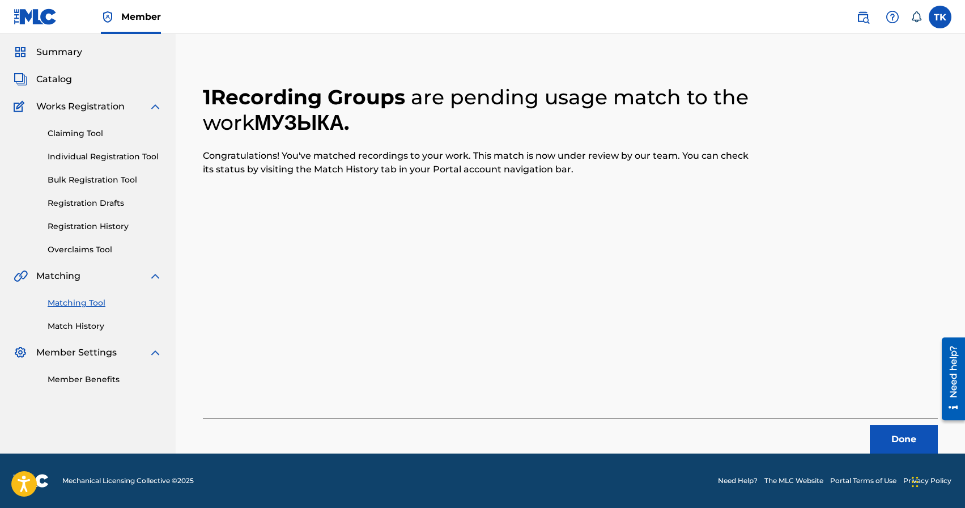
scroll to position [33, 0]
click at [898, 440] on button "Done" at bounding box center [904, 439] width 68 height 28
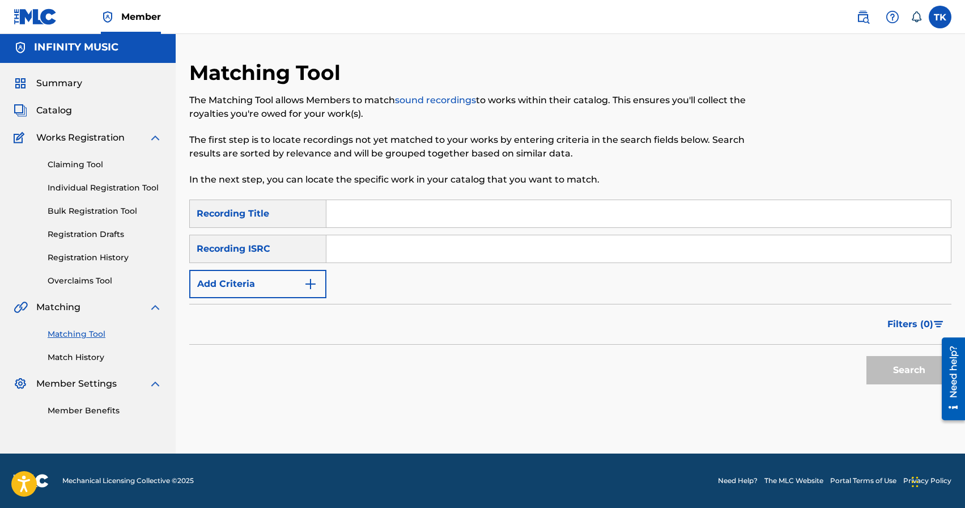
scroll to position [0, 0]
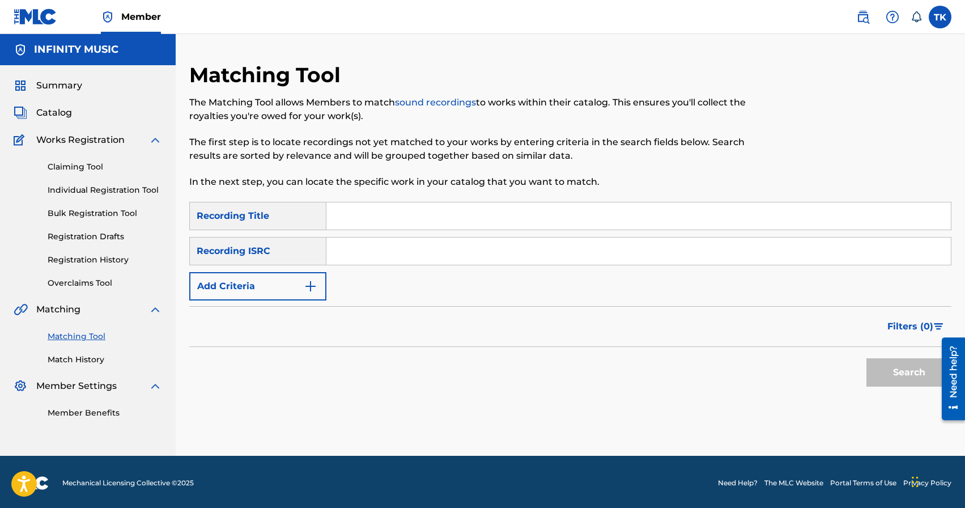
click at [430, 209] on input "Search Form" at bounding box center [638, 215] width 624 height 27
type input "2108"
click at [304, 287] on img "Search Form" at bounding box center [311, 286] width 14 height 14
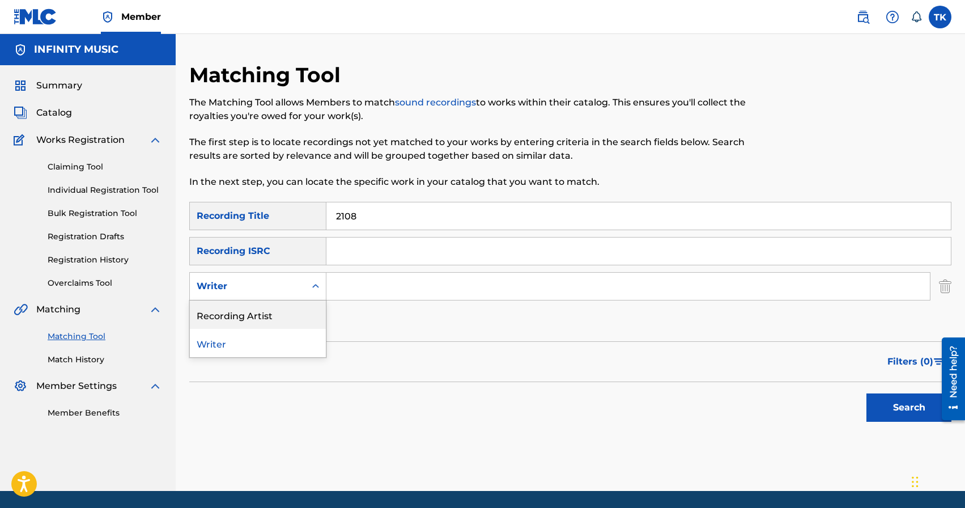
click at [299, 307] on div "Recording Artist" at bounding box center [258, 314] width 136 height 28
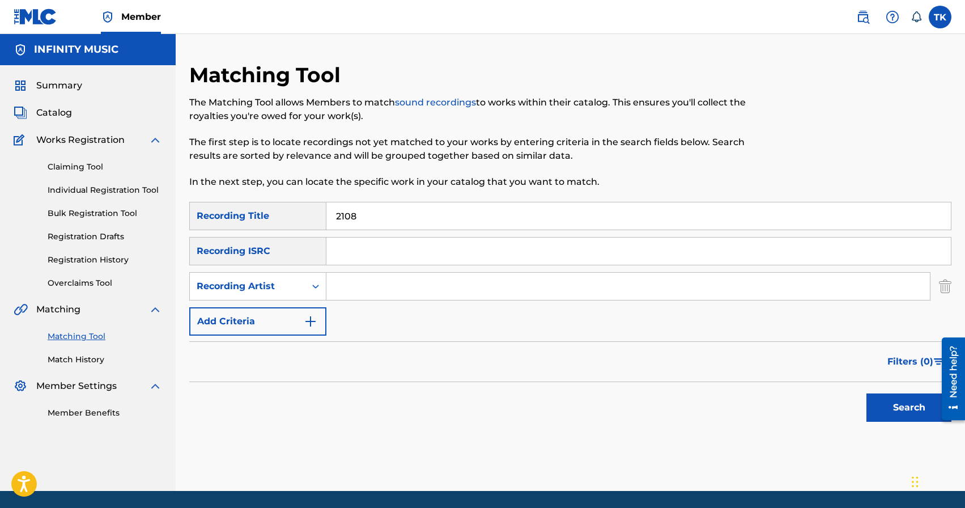
click at [377, 291] on input "Search Form" at bounding box center [628, 286] width 604 height 27
type input "botanique"
click at [908, 411] on button "Search" at bounding box center [908, 407] width 85 height 28
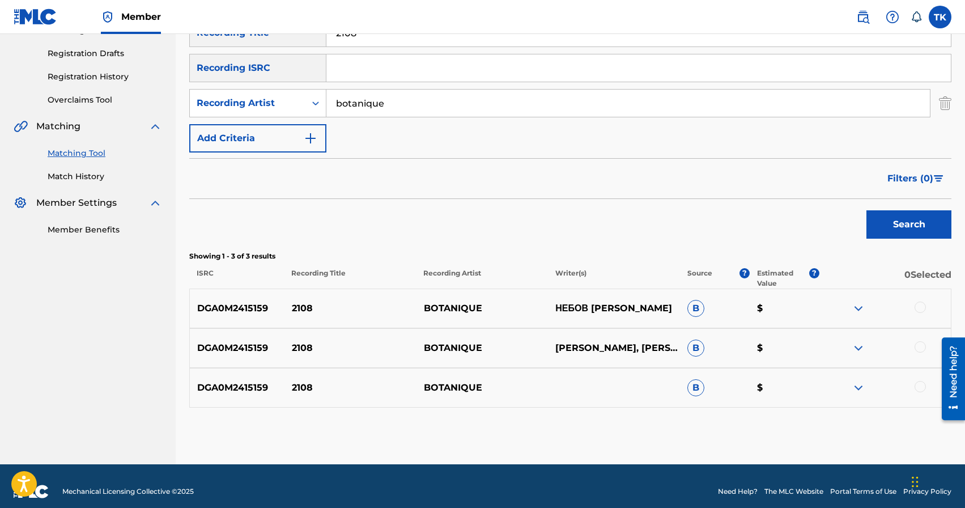
scroll to position [185, 0]
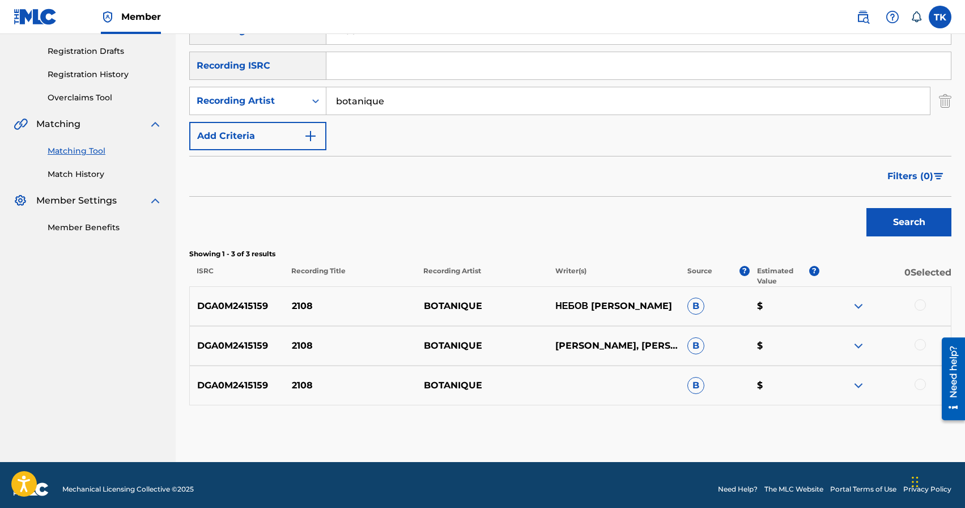
click at [919, 382] on div at bounding box center [920, 384] width 11 height 11
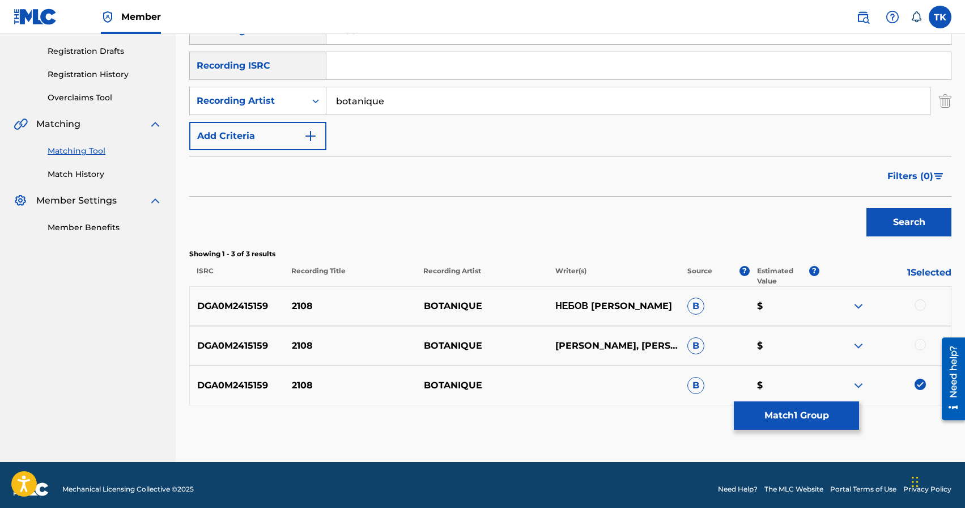
click at [920, 347] on div at bounding box center [920, 344] width 11 height 11
click at [921, 306] on div at bounding box center [920, 304] width 11 height 11
click at [796, 414] on button "Match 3 Groups" at bounding box center [796, 415] width 125 height 28
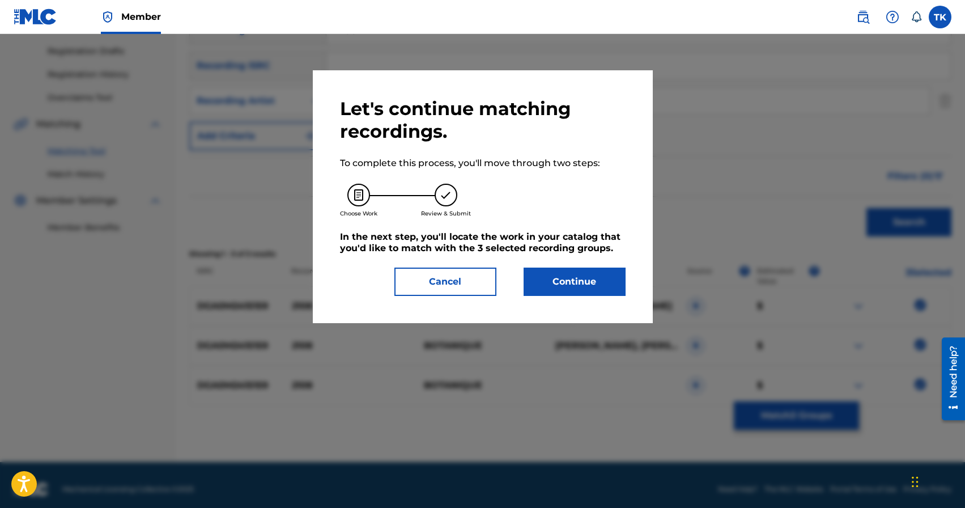
click at [589, 279] on button "Continue" at bounding box center [575, 281] width 102 height 28
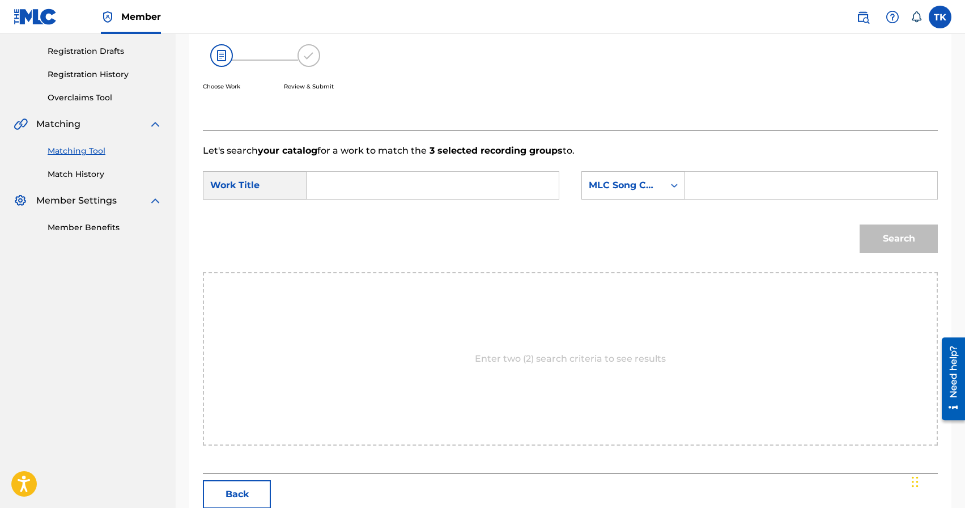
click at [468, 199] on div "SearchWithCriteriaddcdff70-2d9b-42f9-aa29-1b450371f86d Work Title SearchWithCri…" at bounding box center [570, 188] width 735 height 35
click at [469, 193] on input "Search Form" at bounding box center [432, 185] width 233 height 27
type input "b"
type input "2108"
click at [359, 205] on div "2108" at bounding box center [347, 211] width 62 height 20
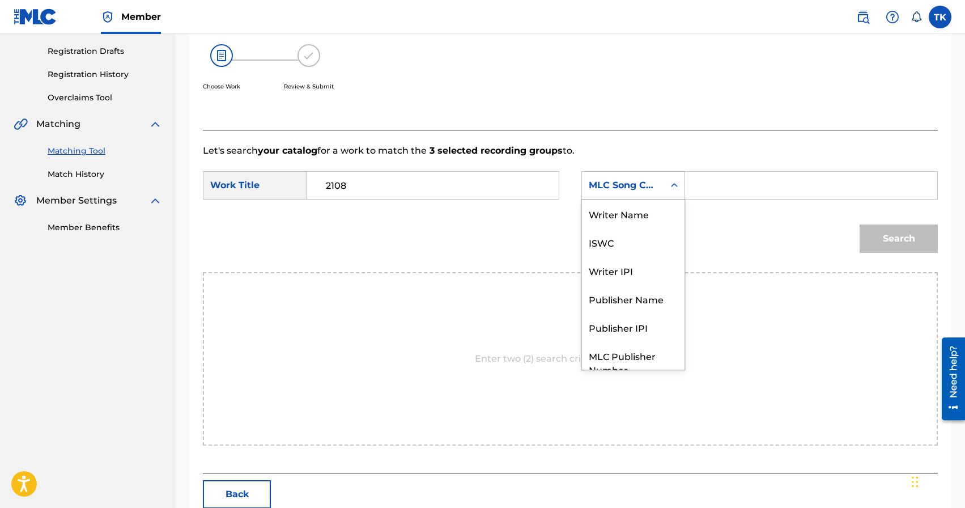
click at [639, 195] on div "MLC Song Code" at bounding box center [623, 186] width 82 height 22
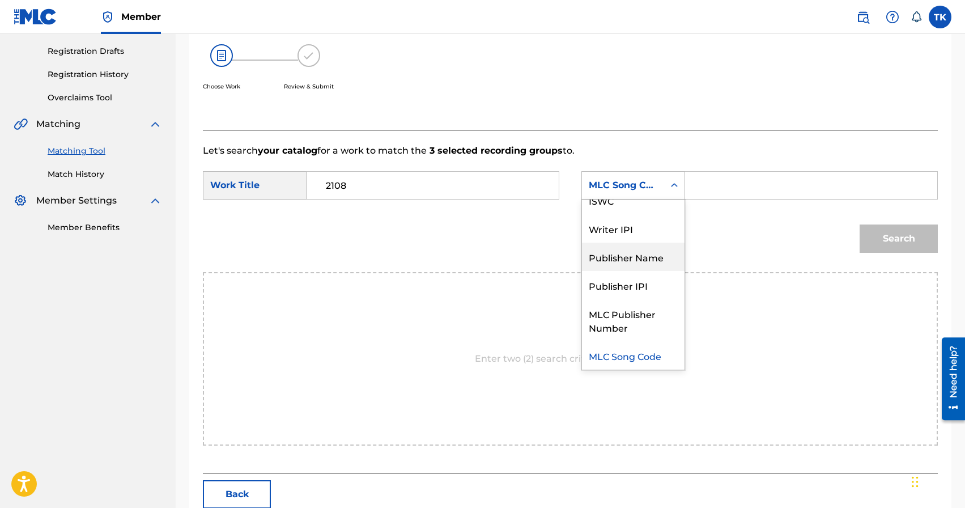
click at [632, 256] on div "Publisher Name" at bounding box center [633, 257] width 103 height 28
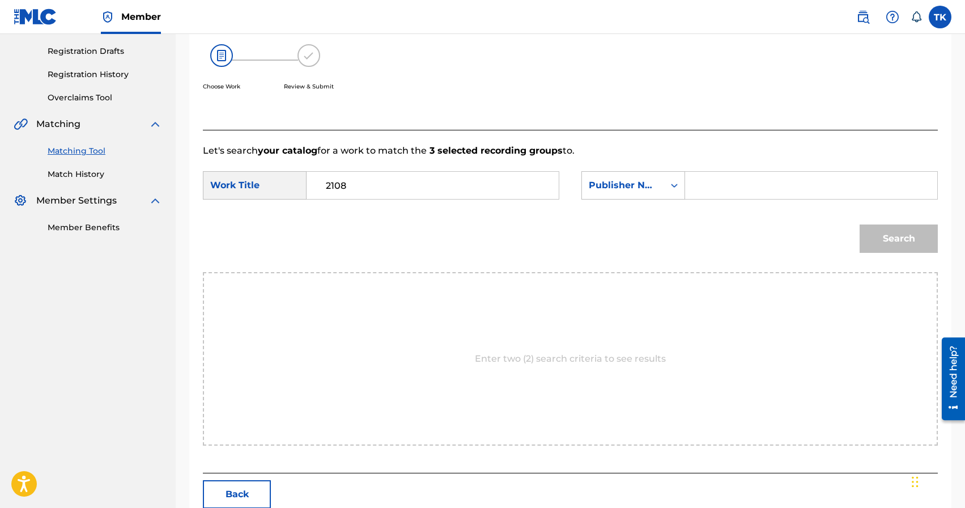
click at [699, 197] on input "Search Form" at bounding box center [811, 185] width 233 height 27
type input "INFINITY MUSIC"
click at [871, 235] on button "Search" at bounding box center [899, 238] width 78 height 28
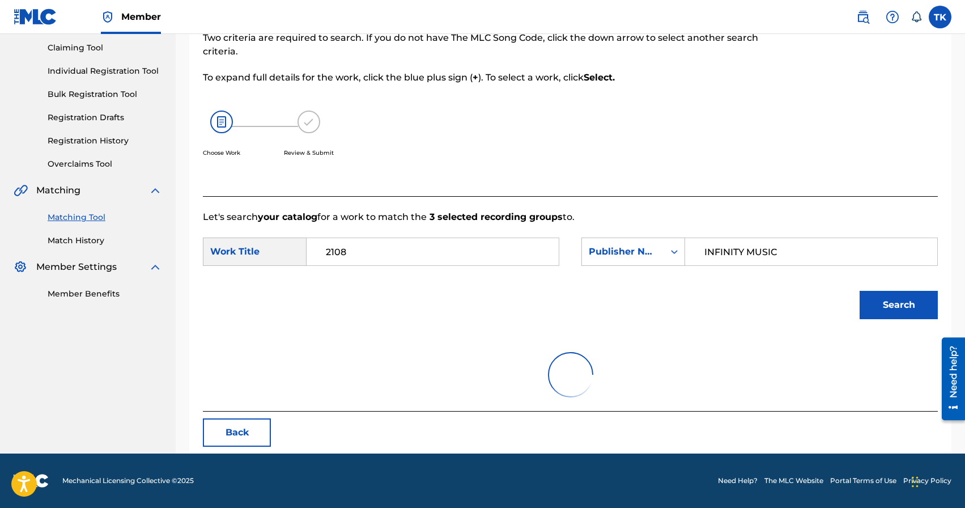
scroll to position [185, 0]
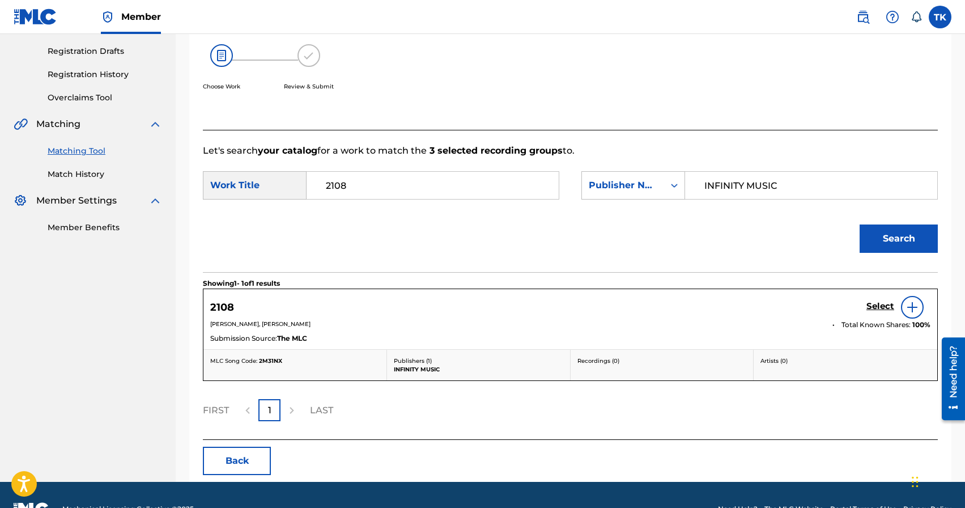
click at [878, 309] on h5 "Select" at bounding box center [880, 306] width 28 height 11
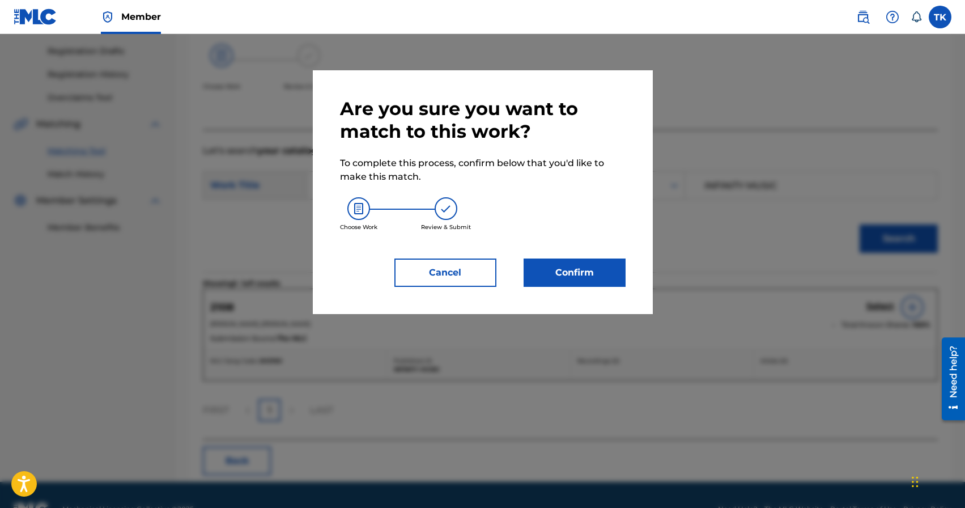
click at [602, 273] on button "Confirm" at bounding box center [575, 272] width 102 height 28
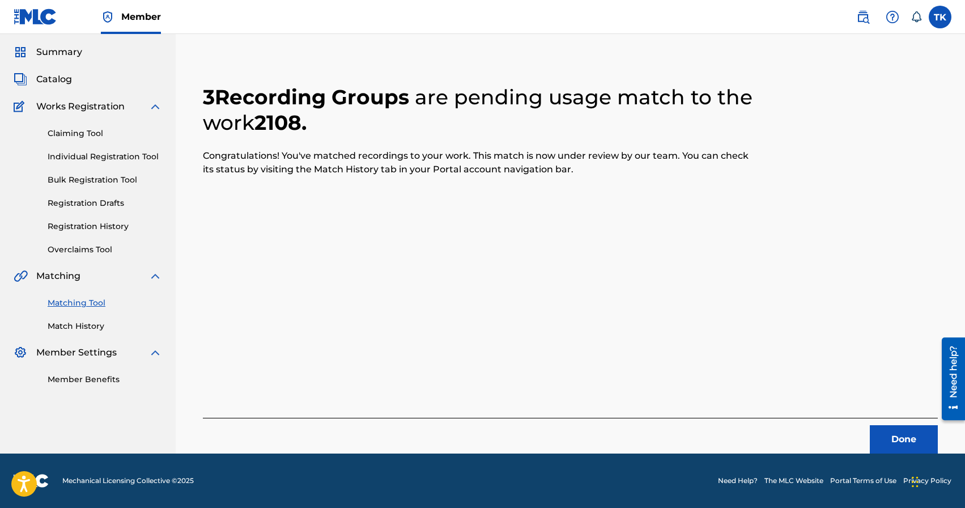
scroll to position [33, 0]
click at [881, 431] on button "Done" at bounding box center [904, 439] width 68 height 28
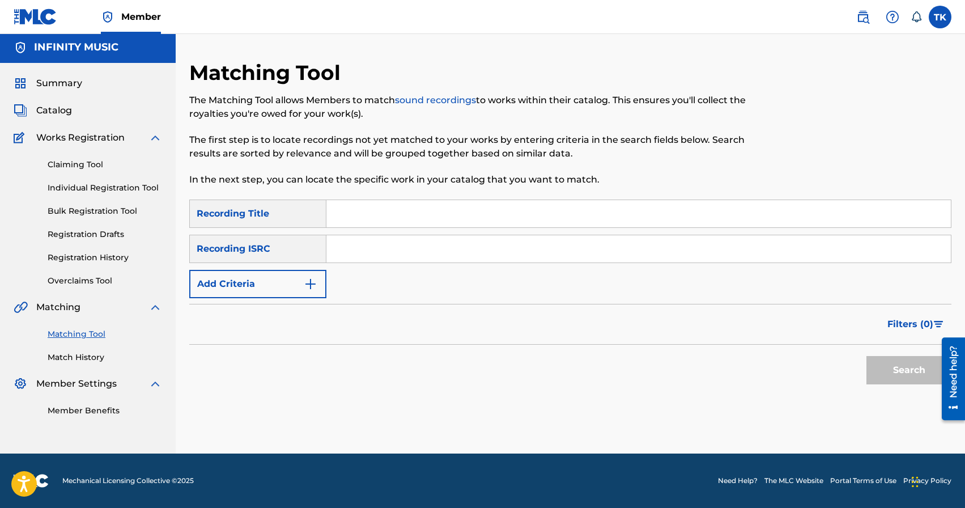
scroll to position [0, 0]
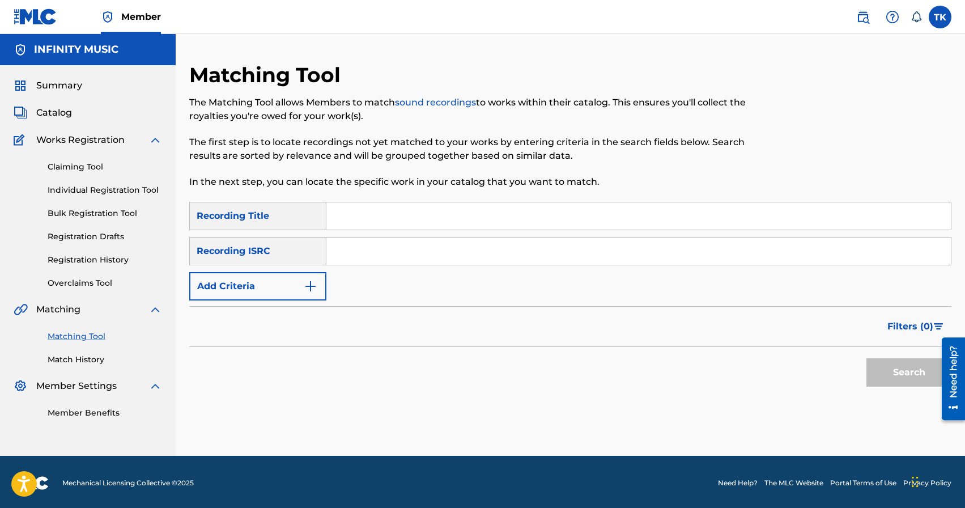
click at [451, 227] on input "Search Form" at bounding box center [638, 215] width 624 height 27
type input "маршруты"
click at [299, 288] on button "Add Criteria" at bounding box center [257, 286] width 137 height 28
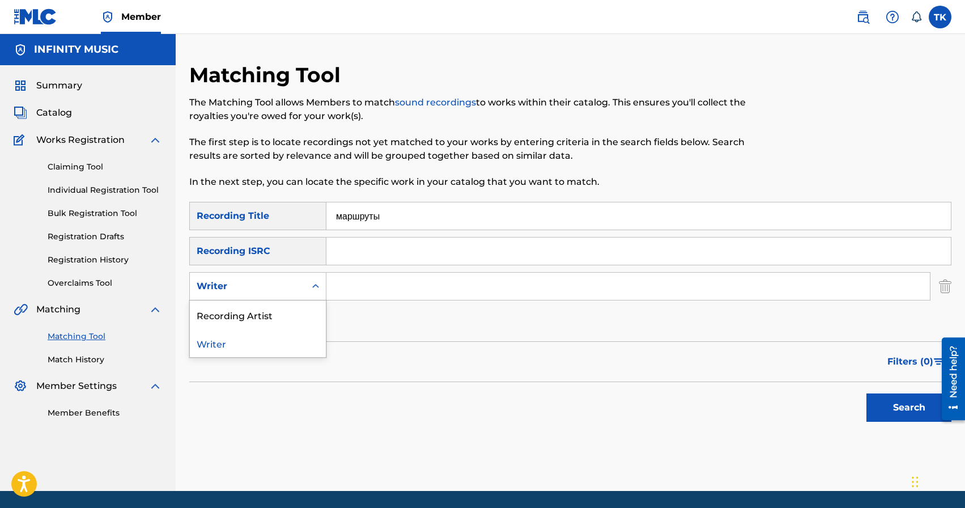
click at [299, 288] on div "Writer" at bounding box center [248, 286] width 116 height 22
click at [299, 308] on div "Recording Artist" at bounding box center [258, 314] width 136 height 28
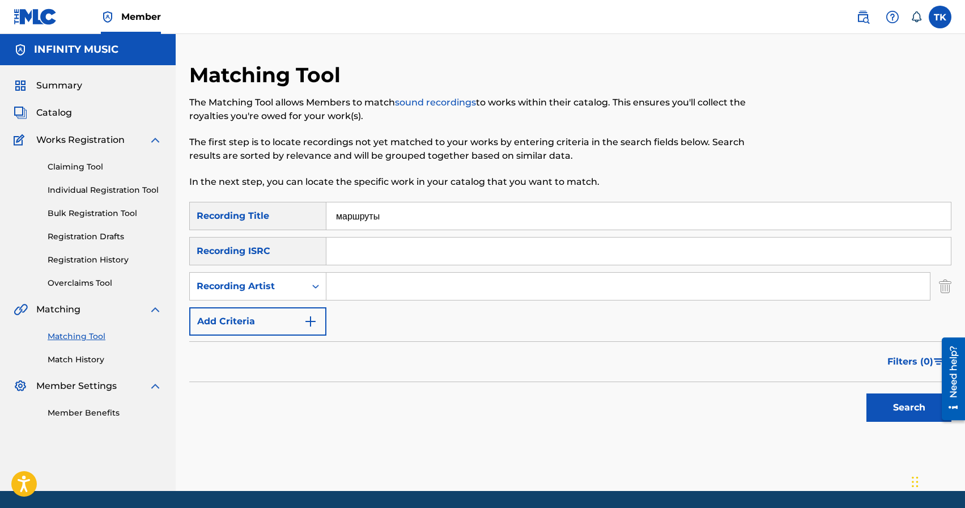
click at [376, 294] on input "Search Form" at bounding box center [628, 286] width 604 height 27
type input "botanique"
click at [900, 411] on button "Search" at bounding box center [908, 407] width 85 height 28
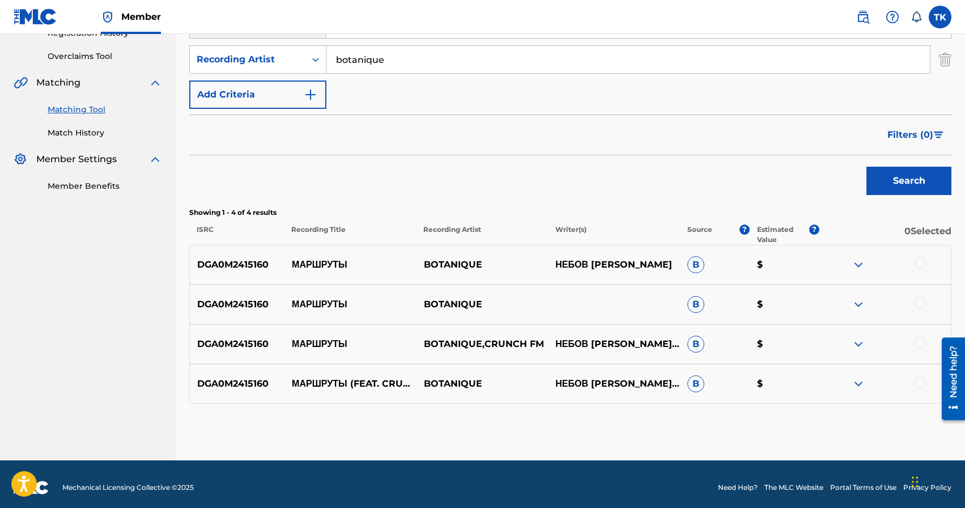
scroll to position [233, 0]
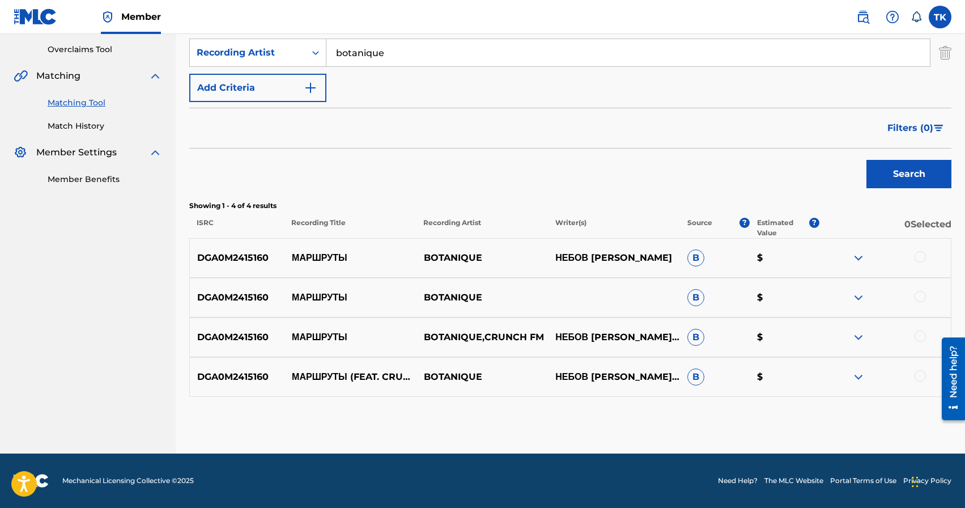
click at [918, 378] on div at bounding box center [920, 375] width 11 height 11
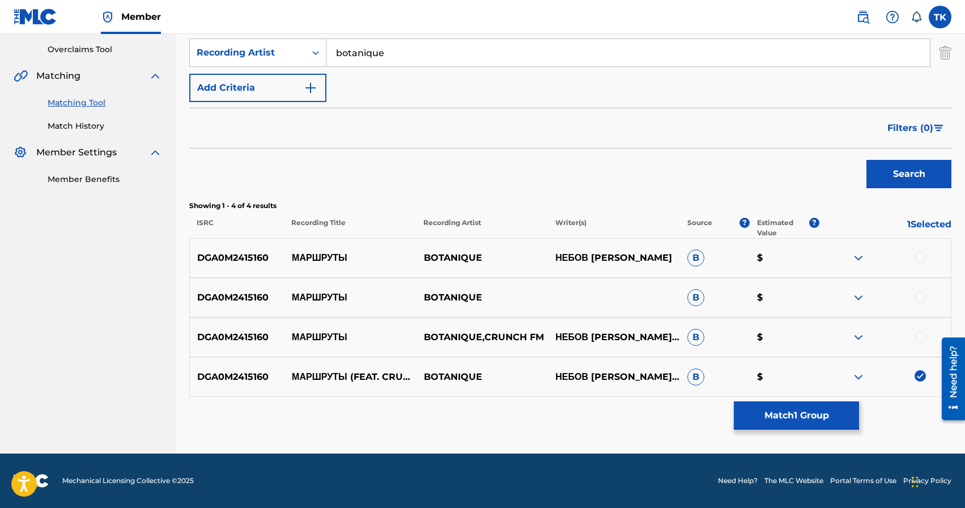
click at [921, 341] on div at bounding box center [920, 335] width 11 height 11
click at [924, 294] on div at bounding box center [920, 296] width 11 height 11
click at [920, 256] on div at bounding box center [920, 256] width 11 height 11
click at [805, 405] on button "Match 4 Groups" at bounding box center [796, 415] width 125 height 28
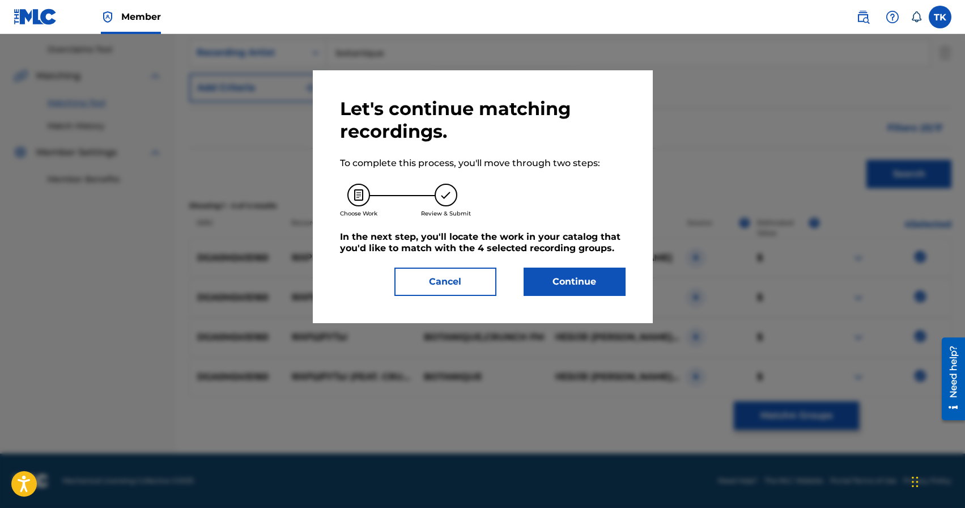
click at [601, 294] on button "Continue" at bounding box center [575, 281] width 102 height 28
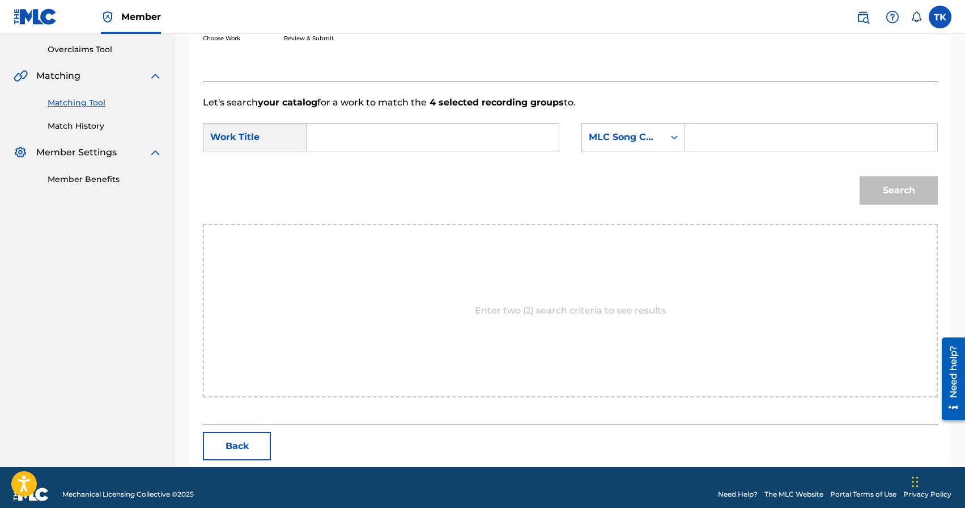
click at [477, 130] on input "Search Form" at bounding box center [432, 137] width 233 height 27
click at [368, 177] on span "руты" at bounding box center [361, 182] width 20 height 11
type input "маршруты"
click at [639, 140] on div "MLC Song Code" at bounding box center [623, 137] width 69 height 14
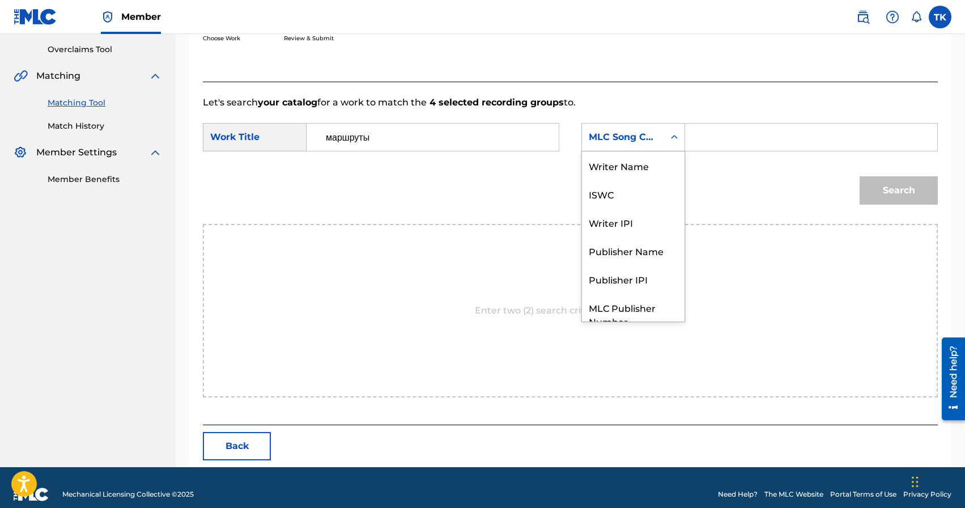
scroll to position [42, 0]
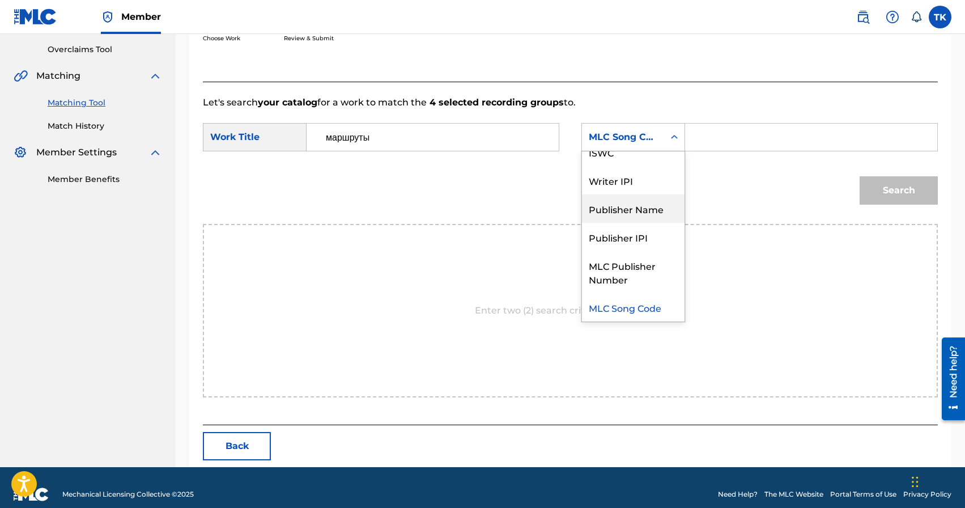
click at [636, 198] on div "Publisher Name" at bounding box center [633, 208] width 103 height 28
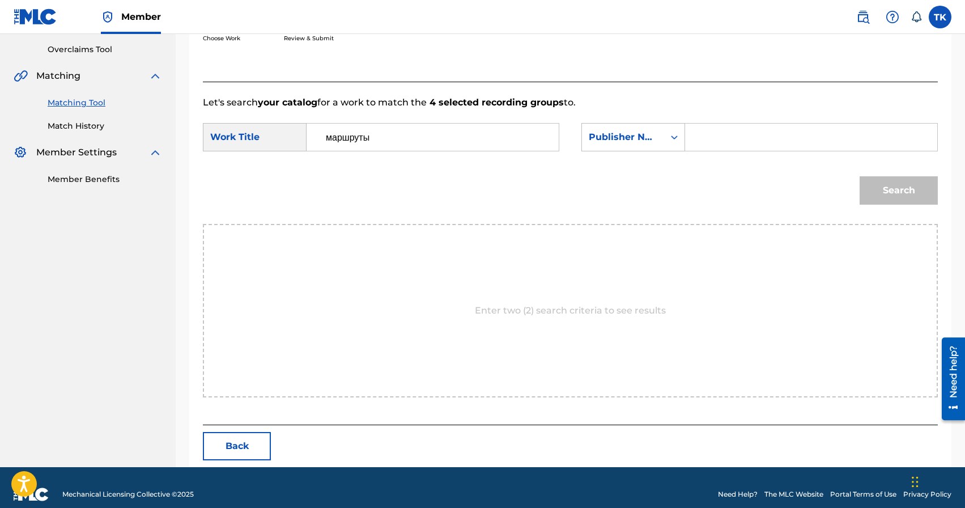
click at [716, 150] on input "Search Form" at bounding box center [811, 137] width 233 height 27
type input "INFINITY MUSIC"
click at [886, 196] on button "Search" at bounding box center [899, 190] width 78 height 28
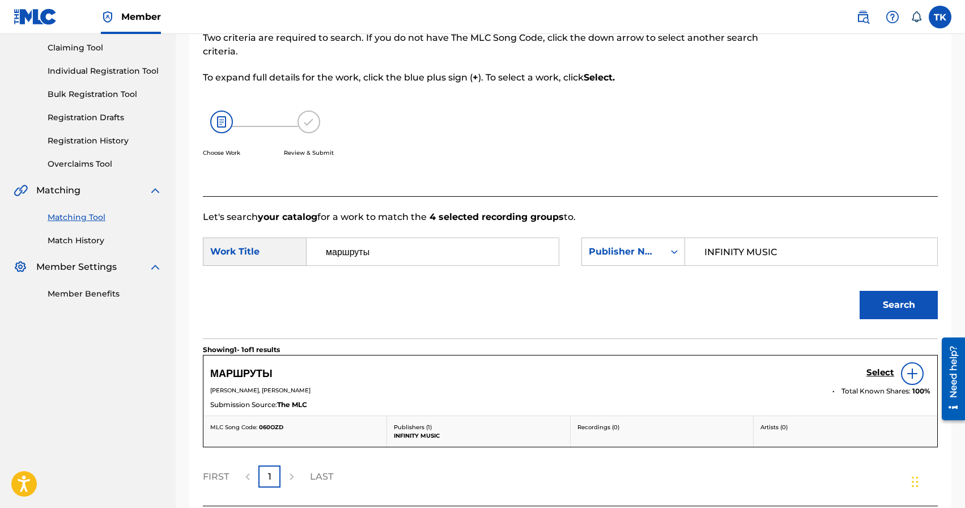
scroll to position [214, 0]
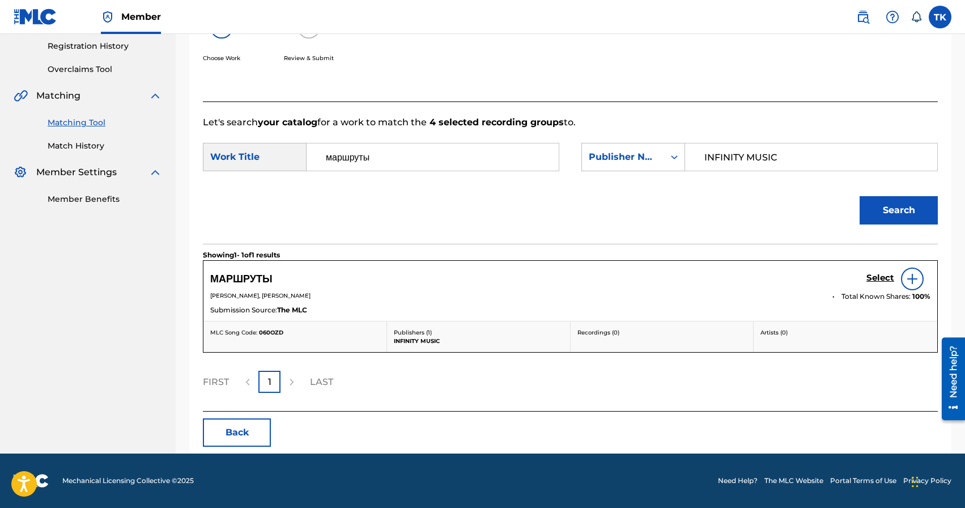
click at [877, 277] on h5 "Select" at bounding box center [880, 278] width 28 height 11
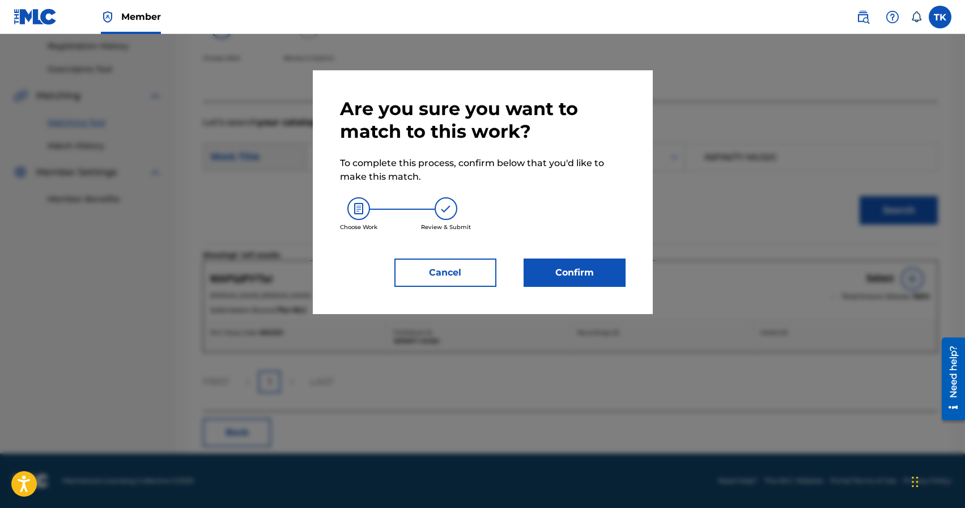
click at [598, 264] on button "Confirm" at bounding box center [575, 272] width 102 height 28
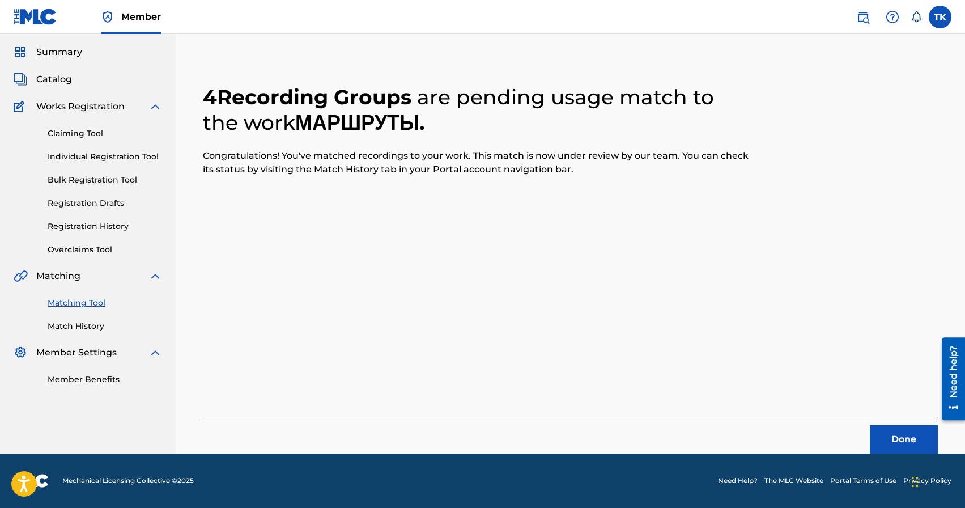
scroll to position [33, 0]
click at [878, 434] on button "Done" at bounding box center [904, 439] width 68 height 28
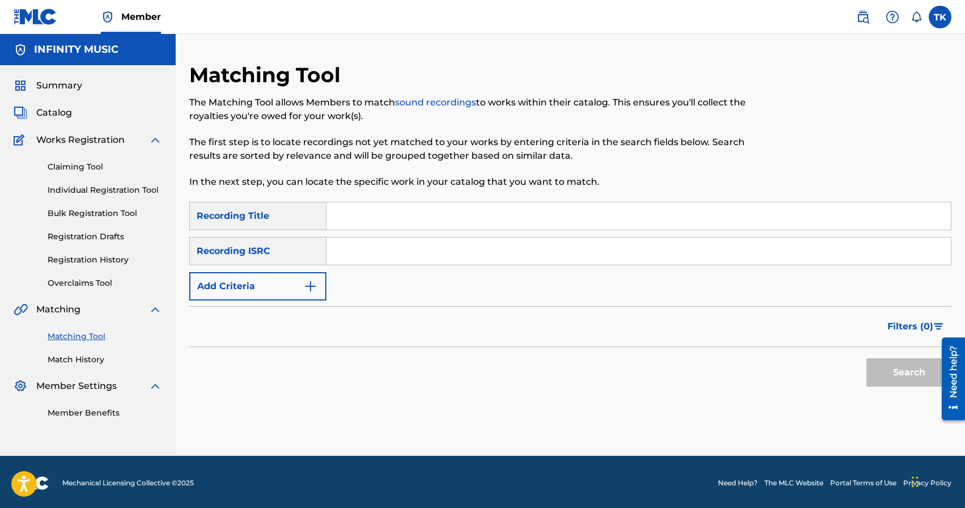
click at [425, 217] on input "Search Form" at bounding box center [638, 215] width 624 height 27
type input "каждому своё"
click at [290, 294] on button "Add Criteria" at bounding box center [257, 286] width 137 height 28
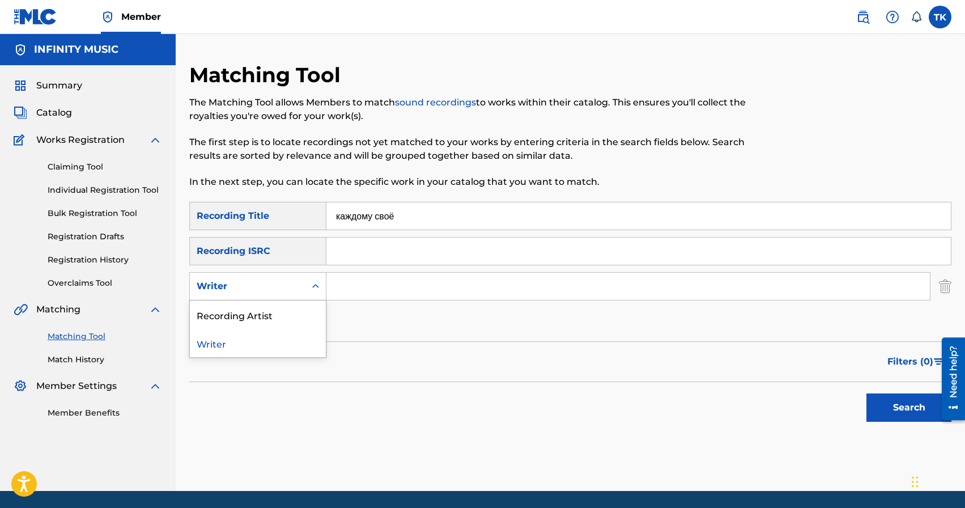
click at [290, 294] on div "Writer" at bounding box center [248, 286] width 116 height 22
click at [288, 315] on div "Recording Artist" at bounding box center [258, 314] width 136 height 28
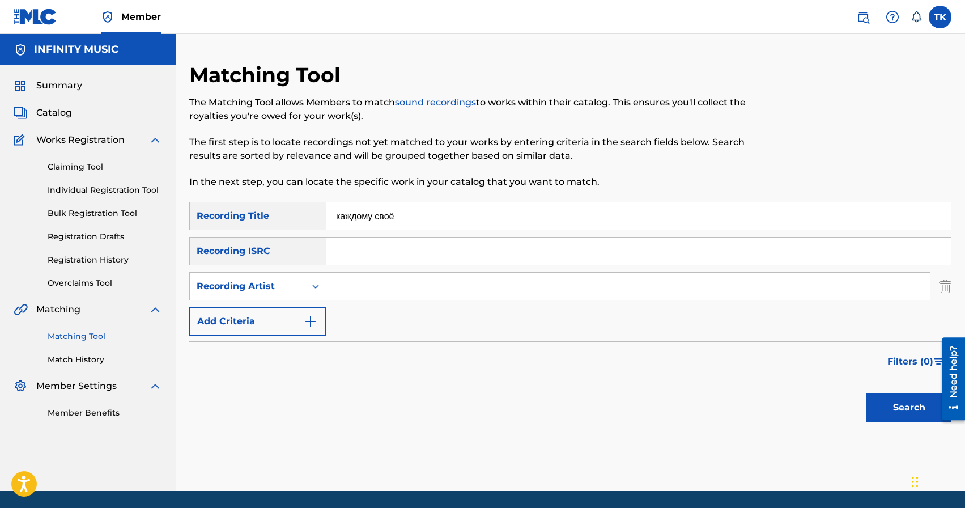
click at [373, 288] on input "Search Form" at bounding box center [628, 286] width 604 height 27
type input "botanique"
click at [873, 406] on button "Search" at bounding box center [908, 407] width 85 height 28
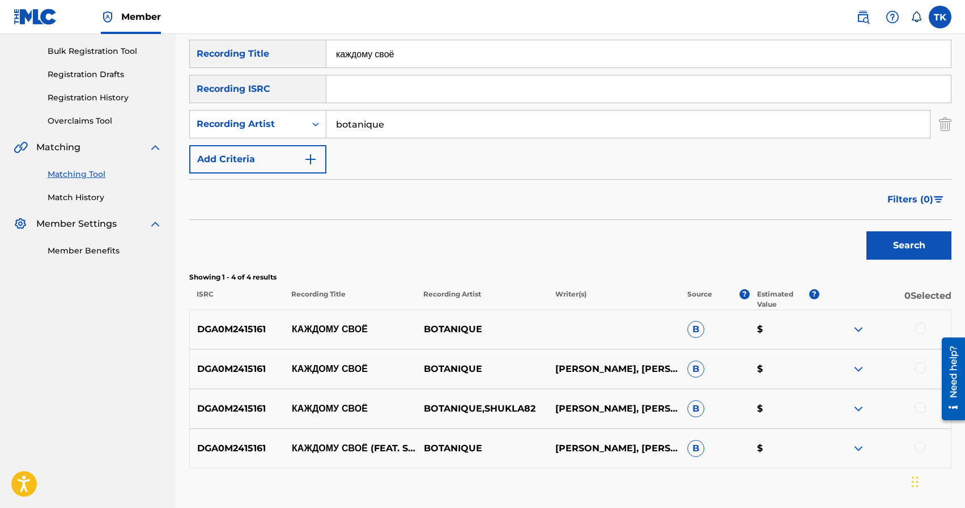
scroll to position [164, 0]
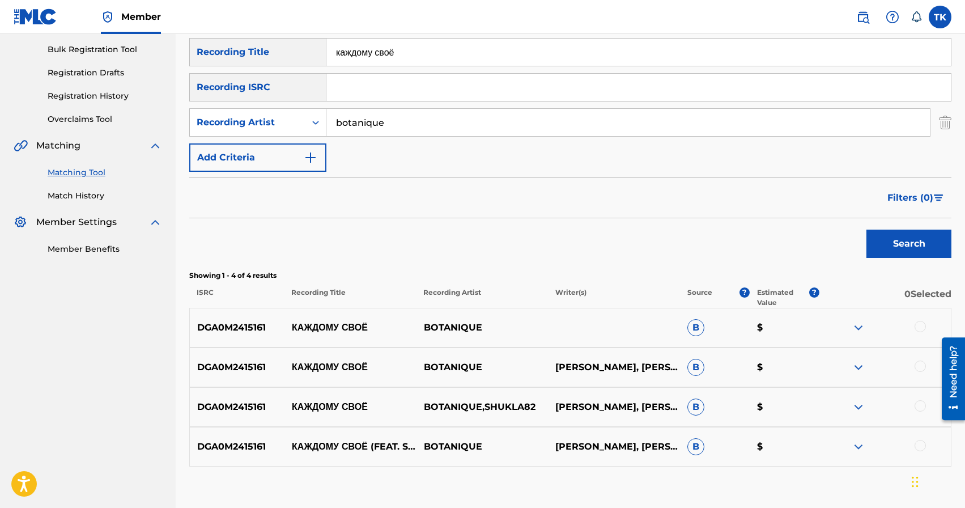
click at [923, 444] on div at bounding box center [920, 445] width 11 height 11
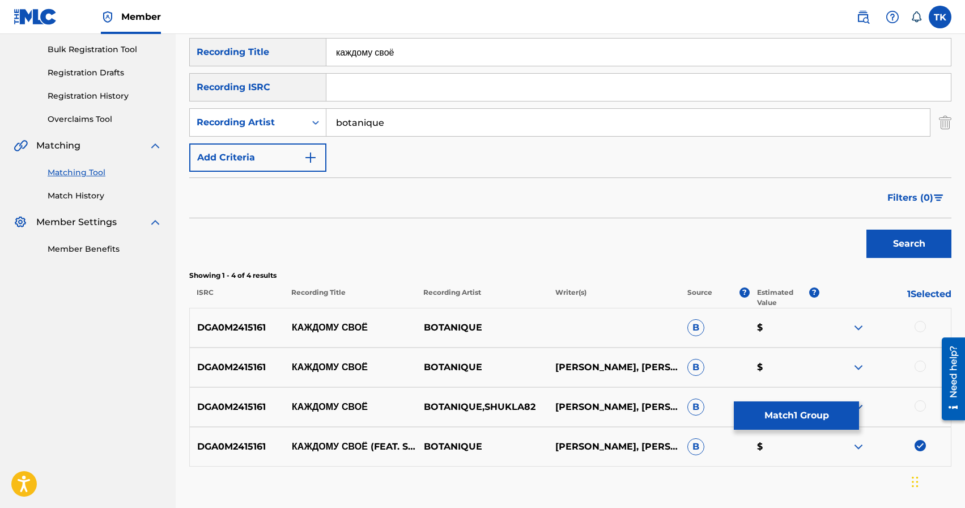
click at [919, 407] on div at bounding box center [920, 405] width 11 height 11
click at [917, 368] on div at bounding box center [920, 365] width 11 height 11
click at [917, 330] on div at bounding box center [920, 326] width 11 height 11
click at [796, 430] on div "DGA0M2415161 КАЖДОМУ СВОЁ (FEAT. SHUKLA82) BOTANIQUE [PERSON_NAME], [PERSON_NAM…" at bounding box center [570, 447] width 762 height 40
click at [797, 413] on button "Match 4 Groups" at bounding box center [796, 415] width 125 height 28
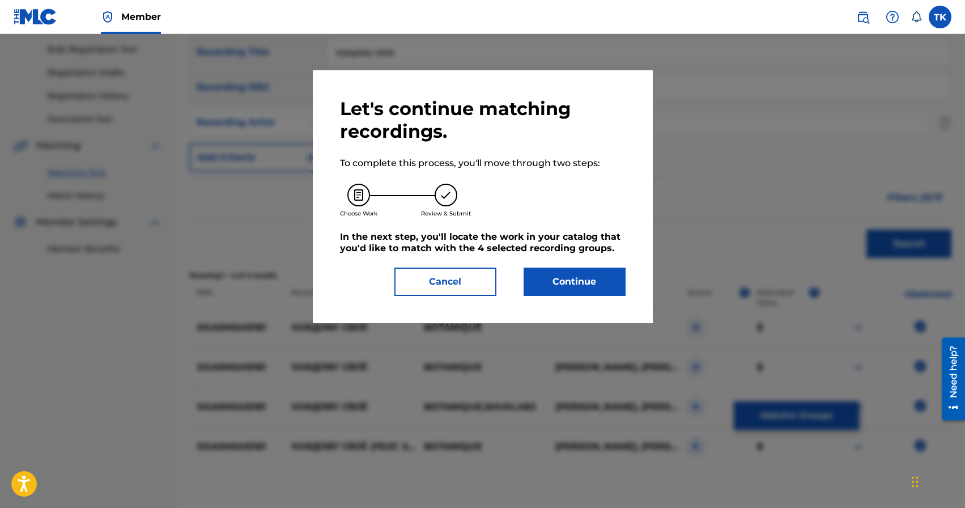
click at [595, 288] on button "Continue" at bounding box center [575, 281] width 102 height 28
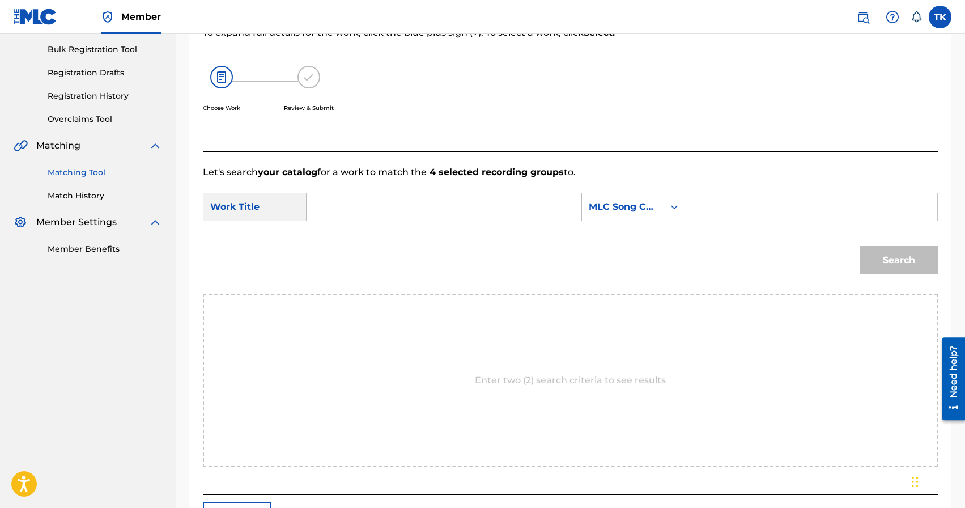
click at [464, 210] on input "Search Form" at bounding box center [432, 206] width 233 height 27
click at [351, 236] on strong "каждому" at bounding box center [345, 232] width 39 height 11
type input "каждому своё"
click at [627, 222] on div "SearchWithCriteriaddcdff70-2d9b-42f9-aa29-1b450371f86d Work Title каждому своё …" at bounding box center [570, 210] width 735 height 35
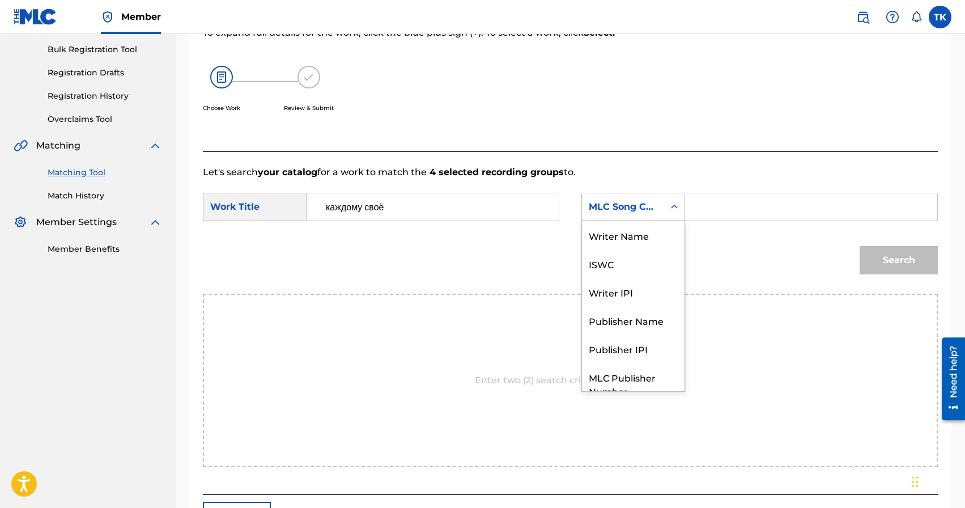
click at [627, 219] on div "MLC Song Code" at bounding box center [633, 207] width 104 height 28
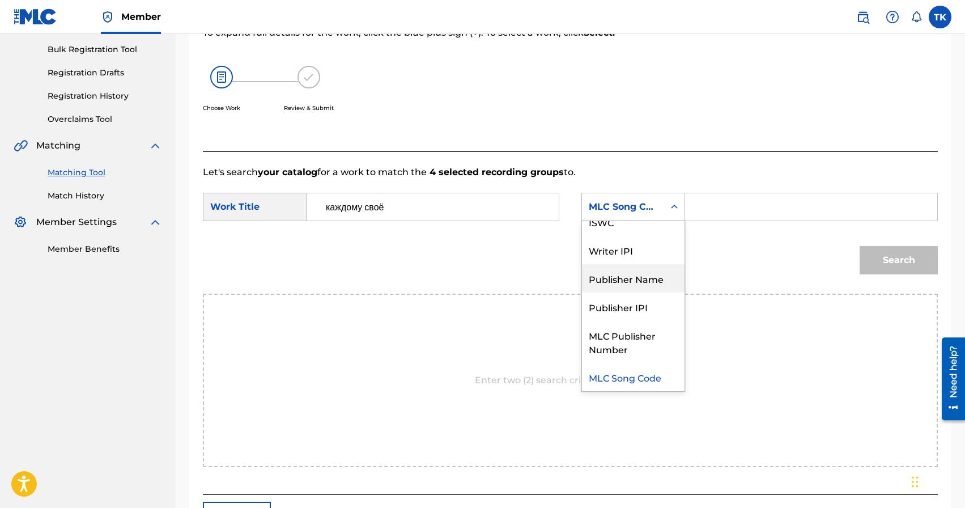
drag, startPoint x: 627, startPoint y: 277, endPoint x: 639, endPoint y: 269, distance: 14.6
click at [627, 277] on div "Publisher Name" at bounding box center [633, 278] width 103 height 28
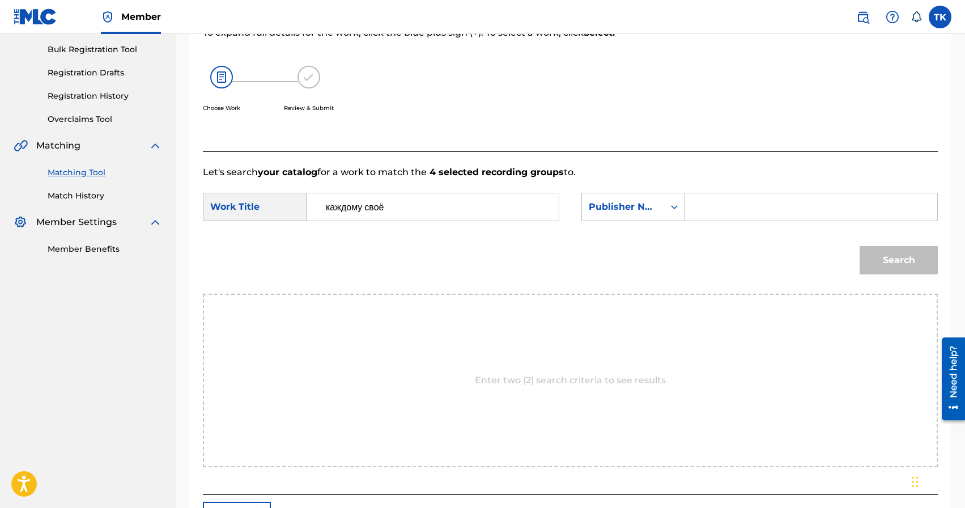
click at [712, 212] on input "Search Form" at bounding box center [811, 206] width 233 height 27
type input "INFINITY MUSIC"
click at [869, 257] on button "Search" at bounding box center [899, 260] width 78 height 28
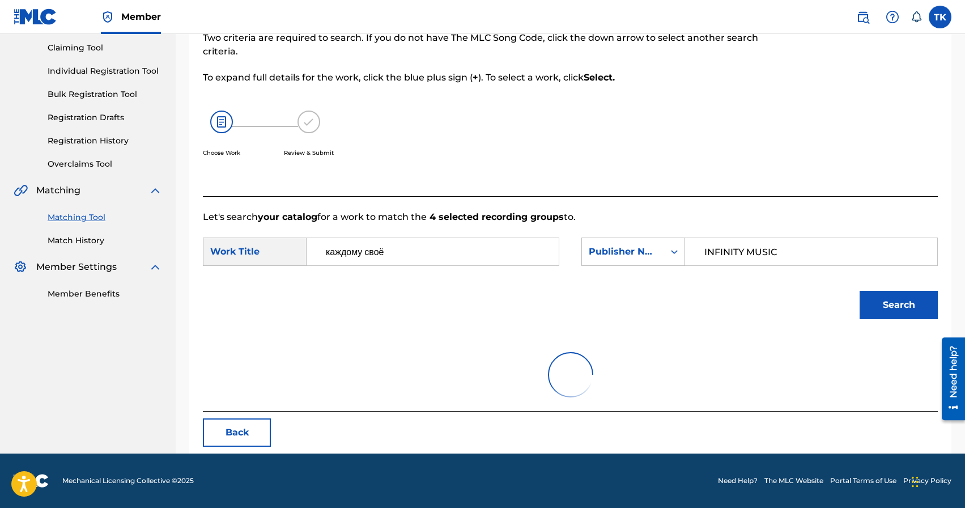
scroll to position [164, 0]
